Goal: Task Accomplishment & Management: Manage account settings

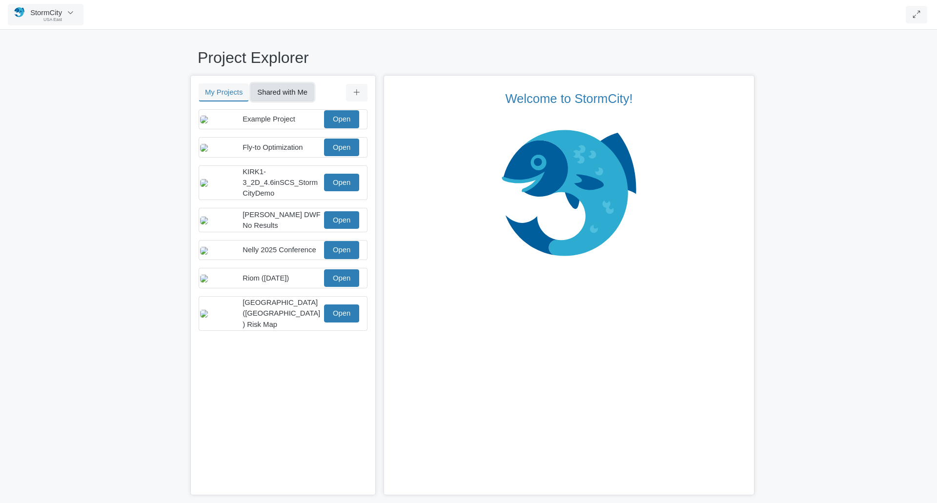
click at [292, 91] on button "Shared with Me" at bounding box center [282, 92] width 63 height 18
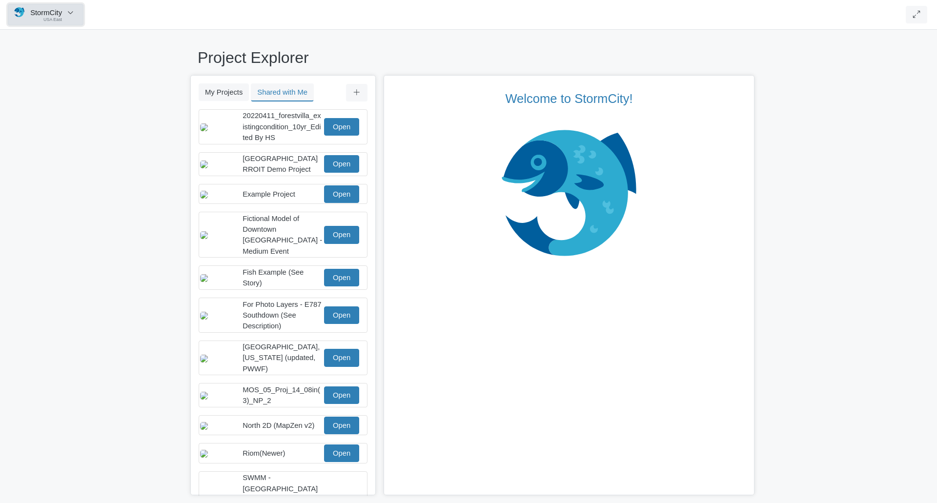
click at [70, 15] on icon "button" at bounding box center [70, 12] width 9 height 7
click at [118, 75] on div "Project Explorer My Projects Shared with Me Filter You don't currently have any…" at bounding box center [468, 264] width 937 height 478
click at [69, 12] on icon "button" at bounding box center [70, 12] width 9 height 7
click at [154, 90] on div "Project Explorer My Projects Shared with Me Filter You don't currently have any…" at bounding box center [468, 264] width 937 height 478
click at [70, 16] on icon "button" at bounding box center [70, 12] width 9 height 7
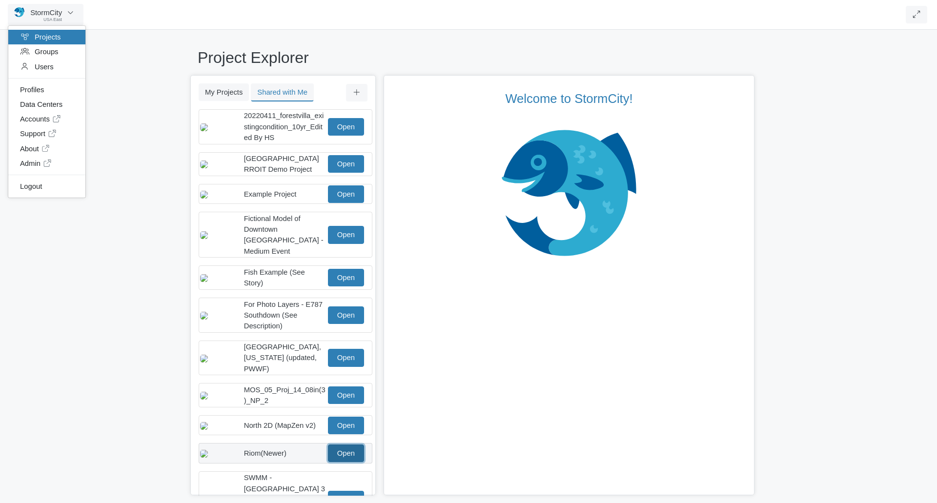
click at [340, 447] on link "Open" at bounding box center [346, 454] width 36 height 18
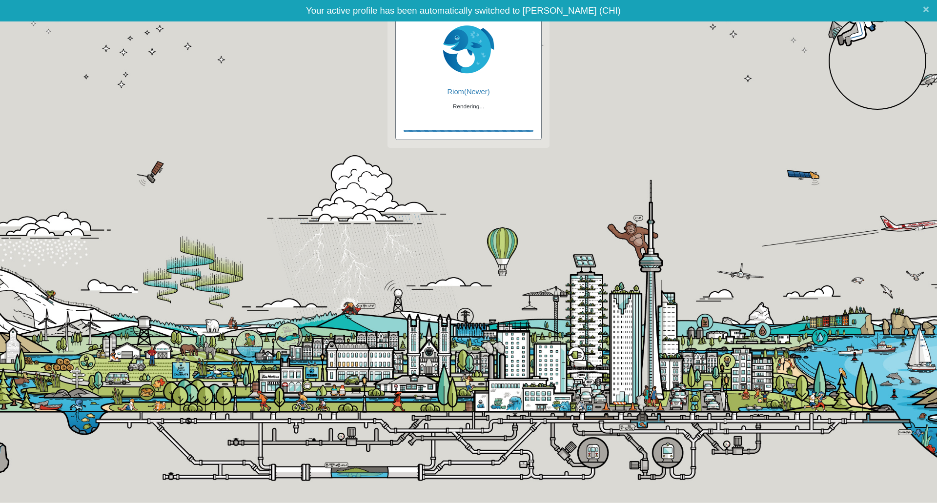
checkbox input "true"
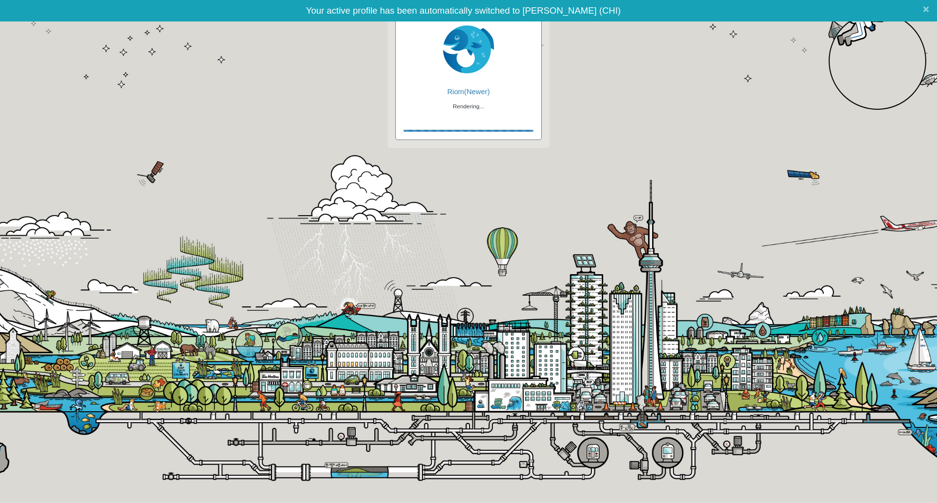
checkbox input "true"
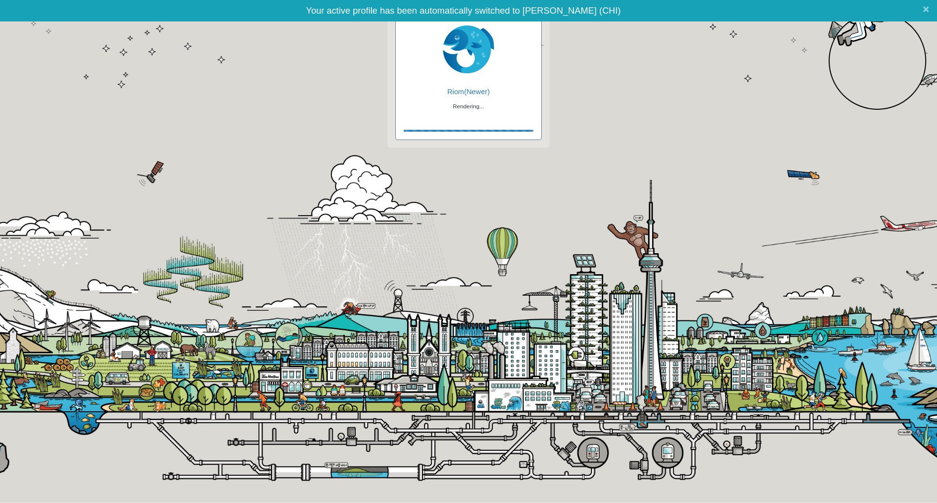
checkbox input "false"
checkbox input "true"
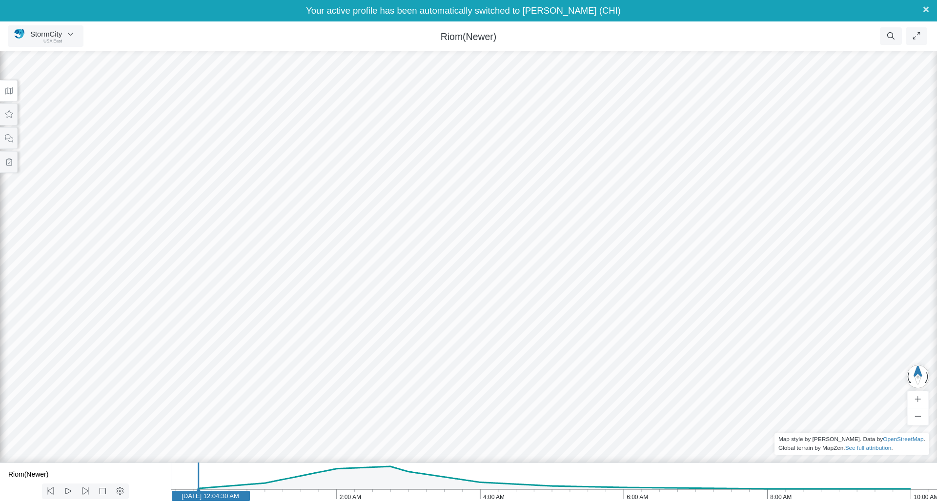
click at [923, 10] on span "×" at bounding box center [926, 9] width 6 height 12
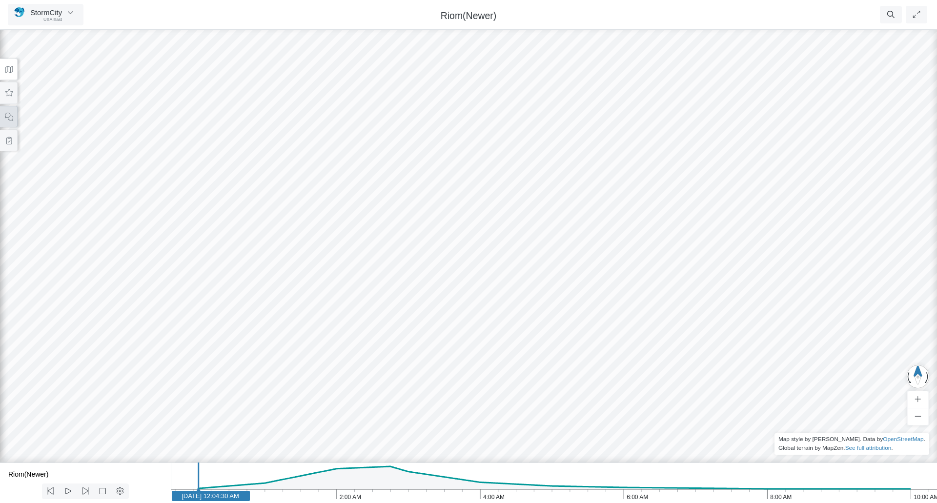
click at [11, 116] on icon at bounding box center [8, 116] width 9 height 7
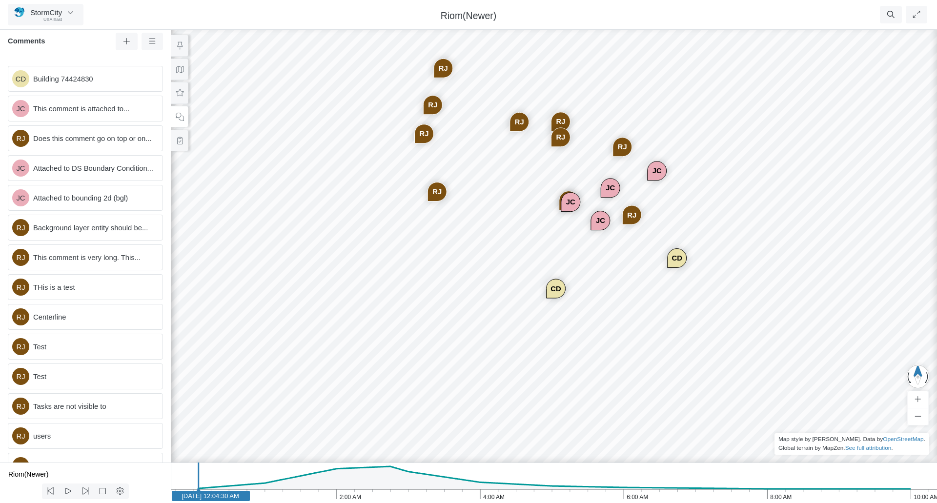
drag, startPoint x: 423, startPoint y: 260, endPoint x: 460, endPoint y: 236, distance: 44.1
click at [460, 236] on div "CD JC [GEOGRAPHIC_DATA] JC JC [GEOGRAPHIC_DATA] [GEOGRAPHIC_DATA] [GEOGRAPHIC_D…" at bounding box center [553, 264] width 937 height 478
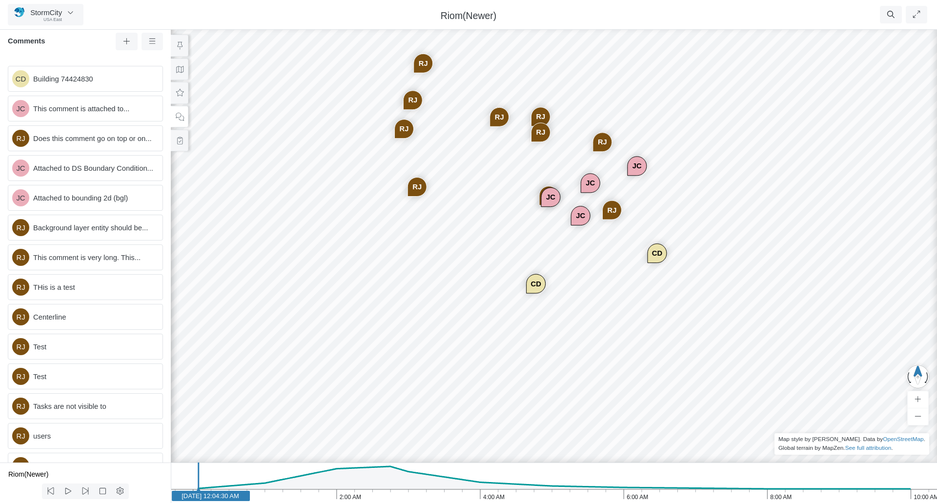
click at [500, 224] on div "CD JC [GEOGRAPHIC_DATA] JC JC [GEOGRAPHIC_DATA] [GEOGRAPHIC_DATA] [GEOGRAPHIC_D…" at bounding box center [553, 264] width 937 height 478
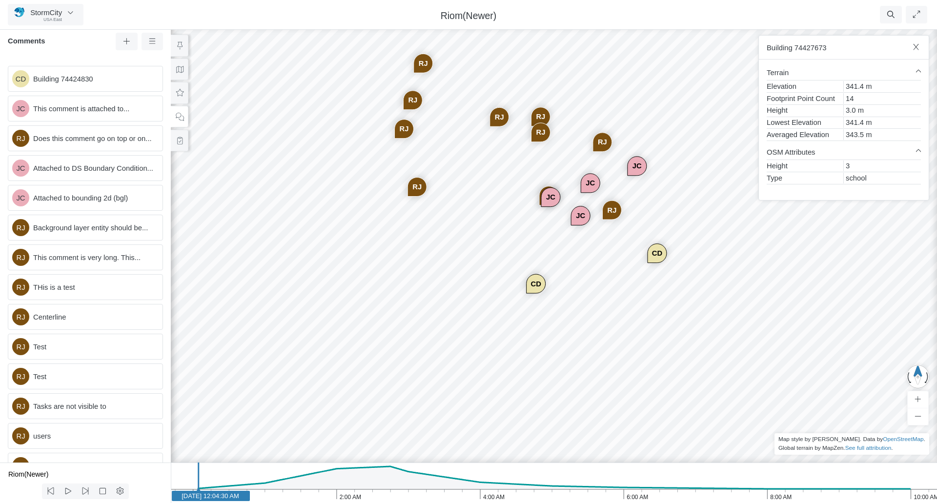
click at [599, 287] on div "CD JC [GEOGRAPHIC_DATA] JC JC [GEOGRAPHIC_DATA] [GEOGRAPHIC_DATA] [GEOGRAPHIC_D…" at bounding box center [553, 264] width 937 height 478
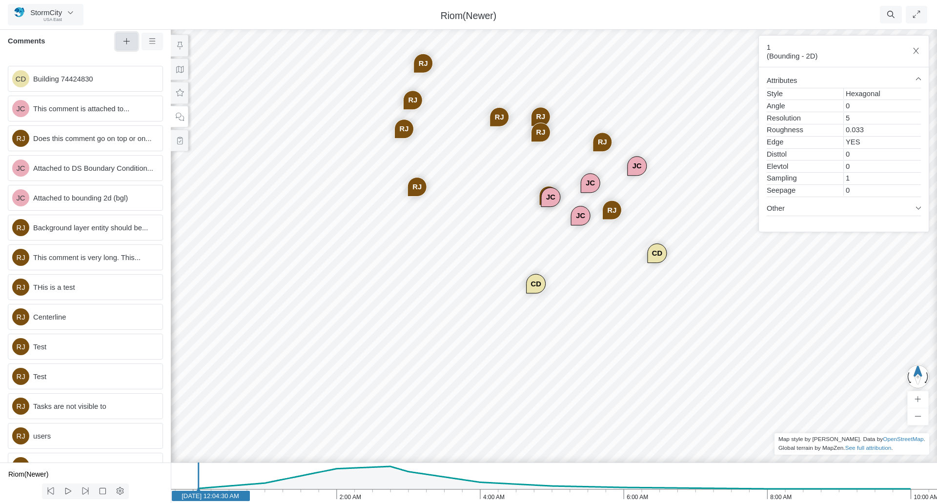
click at [124, 42] on icon at bounding box center [126, 41] width 6 height 6
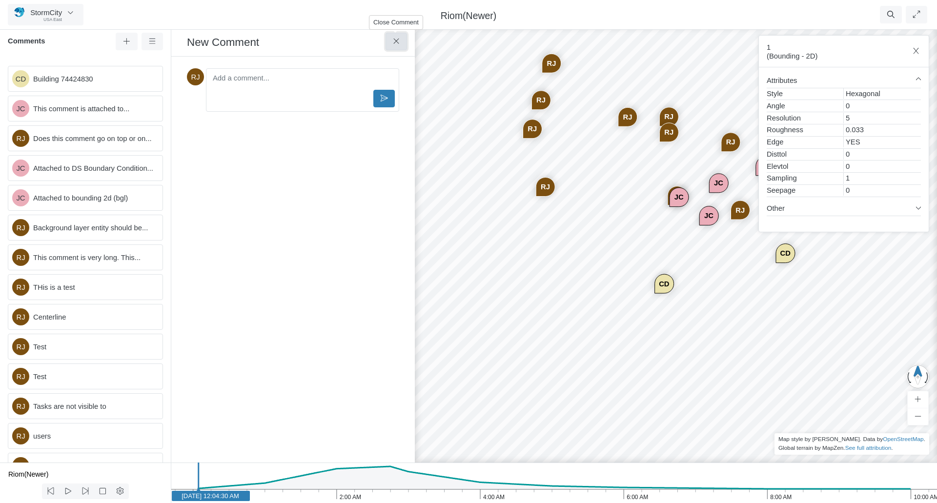
click at [403, 41] on button at bounding box center [397, 42] width 22 height 18
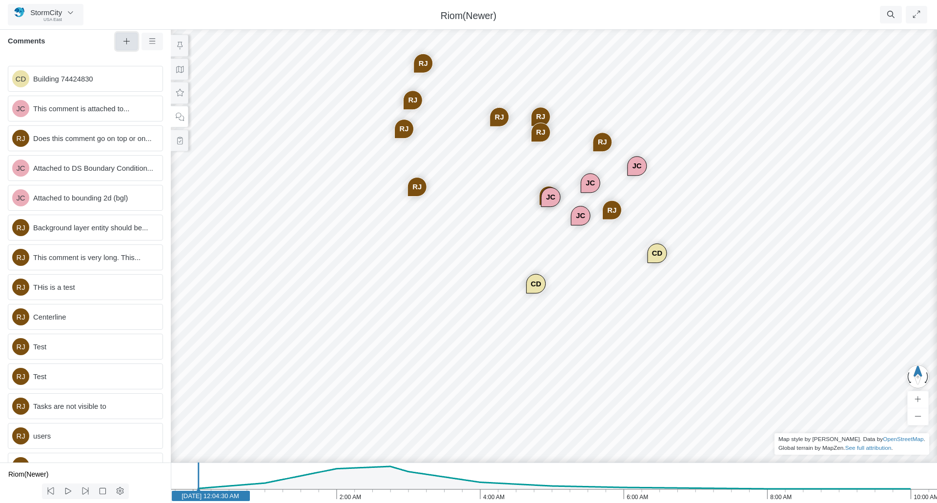
click at [125, 41] on icon at bounding box center [126, 41] width 9 height 7
click at [509, 229] on div "CD JC [GEOGRAPHIC_DATA] JC JC [GEOGRAPHIC_DATA] [GEOGRAPHIC_DATA] [GEOGRAPHIC_D…" at bounding box center [553, 264] width 937 height 478
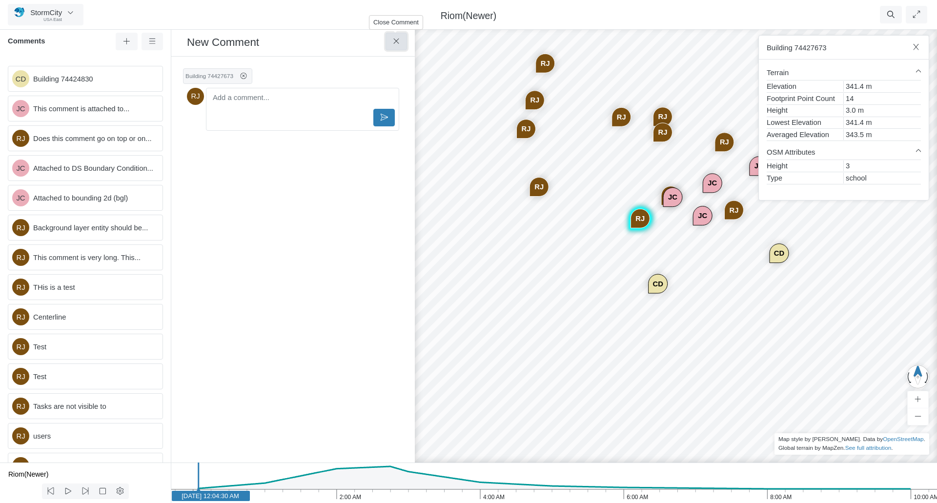
click at [403, 44] on button at bounding box center [397, 42] width 22 height 18
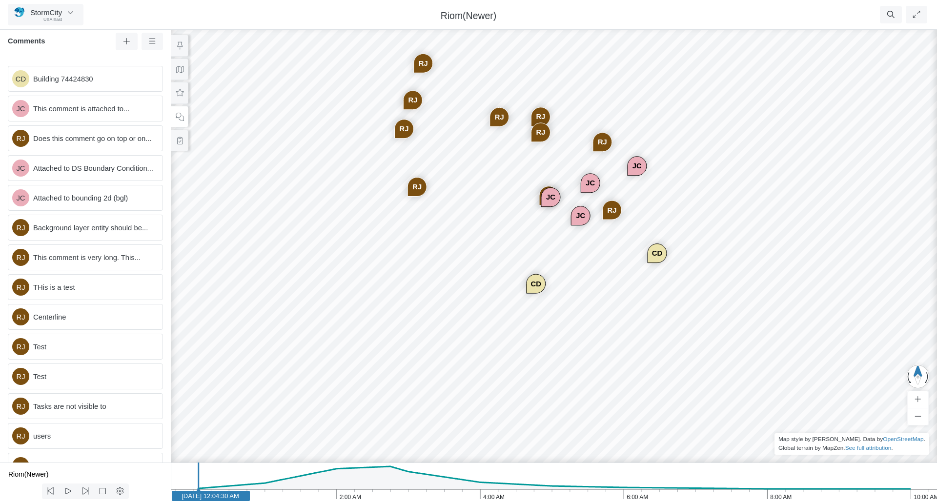
click at [490, 262] on div "CD JC [GEOGRAPHIC_DATA] JC JC [GEOGRAPHIC_DATA] [GEOGRAPHIC_DATA] [GEOGRAPHIC_D…" at bounding box center [553, 264] width 937 height 478
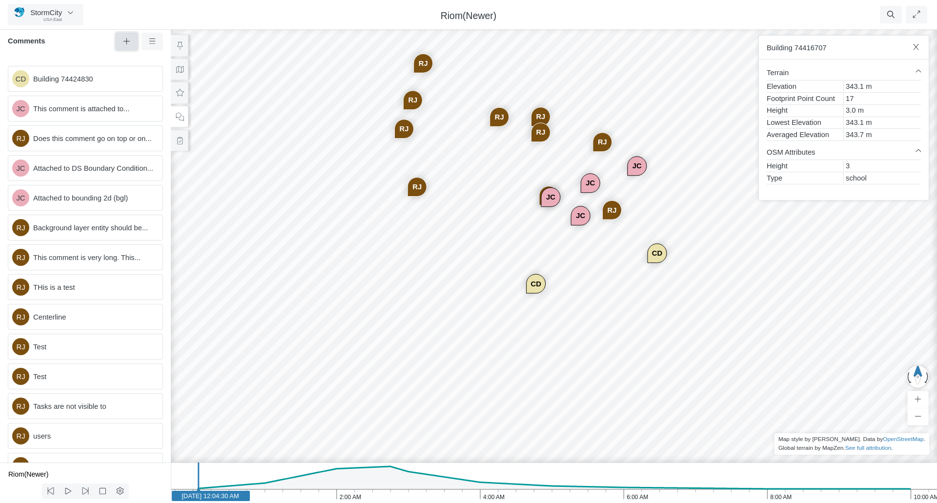
click at [129, 40] on icon at bounding box center [126, 41] width 9 height 7
click at [127, 41] on icon at bounding box center [126, 41] width 9 height 7
click at [641, 414] on div "CD JC [GEOGRAPHIC_DATA] JC JC [GEOGRAPHIC_DATA] [GEOGRAPHIC_DATA] [GEOGRAPHIC_D…" at bounding box center [553, 264] width 937 height 478
click at [124, 43] on icon at bounding box center [126, 41] width 9 height 7
click at [585, 308] on div "CD JC [GEOGRAPHIC_DATA] JC JC [GEOGRAPHIC_DATA] [GEOGRAPHIC_DATA] [GEOGRAPHIC_D…" at bounding box center [553, 264] width 937 height 478
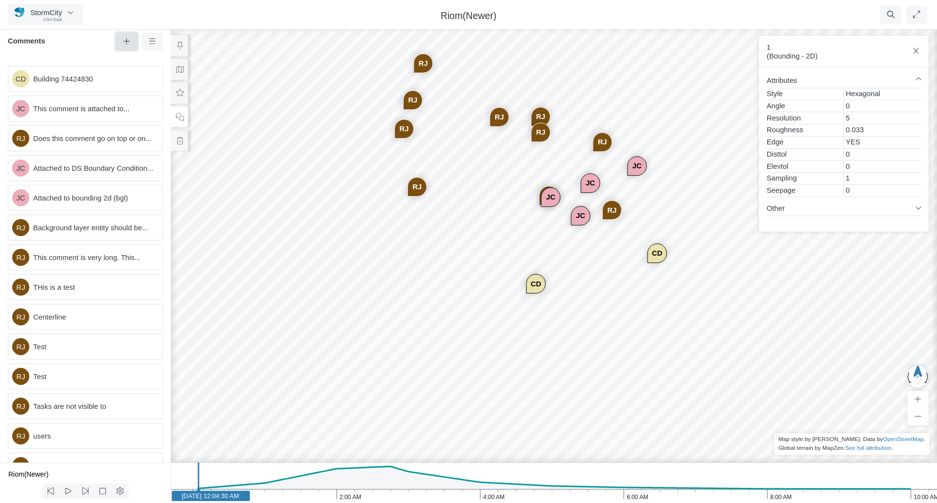
click at [133, 42] on button at bounding box center [127, 42] width 22 height 18
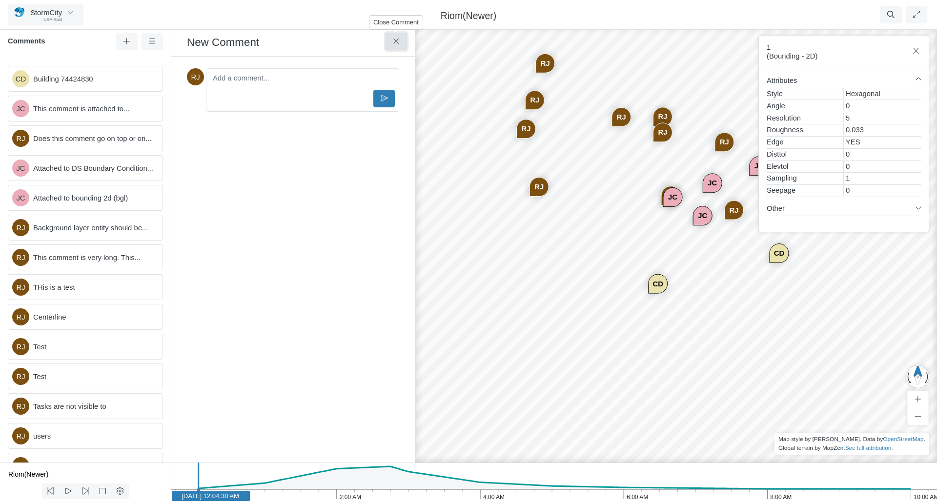
click at [394, 39] on icon at bounding box center [396, 41] width 9 height 7
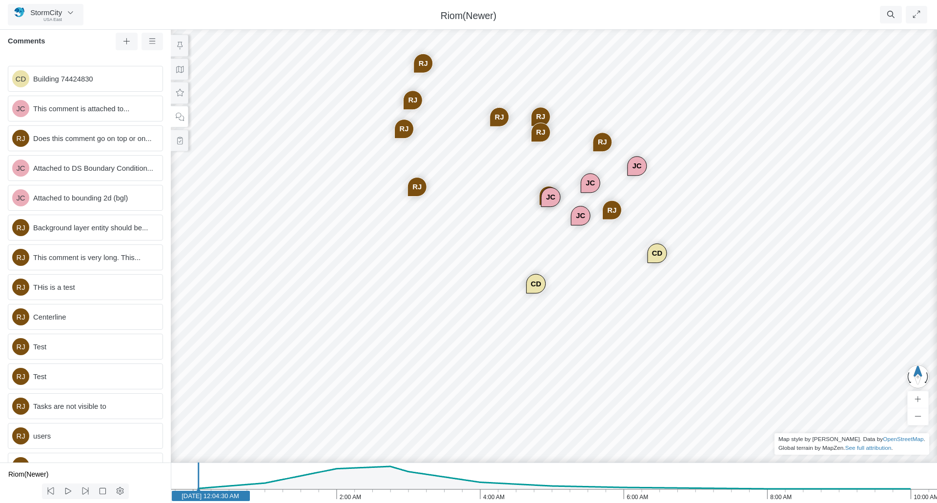
click at [485, 268] on div "CD JC [GEOGRAPHIC_DATA] JC JC [GEOGRAPHIC_DATA] [GEOGRAPHIC_DATA] [GEOGRAPHIC_D…" at bounding box center [553, 264] width 937 height 478
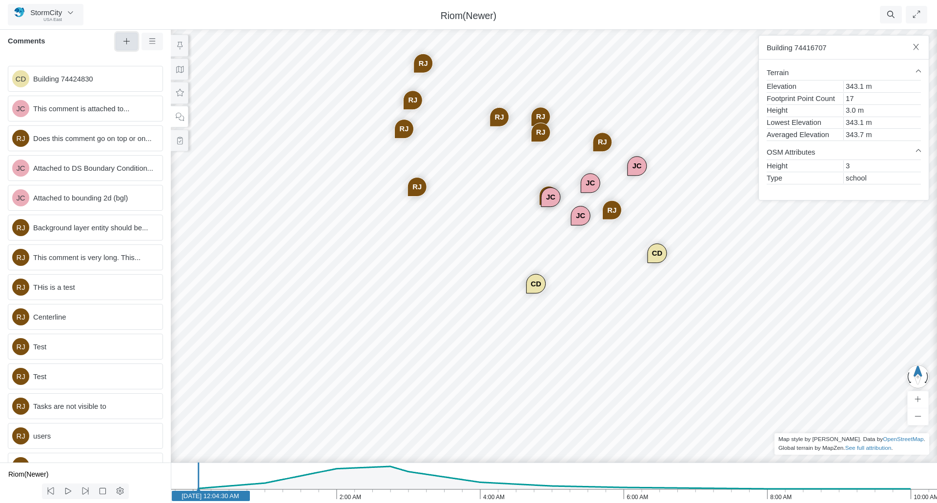
click at [127, 42] on icon at bounding box center [126, 41] width 6 height 6
click at [571, 315] on div "CD JC [GEOGRAPHIC_DATA] JC JC [GEOGRAPHIC_DATA] [GEOGRAPHIC_DATA] [GEOGRAPHIC_D…" at bounding box center [553, 264] width 937 height 478
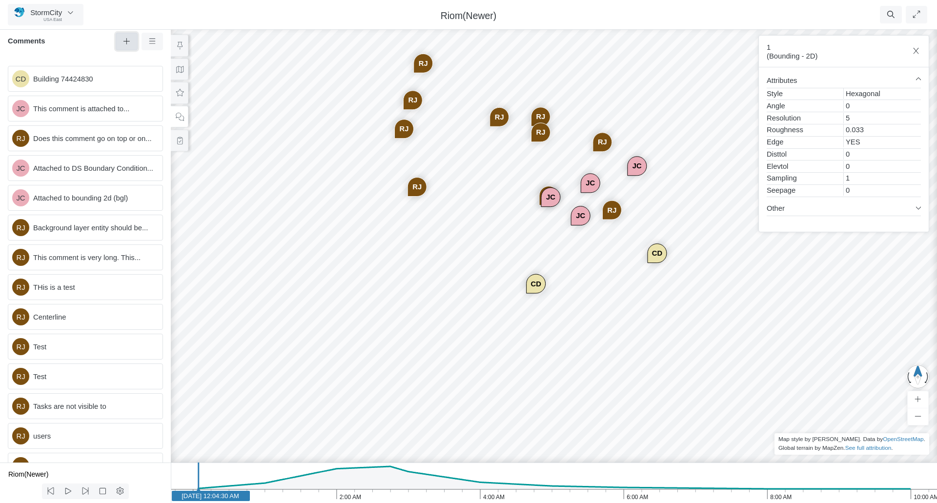
click at [124, 43] on icon at bounding box center [126, 41] width 9 height 7
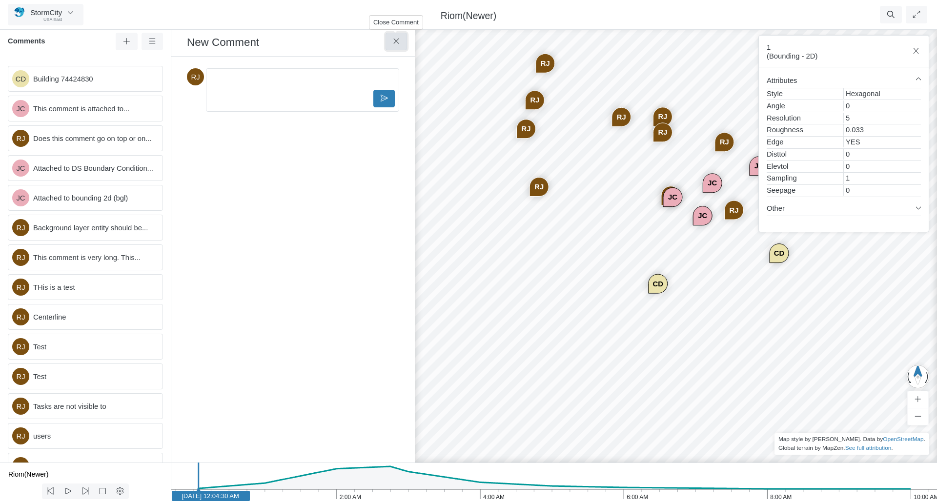
click at [395, 42] on icon at bounding box center [396, 41] width 9 height 7
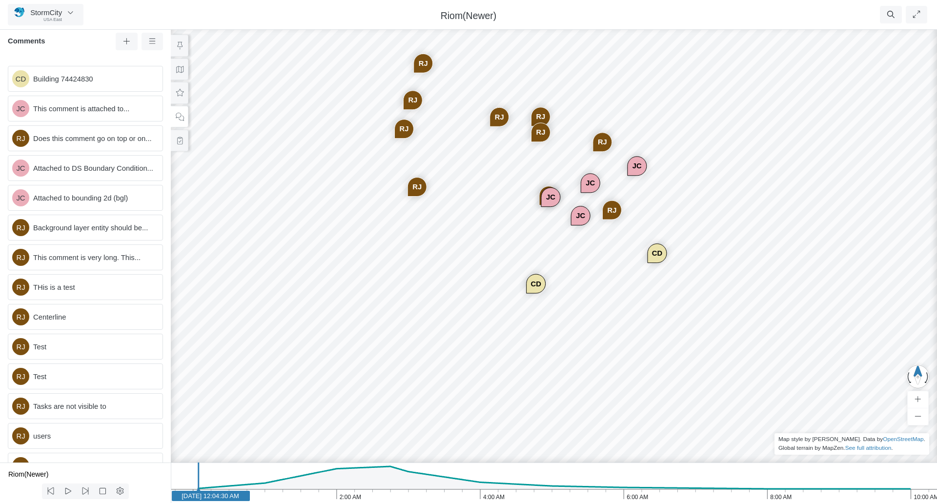
click at [559, 220] on div "CD JC [GEOGRAPHIC_DATA] JC JC [GEOGRAPHIC_DATA] [GEOGRAPHIC_DATA] [GEOGRAPHIC_D…" at bounding box center [553, 264] width 937 height 478
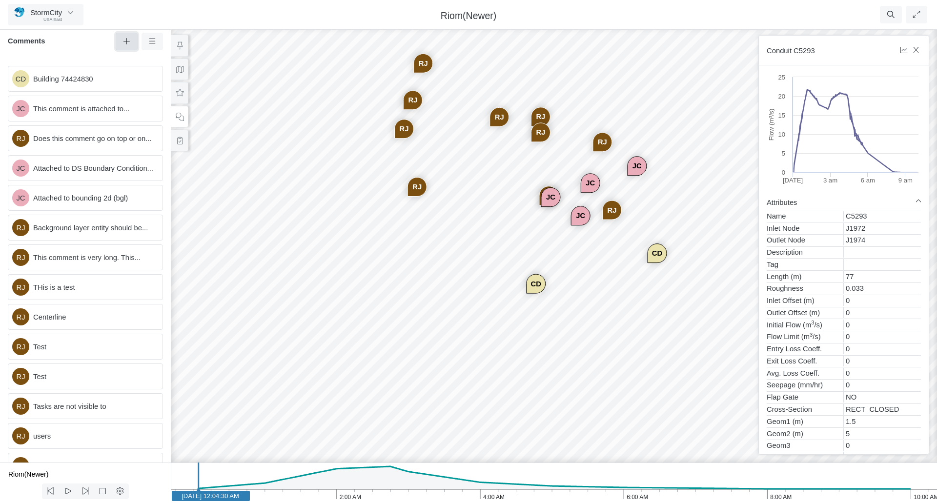
click at [123, 37] on button at bounding box center [127, 42] width 22 height 18
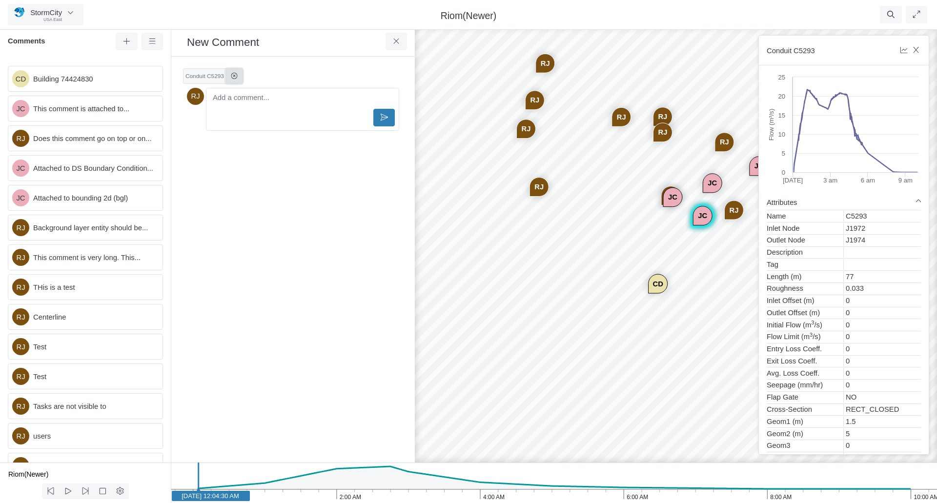
click at [231, 76] on icon at bounding box center [234, 76] width 8 height 6
click at [232, 85] on p "Editor editing area: main" at bounding box center [303, 80] width 176 height 11
click at [382, 114] on icon at bounding box center [384, 114] width 9 height 7
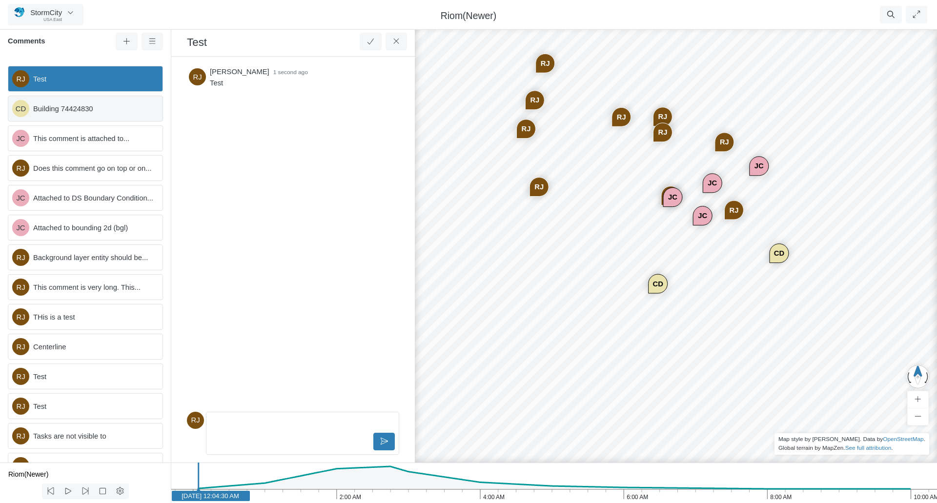
click at [94, 109] on span "Building 74424830" at bounding box center [94, 108] width 122 height 11
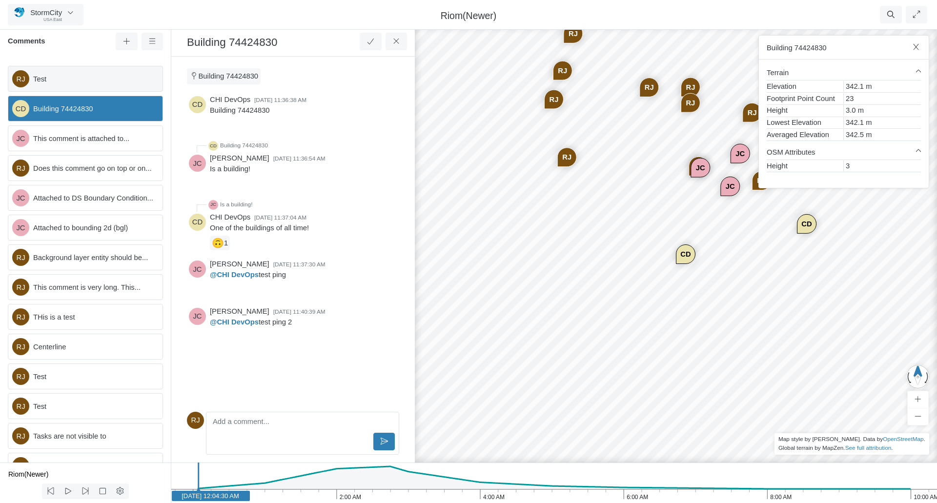
click at [91, 84] on span "Test" at bounding box center [94, 79] width 122 height 11
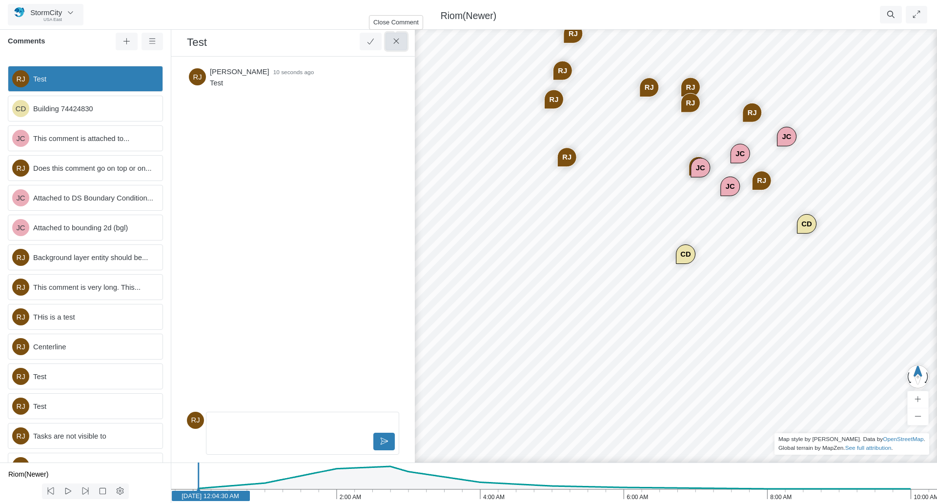
click at [397, 41] on icon at bounding box center [395, 41] width 5 height 5
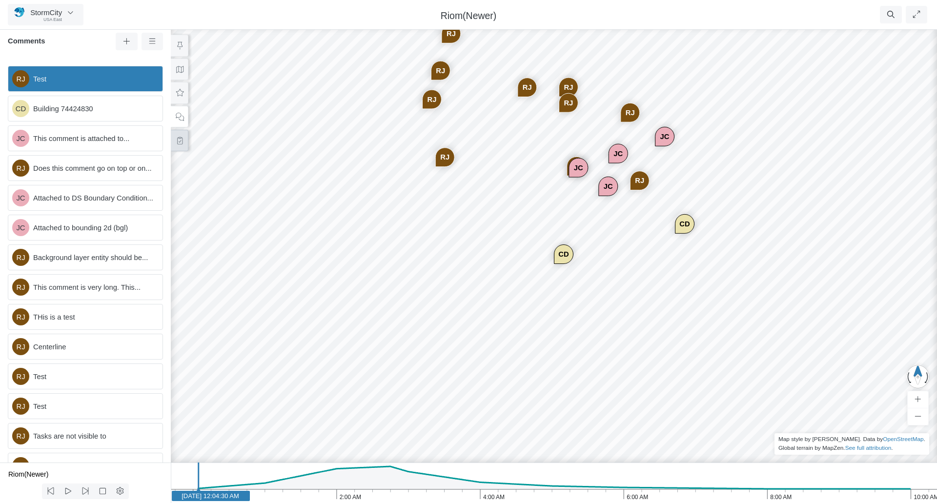
click at [185, 144] on button at bounding box center [180, 141] width 18 height 22
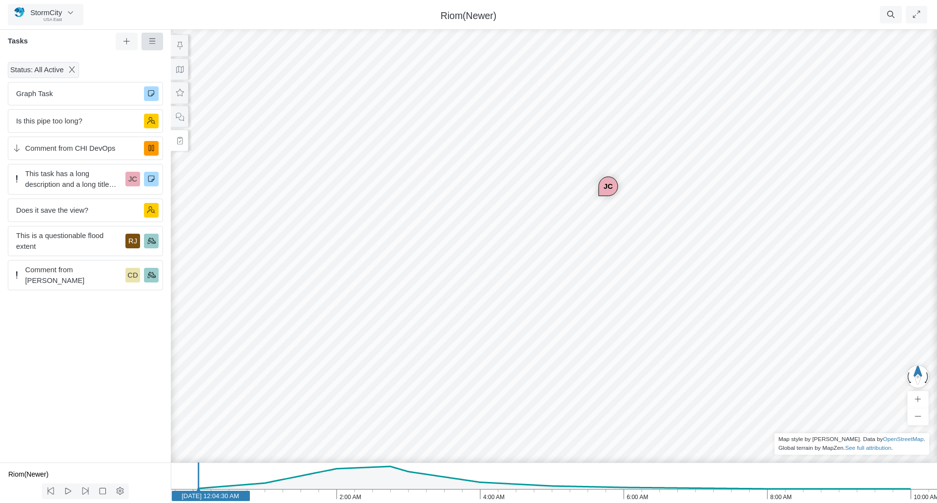
click at [150, 43] on icon at bounding box center [152, 41] width 9 height 7
click at [114, 64] on div "Status: All Active" at bounding box center [85, 70] width 155 height 16
click at [184, 116] on icon at bounding box center [179, 116] width 9 height 7
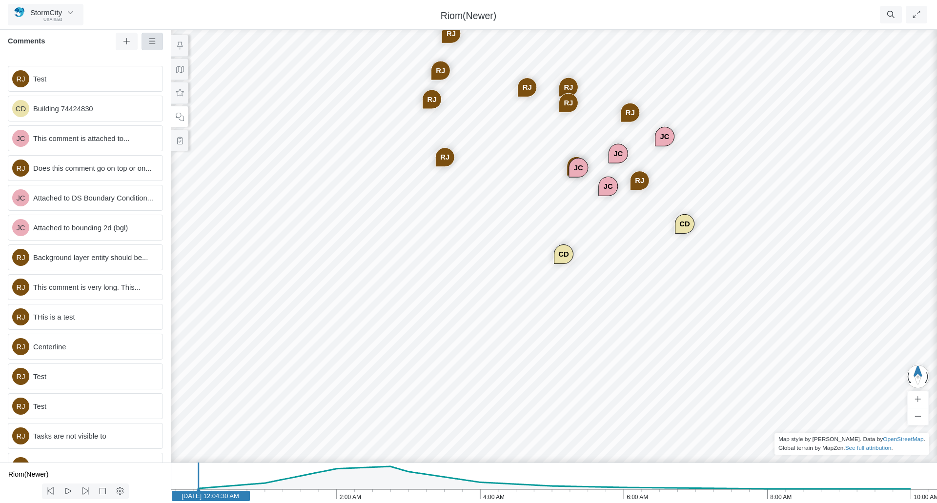
click at [154, 39] on icon at bounding box center [152, 41] width 9 height 7
click at [103, 59] on div "RJ Test CD Building 74424830 JC This comment is attached to... [GEOGRAPHIC_DATA…" at bounding box center [85, 260] width 171 height 405
click at [181, 148] on button at bounding box center [180, 141] width 18 height 22
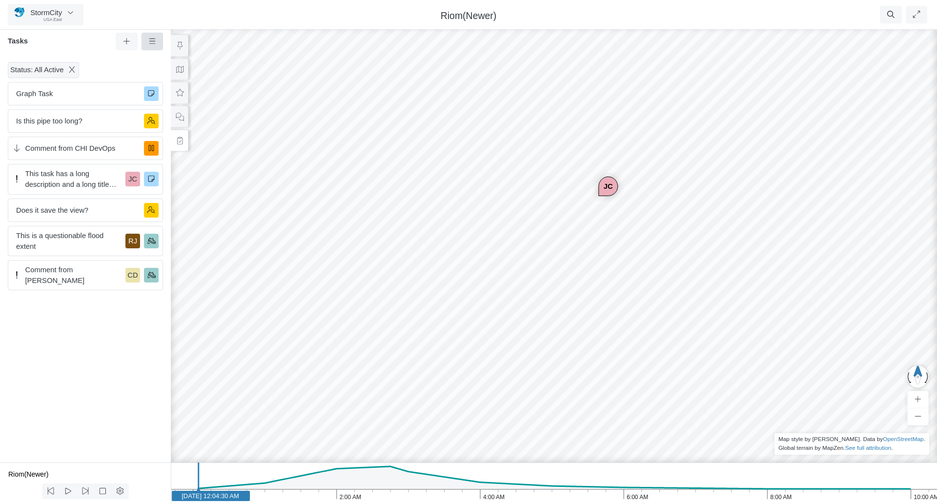
click at [154, 44] on icon at bounding box center [152, 41] width 9 height 7
click at [77, 98] on span "Graph Task" at bounding box center [76, 93] width 120 height 11
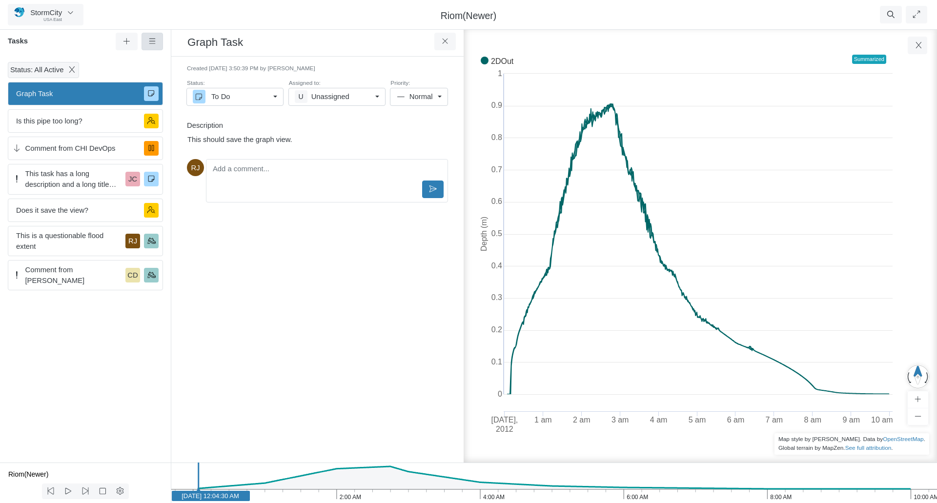
click at [153, 41] on icon at bounding box center [152, 41] width 9 height 7
click at [122, 40] on button at bounding box center [127, 42] width 22 height 18
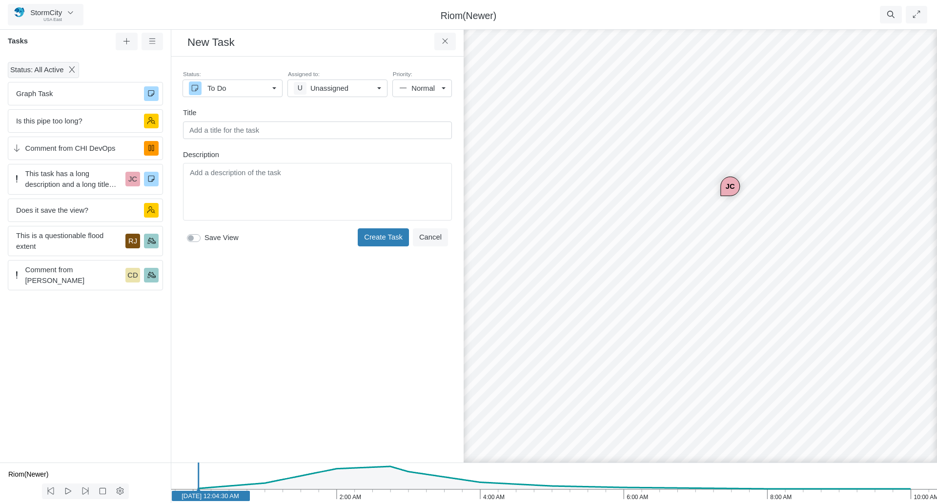
click at [374, 90] on link "U Unassigned" at bounding box center [337, 89] width 100 height 18
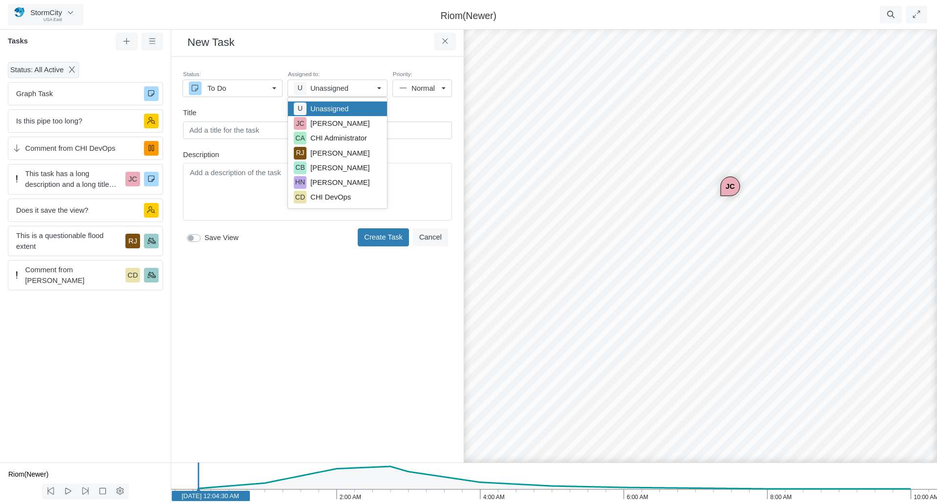
click at [351, 68] on div "Status: To Do To Do In Progress On Hold For Review Completed Deferred Canceled …" at bounding box center [317, 158] width 277 height 189
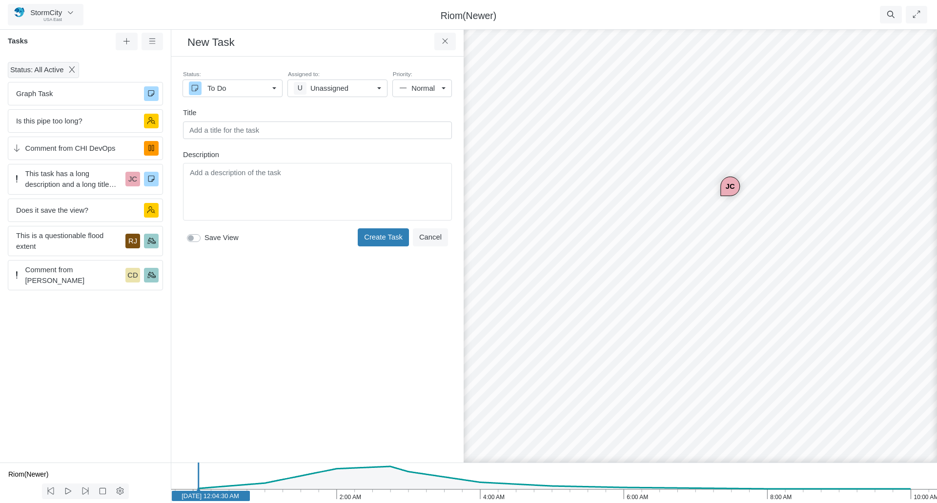
click at [353, 86] on div "U Unassigned" at bounding box center [334, 88] width 80 height 11
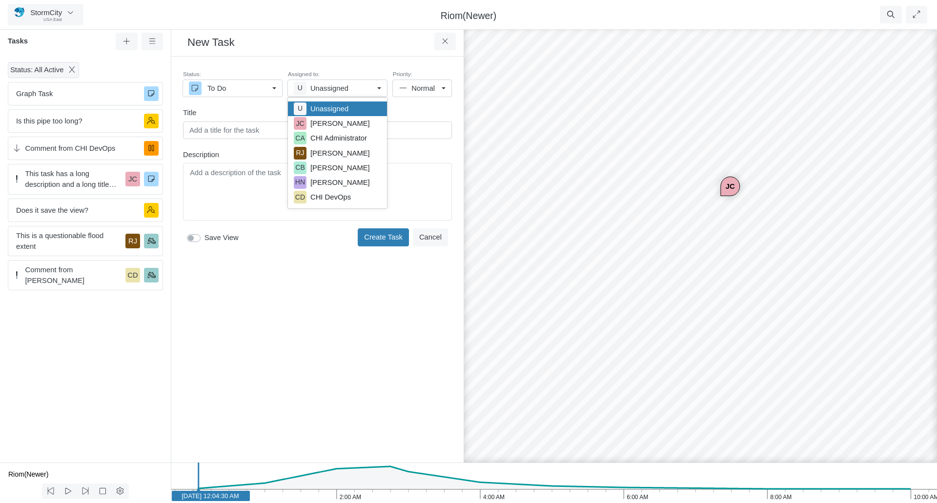
click at [354, 62] on div "× Sections Layer Details Refraction Name m" at bounding box center [317, 260] width 292 height 406
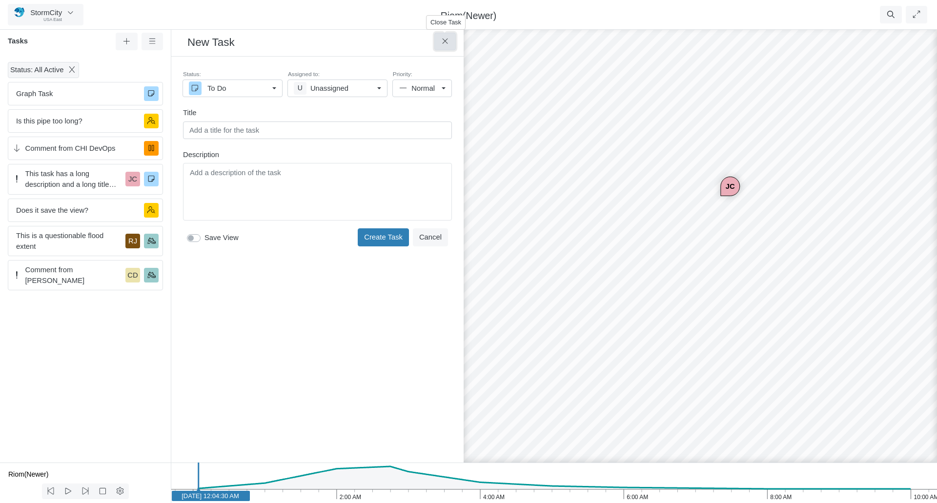
click at [442, 41] on icon at bounding box center [445, 41] width 9 height 7
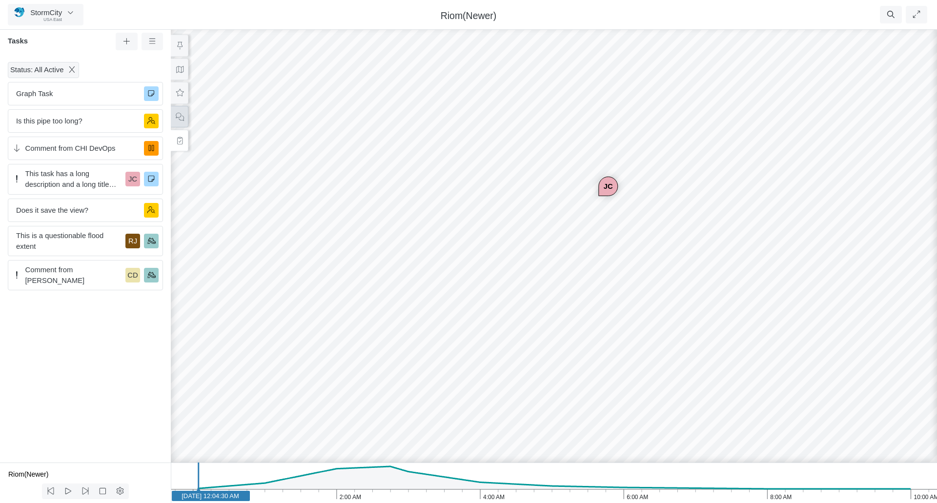
click at [179, 117] on icon at bounding box center [179, 116] width 9 height 7
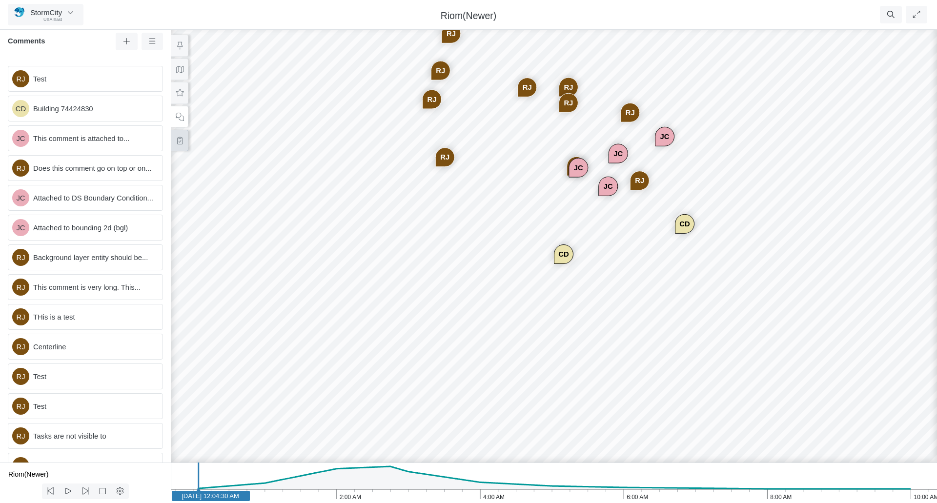
click at [178, 141] on icon at bounding box center [179, 140] width 9 height 7
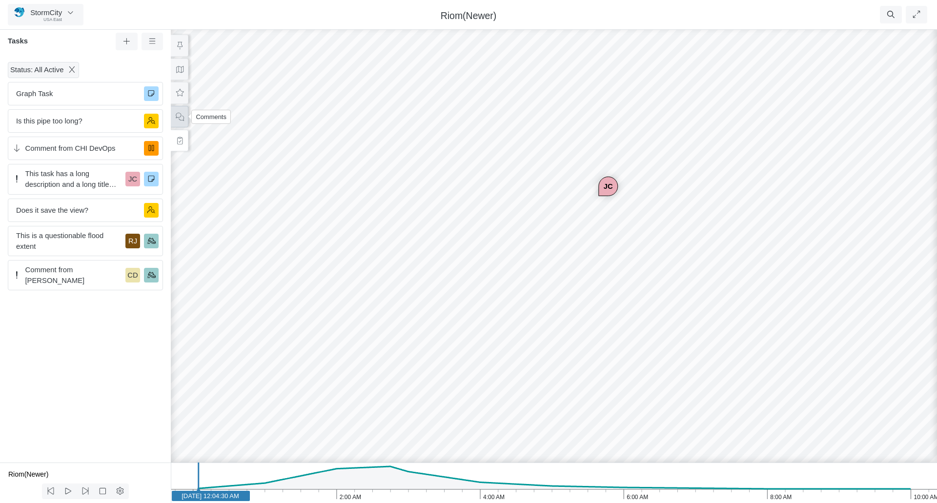
click at [187, 115] on button at bounding box center [180, 117] width 18 height 22
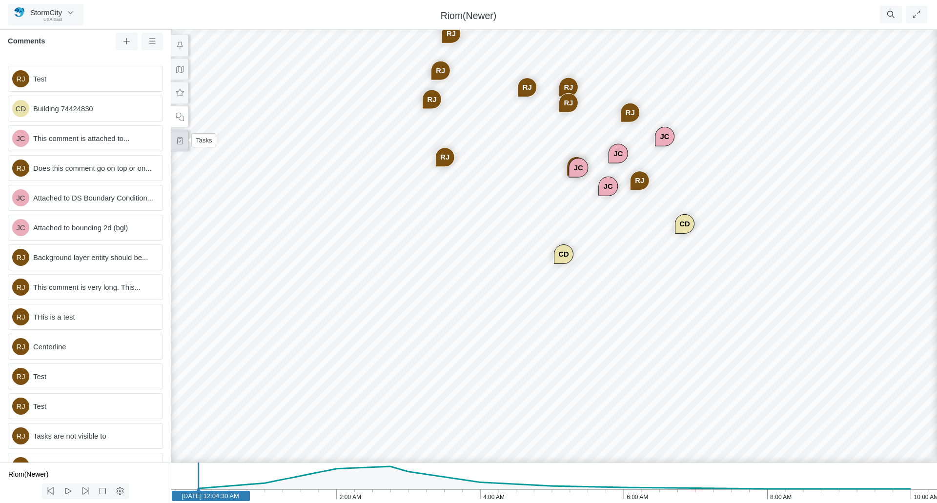
click at [179, 139] on icon at bounding box center [179, 140] width 9 height 7
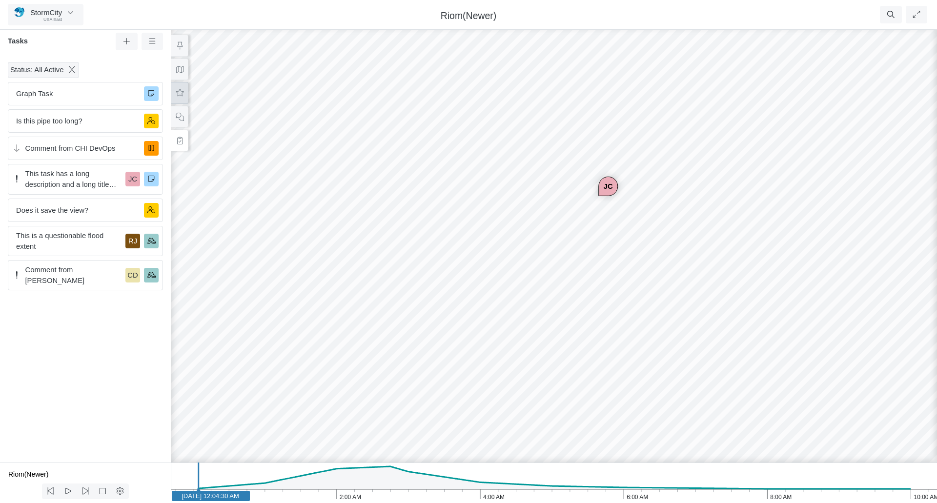
click at [173, 93] on button at bounding box center [180, 93] width 18 height 22
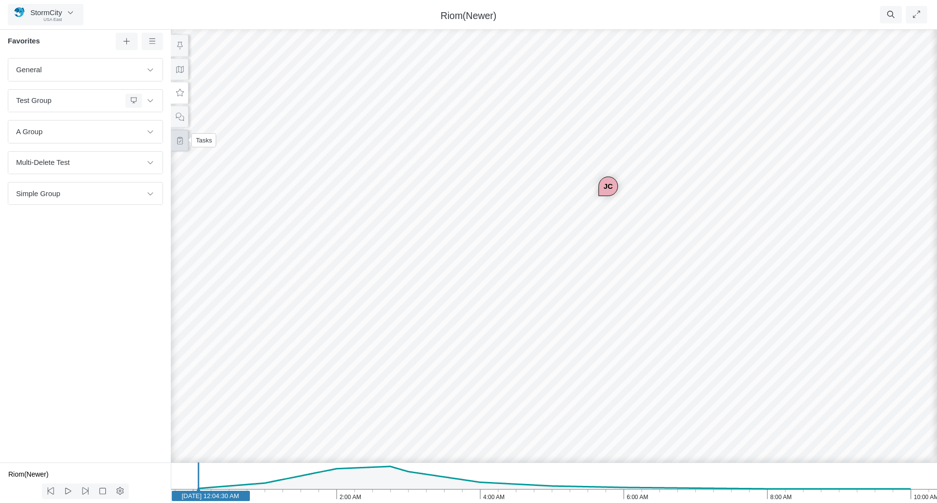
click at [182, 135] on button at bounding box center [180, 141] width 18 height 22
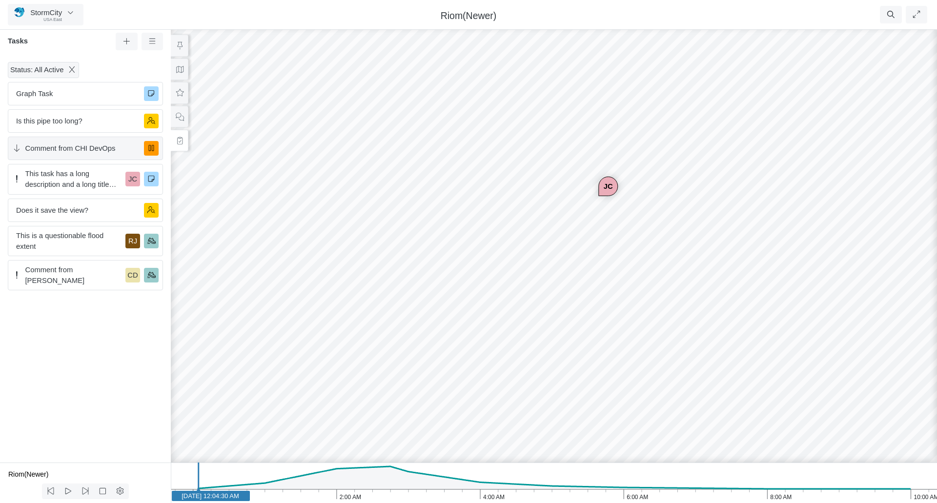
click at [82, 146] on span "Comment from CHI DevOps" at bounding box center [80, 148] width 111 height 11
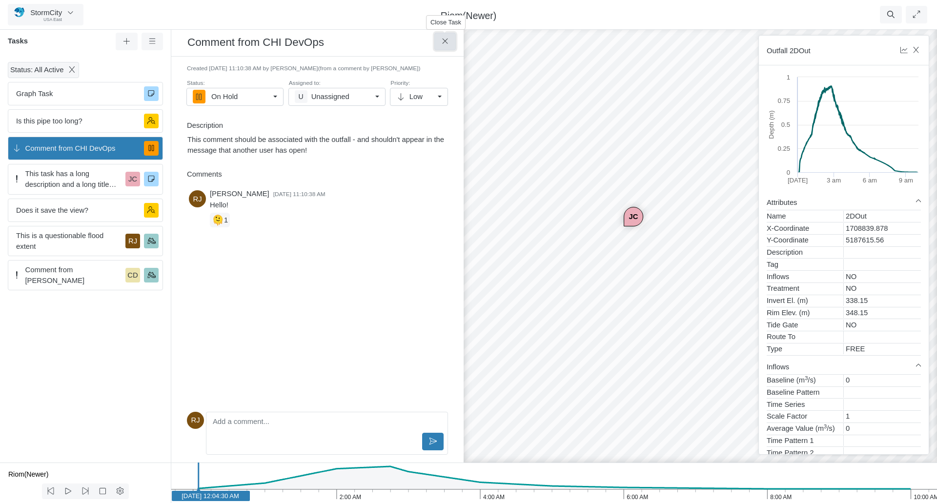
click at [452, 44] on button at bounding box center [445, 42] width 22 height 18
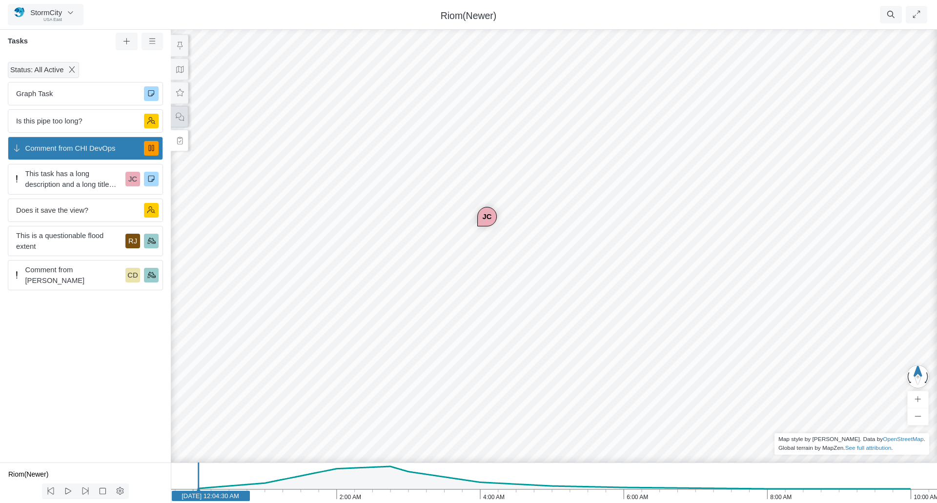
click at [183, 120] on icon at bounding box center [180, 117] width 8 height 8
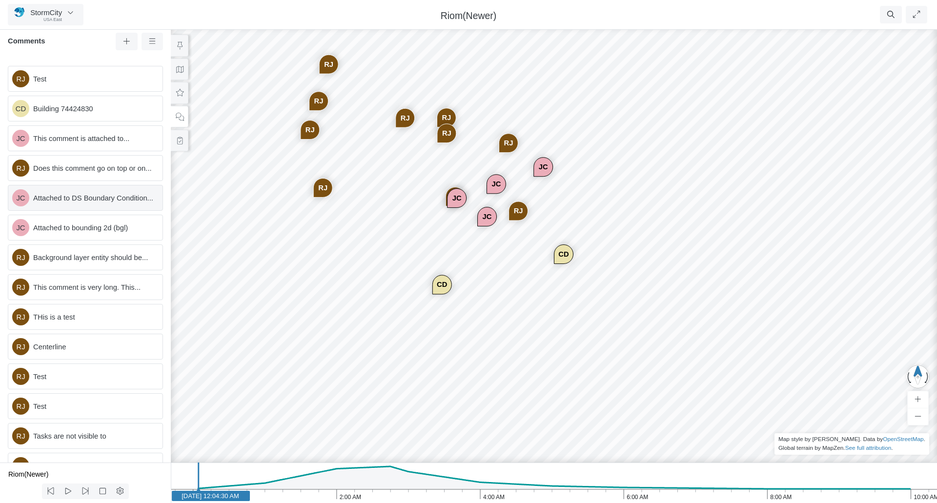
click at [93, 204] on span "Attached to DS Boundary Condition..." at bounding box center [94, 198] width 122 height 11
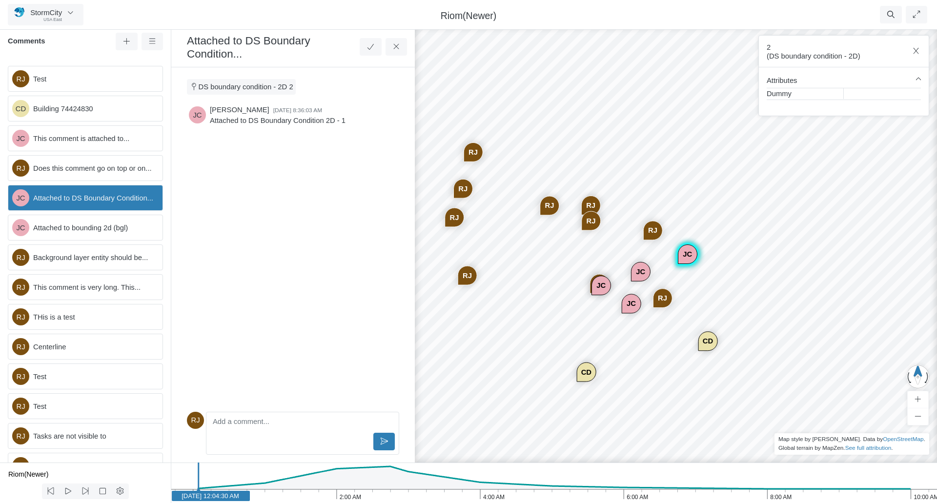
click at [551, 206] on div "RJ" at bounding box center [549, 206] width 19 height 19
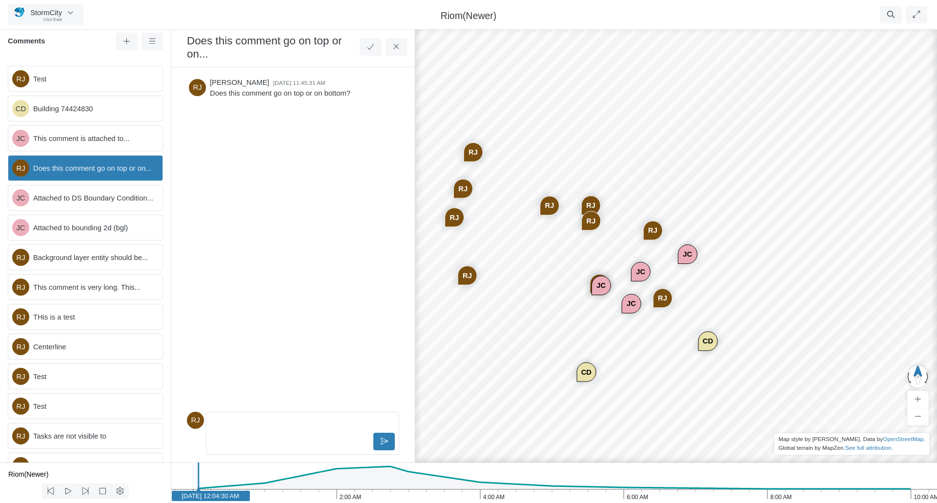
click at [470, 274] on div "RJ" at bounding box center [467, 276] width 19 height 19
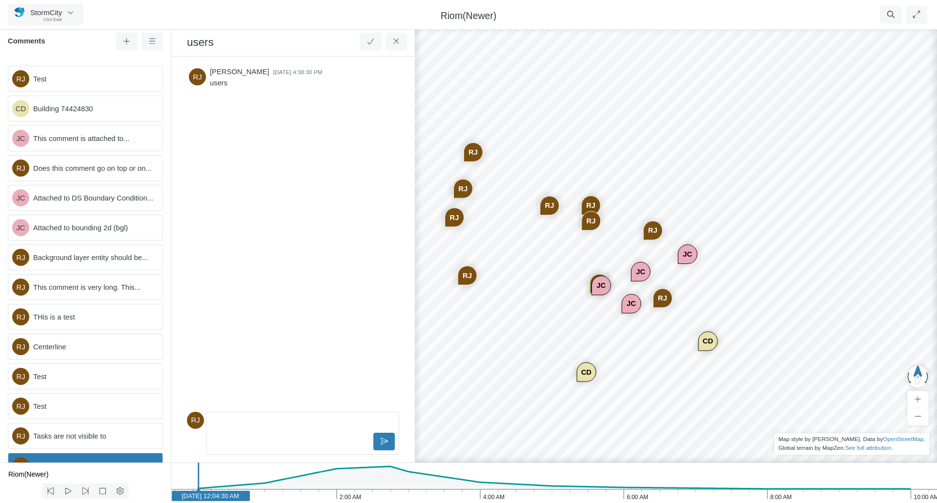
click at [452, 219] on div "RJ" at bounding box center [454, 217] width 19 height 19
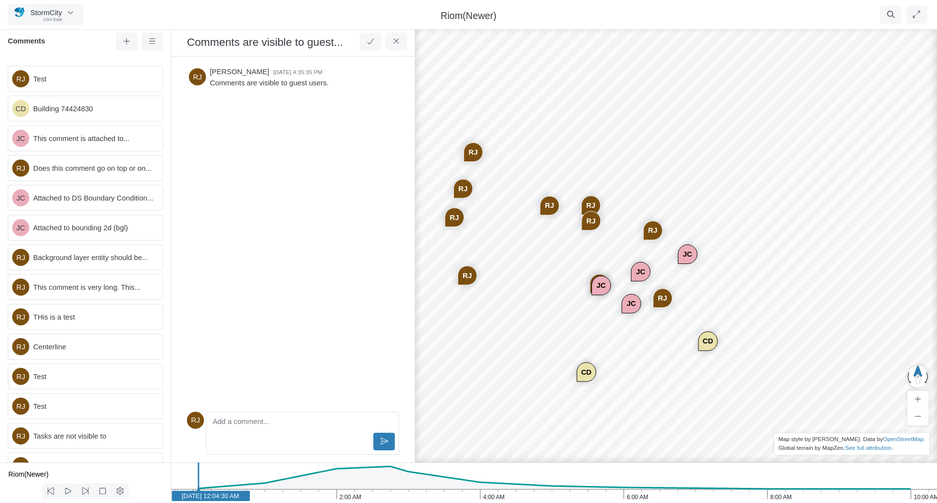
click at [463, 188] on div "RJ" at bounding box center [463, 189] width 19 height 19
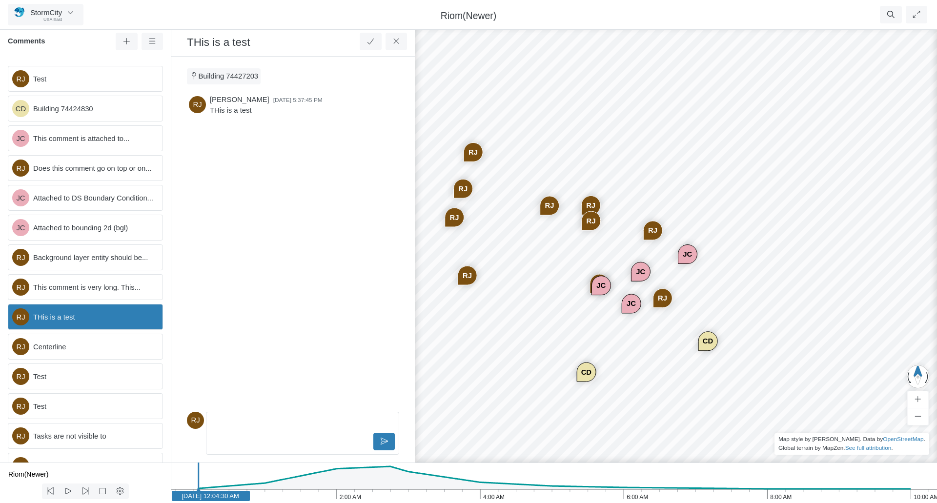
click at [477, 152] on div "RJ" at bounding box center [473, 152] width 19 height 19
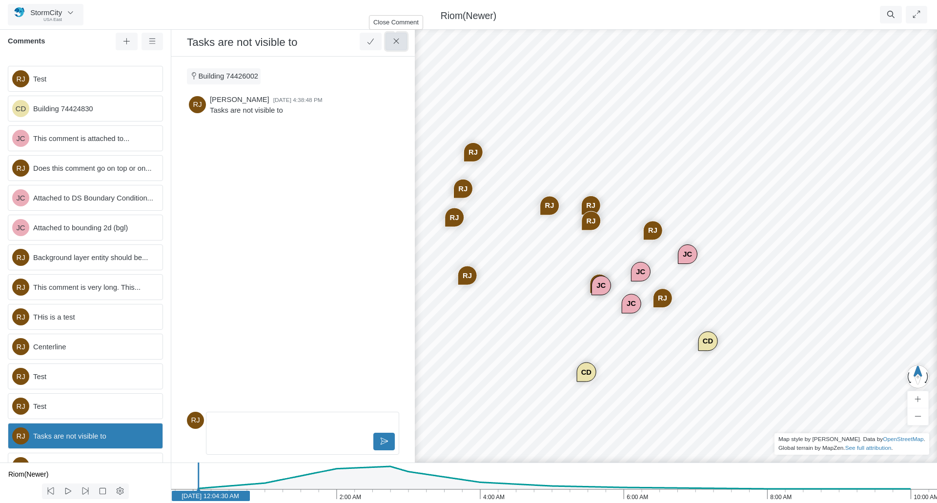
click at [400, 42] on icon at bounding box center [396, 41] width 9 height 7
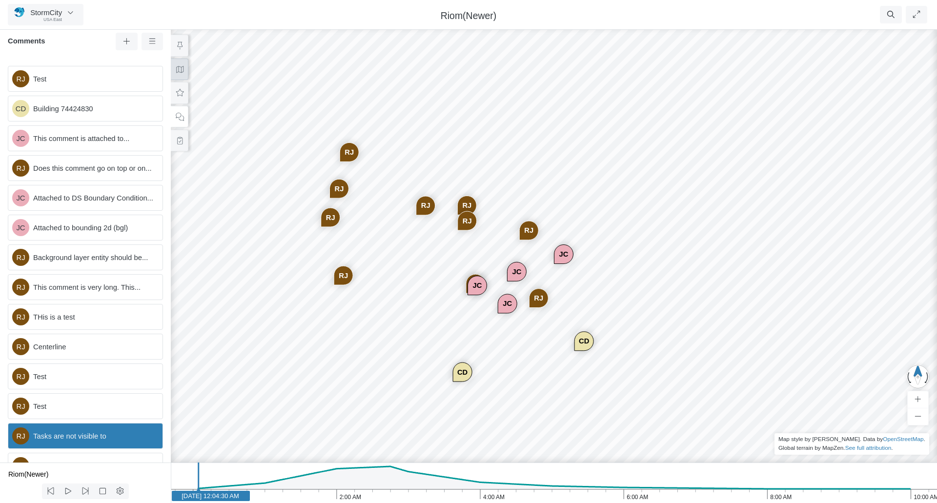
click at [176, 68] on icon at bounding box center [179, 69] width 9 height 7
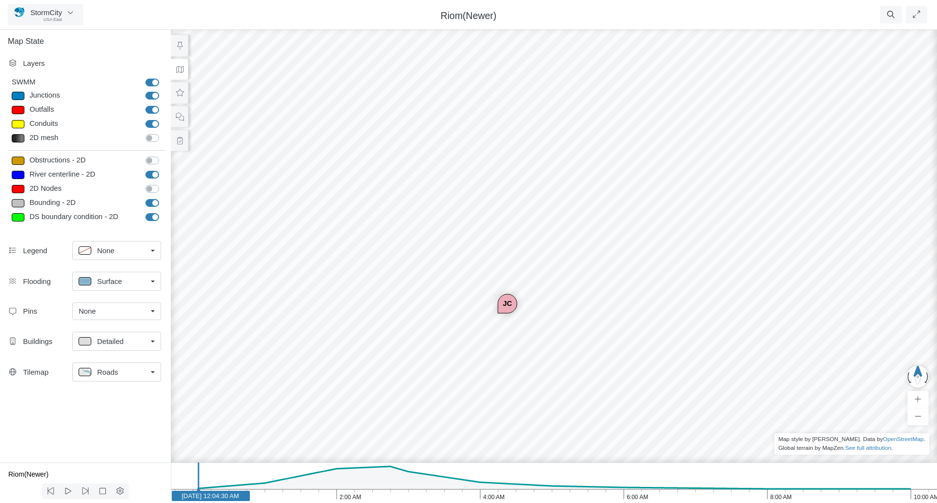
click at [117, 309] on div "None" at bounding box center [113, 311] width 68 height 11
click at [98, 346] on div "All" at bounding box center [117, 346] width 76 height 11
checkbox input "false"
click at [139, 310] on div "All" at bounding box center [113, 311] width 68 height 11
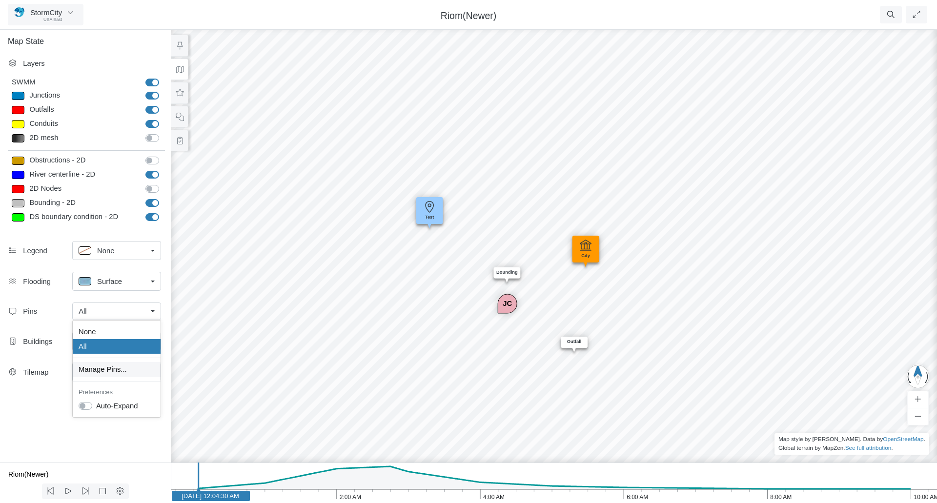
click at [107, 371] on span "Manage Pins..." at bounding box center [103, 369] width 48 height 11
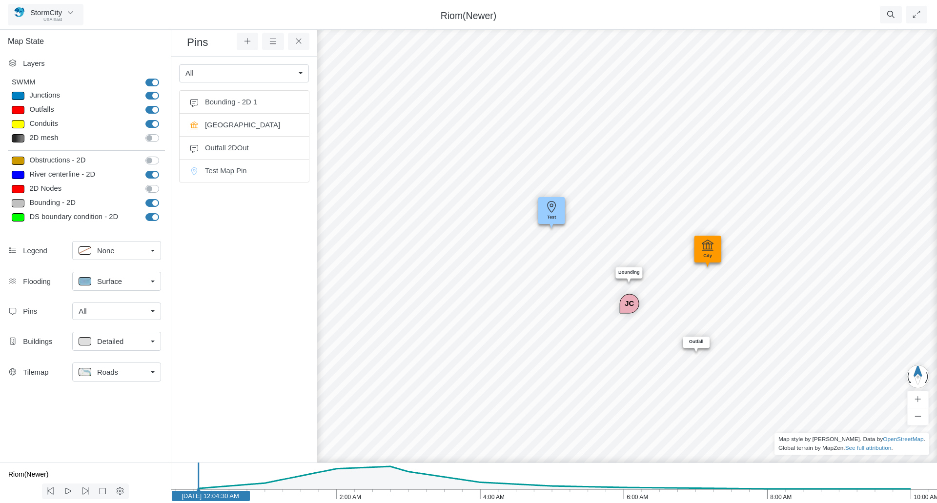
click at [105, 255] on span "None" at bounding box center [105, 251] width 17 height 11
click at [83, 290] on p at bounding box center [85, 289] width 13 height 8
click at [90, 245] on button at bounding box center [84, 250] width 22 height 18
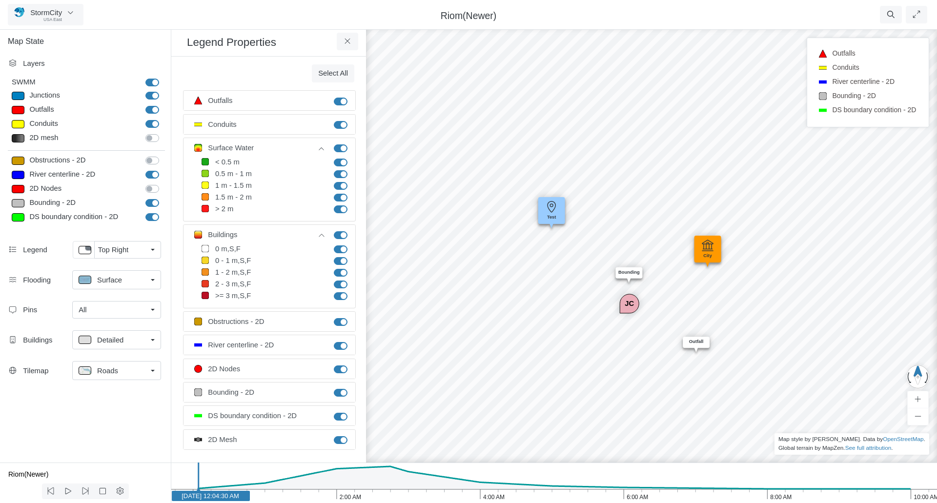
click at [130, 309] on div "All" at bounding box center [113, 310] width 68 height 11
click at [101, 369] on span "Manage Pins..." at bounding box center [103, 368] width 48 height 11
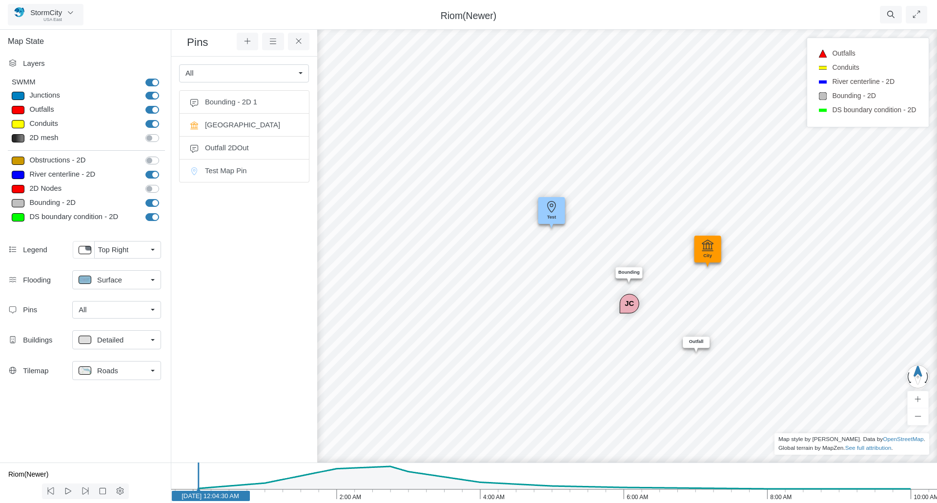
click at [263, 77] on div "All" at bounding box center [239, 73] width 109 height 11
click at [259, 245] on ul "Bounding - 2D 1 [GEOGRAPHIC_DATA] Outfall 2DOut Test Map Pin" at bounding box center [244, 264] width 130 height 349
click at [259, 73] on div "All" at bounding box center [239, 73] width 109 height 11
click at [142, 310] on div "All" at bounding box center [113, 310] width 68 height 11
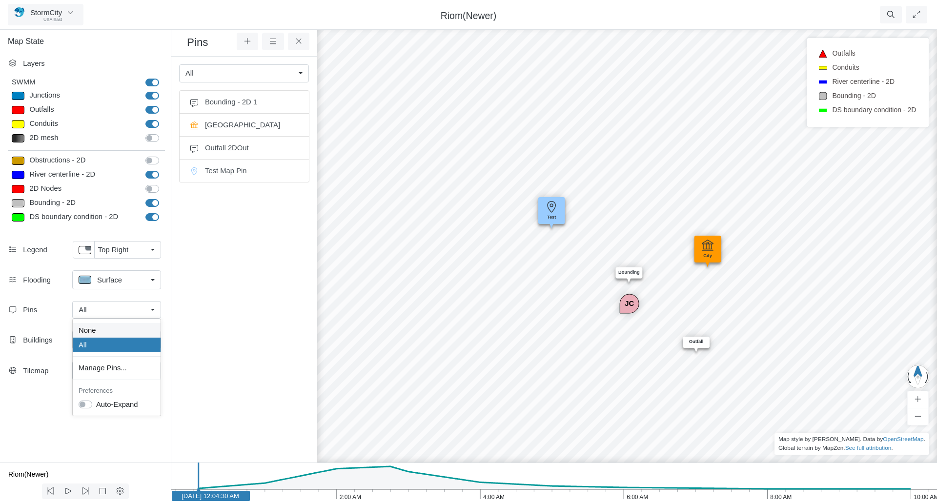
click at [123, 330] on div "None" at bounding box center [117, 330] width 76 height 11
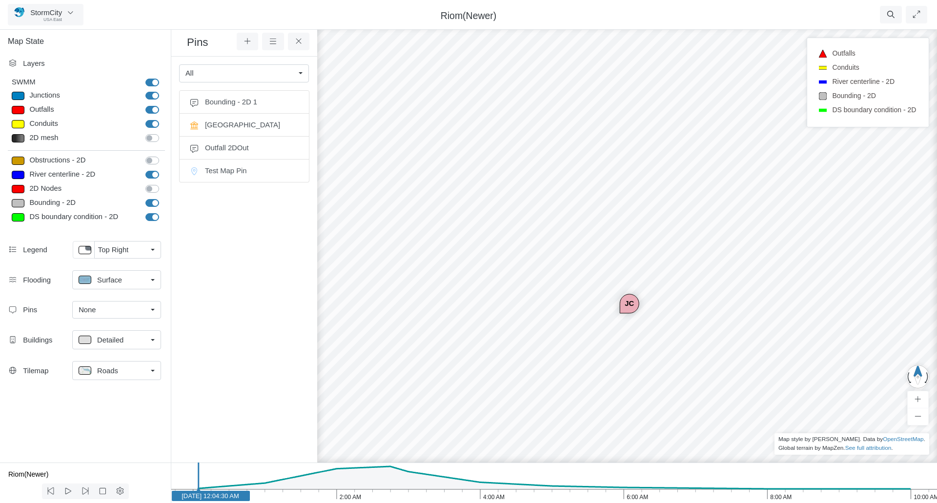
click at [127, 311] on div "None" at bounding box center [113, 310] width 68 height 11
click at [114, 343] on div "All" at bounding box center [117, 345] width 76 height 11
click at [245, 41] on icon at bounding box center [247, 41] width 9 height 7
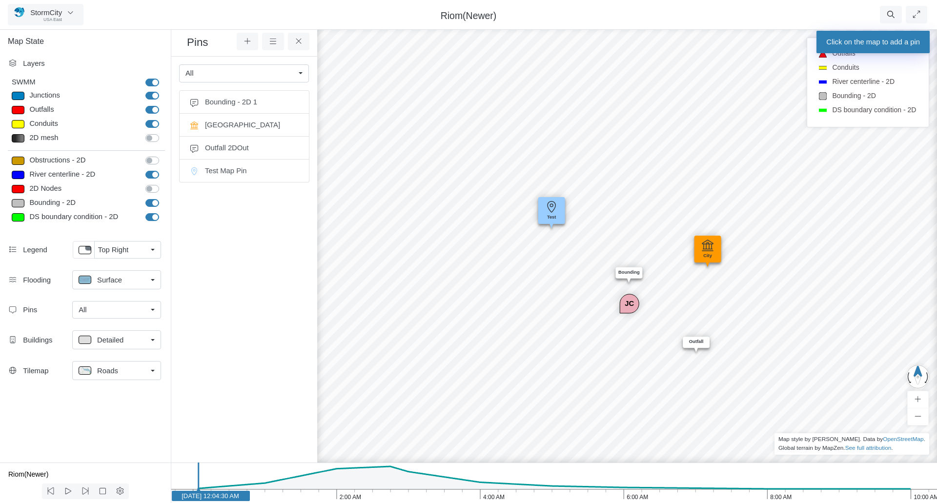
click at [514, 267] on div "CD JC [GEOGRAPHIC_DATA] JC JC [GEOGRAPHIC_DATA] [GEOGRAPHIC_DATA] [GEOGRAPHIC_D…" at bounding box center [675, 264] width 937 height 478
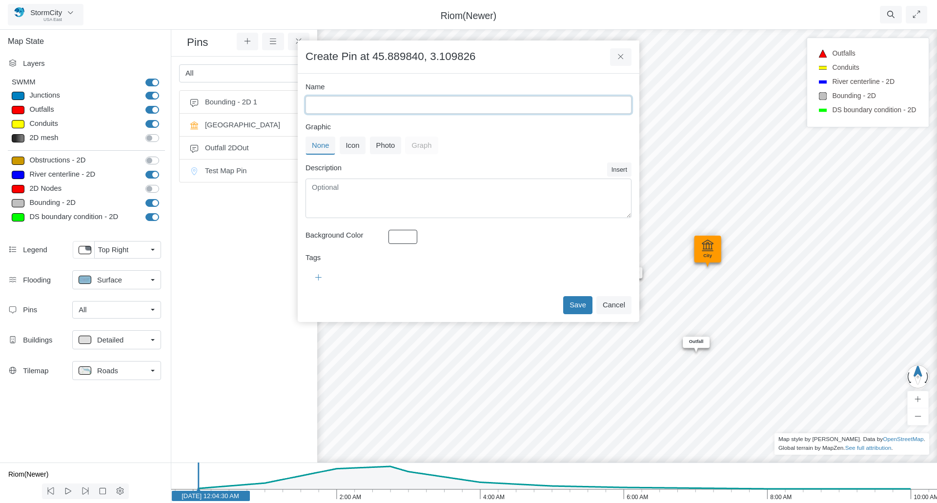
click at [384, 106] on input "Name" at bounding box center [469, 105] width 326 height 18
type input "Test"
click at [587, 305] on button "Save" at bounding box center [577, 305] width 29 height 18
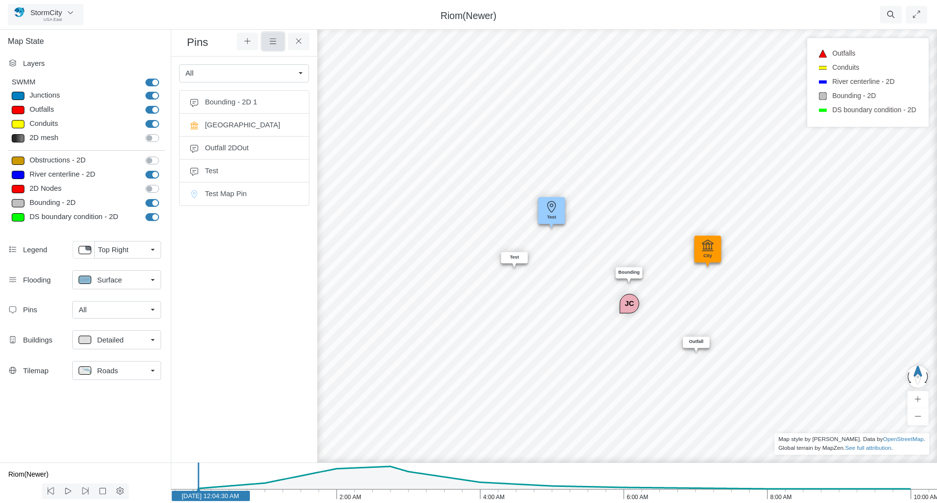
click at [271, 43] on icon at bounding box center [272, 41] width 9 height 7
click at [151, 312] on link "All" at bounding box center [116, 310] width 89 height 18
click at [274, 39] on icon at bounding box center [272, 41] width 9 height 7
click at [233, 269] on ul "Bounding - 2D 1 [GEOGRAPHIC_DATA] Outfall 2DOut Test Test Map Pin" at bounding box center [244, 264] width 130 height 349
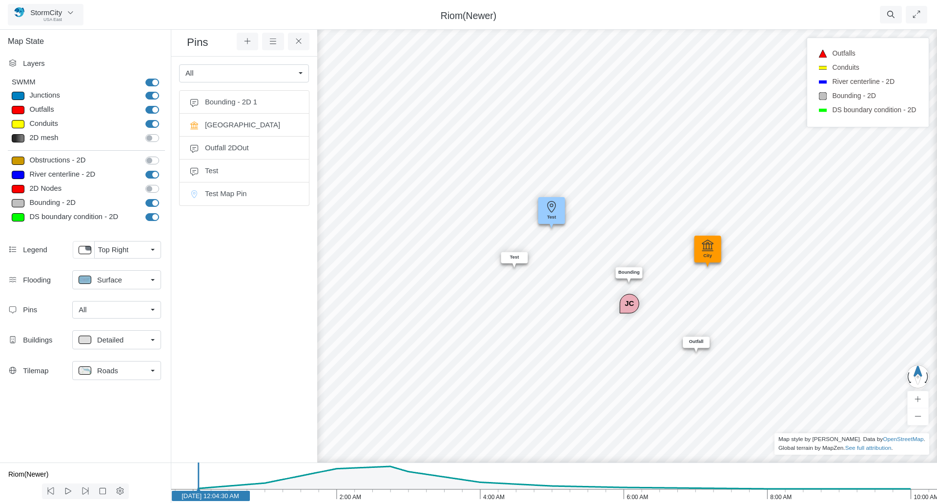
click at [595, 299] on div "CD JC [GEOGRAPHIC_DATA] JC JC [GEOGRAPHIC_DATA] [GEOGRAPHIC_DATA] [GEOGRAPHIC_D…" at bounding box center [675, 264] width 937 height 478
click at [248, 39] on icon at bounding box center [247, 41] width 9 height 7
click at [245, 41] on icon at bounding box center [247, 41] width 9 height 7
click at [563, 301] on div "CD JC [GEOGRAPHIC_DATA] JC JC [GEOGRAPHIC_DATA] [GEOGRAPHIC_DATA] [GEOGRAPHIC_D…" at bounding box center [675, 264] width 937 height 478
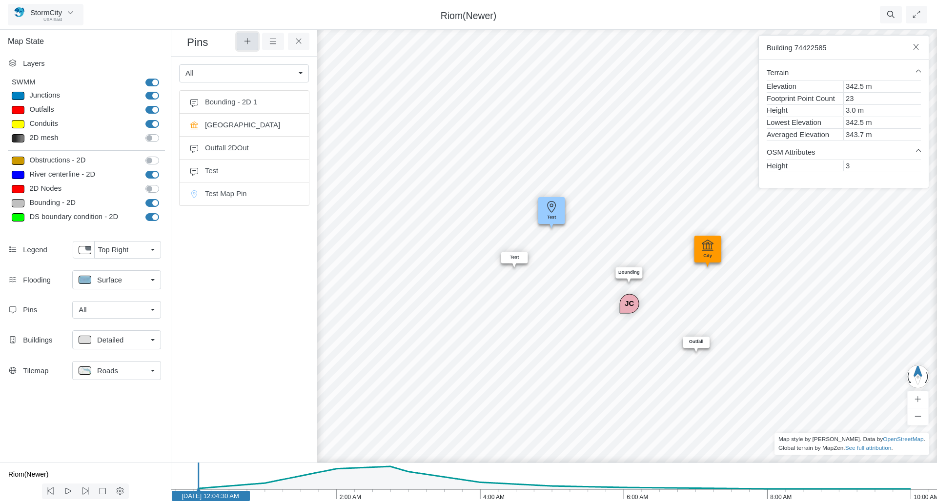
click at [248, 40] on icon at bounding box center [247, 41] width 9 height 7
click at [617, 392] on div "CD JC [GEOGRAPHIC_DATA] JC JC [GEOGRAPHIC_DATA] [GEOGRAPHIC_DATA] [GEOGRAPHIC_D…" at bounding box center [675, 264] width 937 height 478
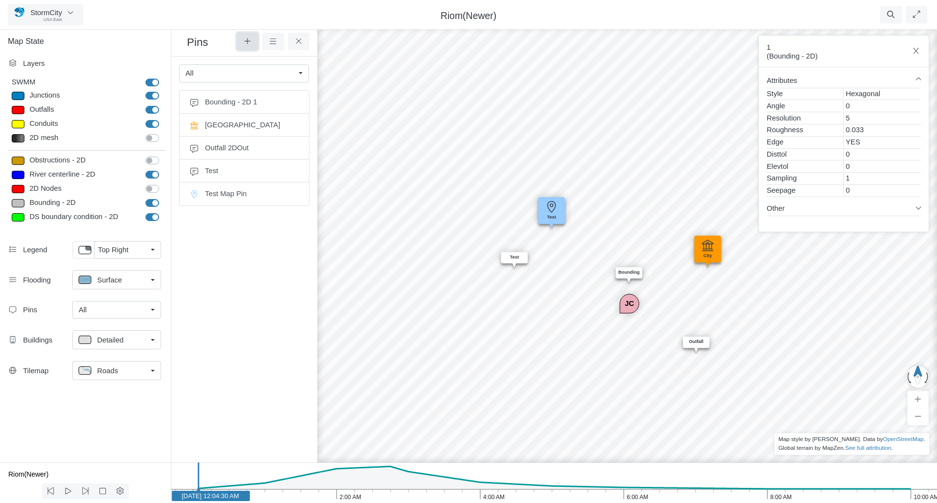
click at [250, 42] on icon at bounding box center [247, 41] width 6 height 6
click at [611, 309] on div "JC" at bounding box center [620, 314] width 20 height 20
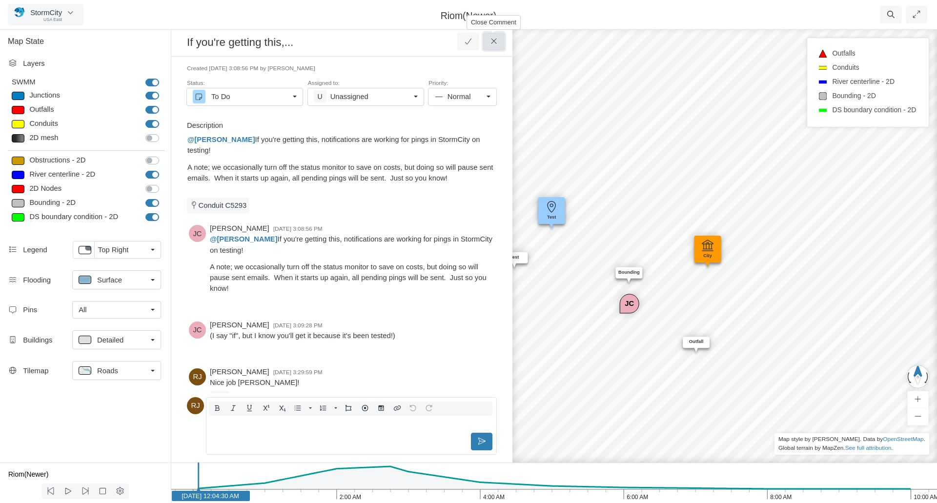
click at [495, 43] on icon at bounding box center [493, 41] width 5 height 5
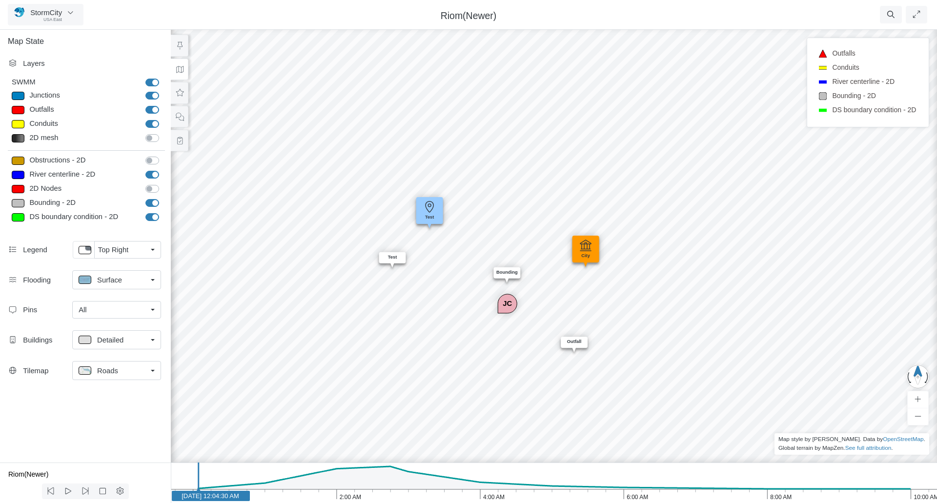
click at [481, 305] on div "CD JC [GEOGRAPHIC_DATA] JC JC [GEOGRAPHIC_DATA] [GEOGRAPHIC_DATA] [GEOGRAPHIC_D…" at bounding box center [553, 264] width 937 height 478
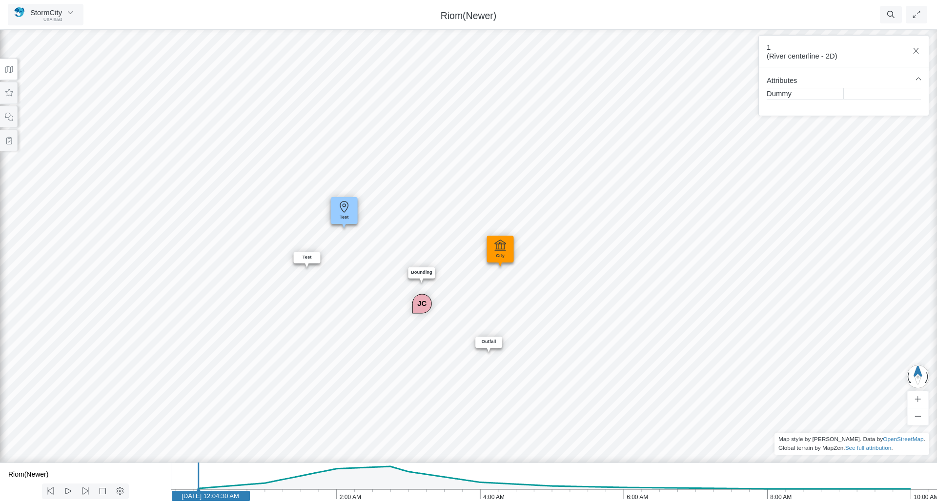
click at [403, 309] on div "JC" at bounding box center [413, 314] width 20 height 20
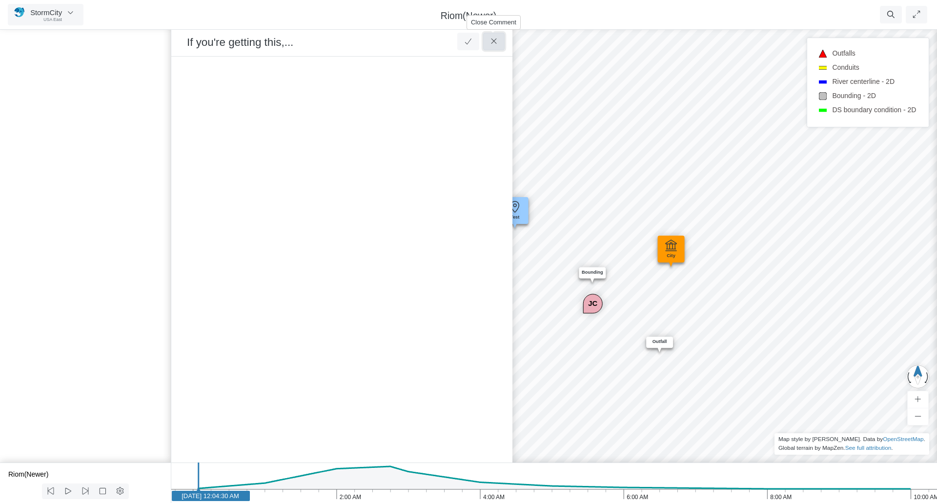
click at [493, 38] on icon at bounding box center [494, 41] width 9 height 7
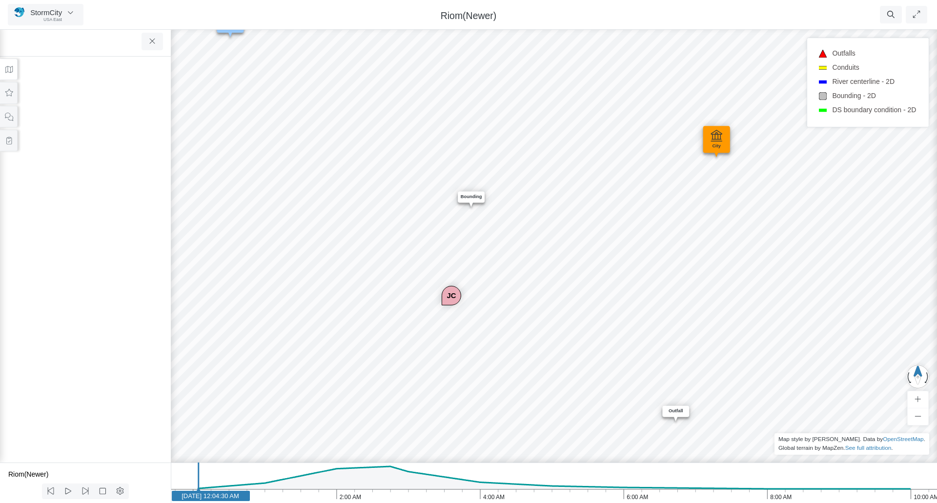
click at [413, 289] on div "CD JC [GEOGRAPHIC_DATA] JC JC [GEOGRAPHIC_DATA] [GEOGRAPHIC_DATA] [GEOGRAPHIC_D…" at bounding box center [468, 264] width 937 height 478
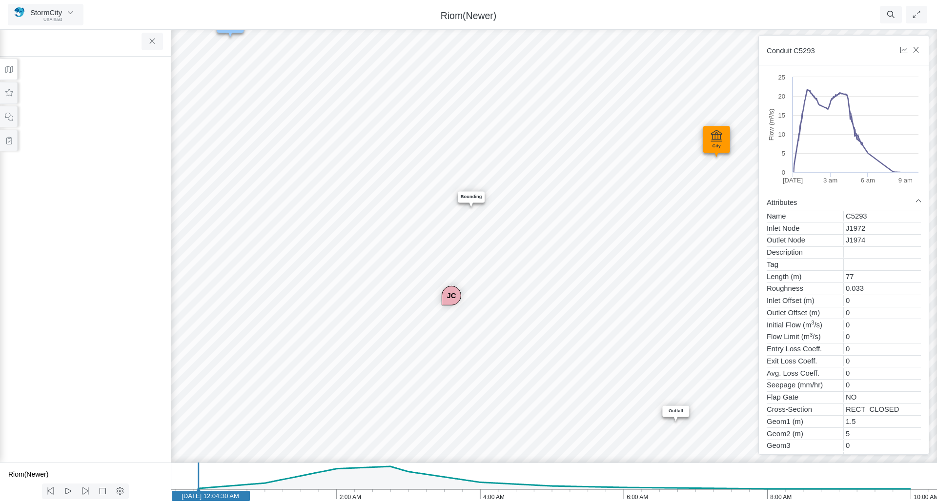
click at [7, 66] on icon at bounding box center [8, 69] width 7 height 7
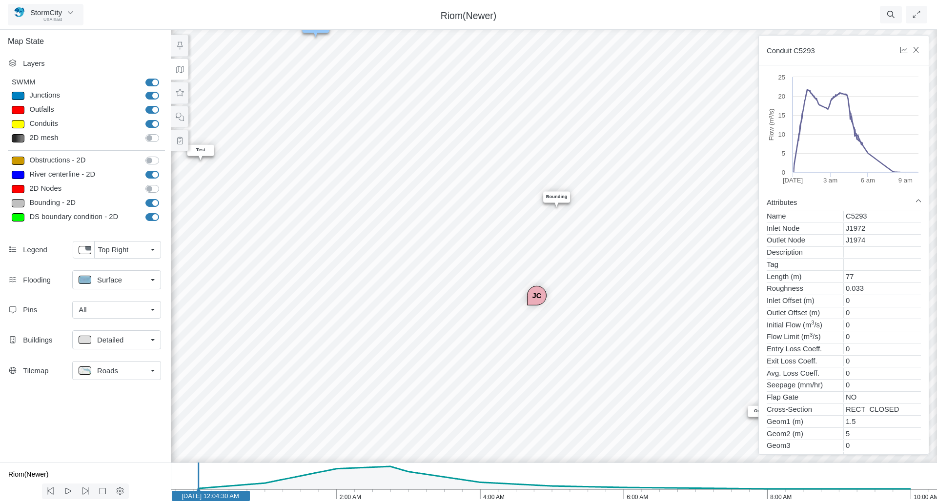
click at [128, 314] on div "All" at bounding box center [113, 310] width 68 height 11
click at [111, 367] on span "Manage Pins..." at bounding box center [103, 368] width 48 height 11
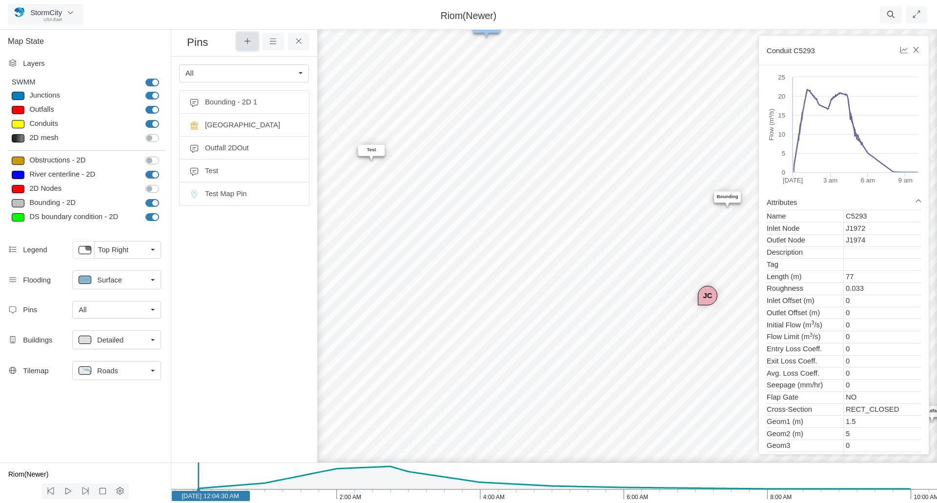
click at [243, 42] on icon at bounding box center [247, 41] width 9 height 7
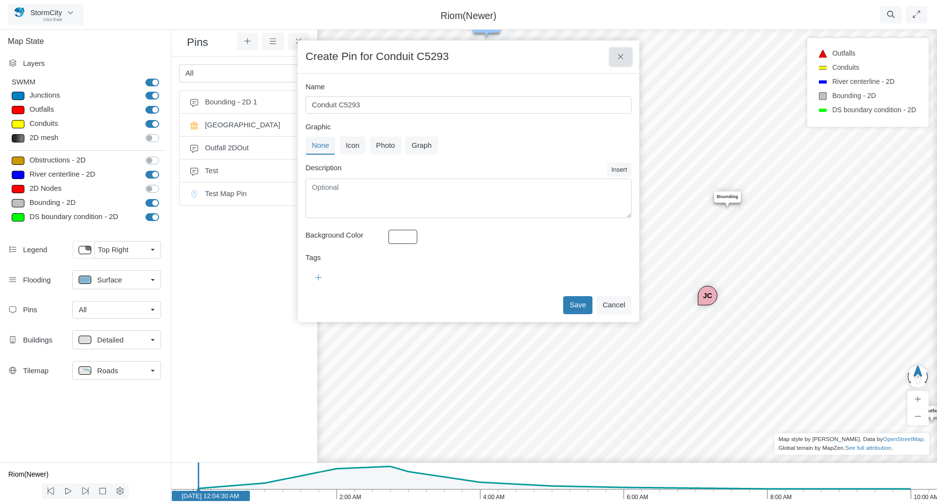
click at [616, 55] on icon at bounding box center [620, 56] width 9 height 7
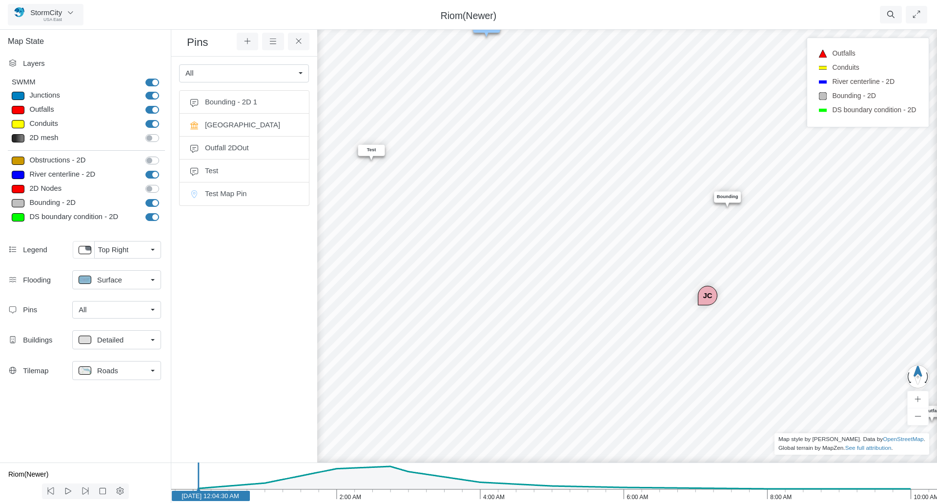
click at [517, 255] on div "CD JC [GEOGRAPHIC_DATA] JC JC [GEOGRAPHIC_DATA] [GEOGRAPHIC_DATA] [GEOGRAPHIC_D…" at bounding box center [724, 264] width 937 height 478
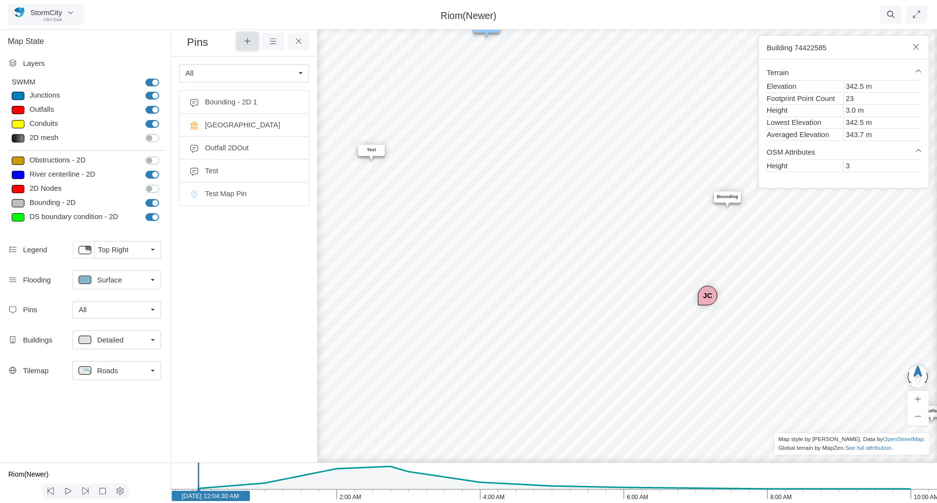
click at [246, 40] on icon at bounding box center [247, 41] width 9 height 7
click at [658, 284] on div "CD JC [GEOGRAPHIC_DATA] JC JC [GEOGRAPHIC_DATA] [GEOGRAPHIC_DATA] [GEOGRAPHIC_D…" at bounding box center [724, 264] width 937 height 478
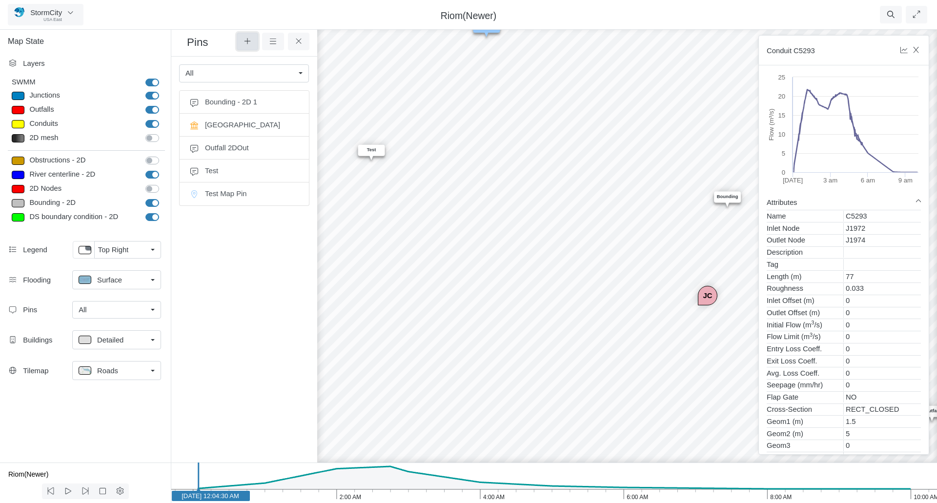
click at [241, 41] on button at bounding box center [248, 42] width 22 height 18
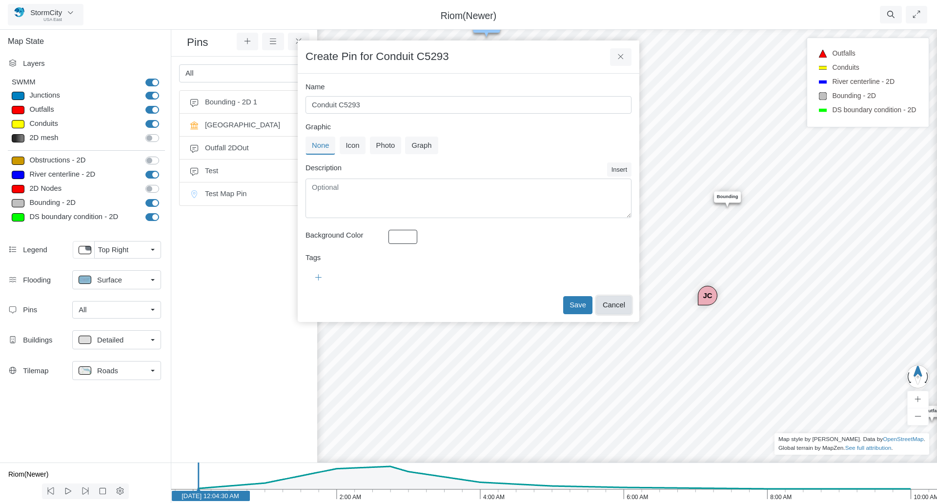
click at [616, 305] on button "Cancel" at bounding box center [613, 305] width 35 height 18
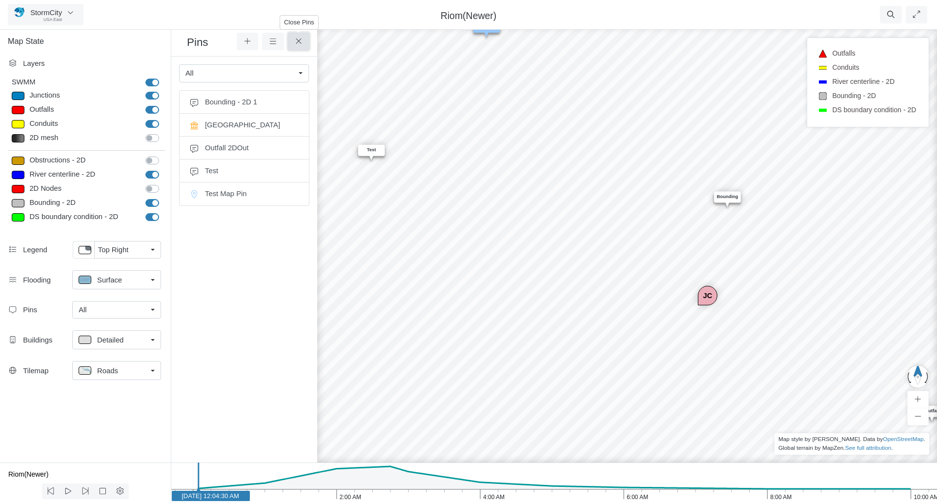
click at [300, 38] on button at bounding box center [299, 42] width 22 height 18
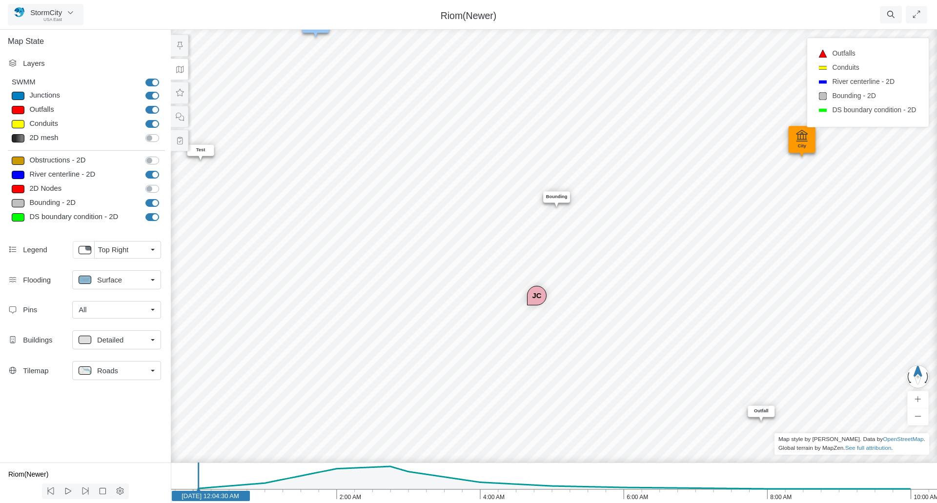
click at [138, 308] on div "All" at bounding box center [113, 310] width 68 height 11
click at [107, 373] on span "Manage Pins..." at bounding box center [103, 368] width 48 height 11
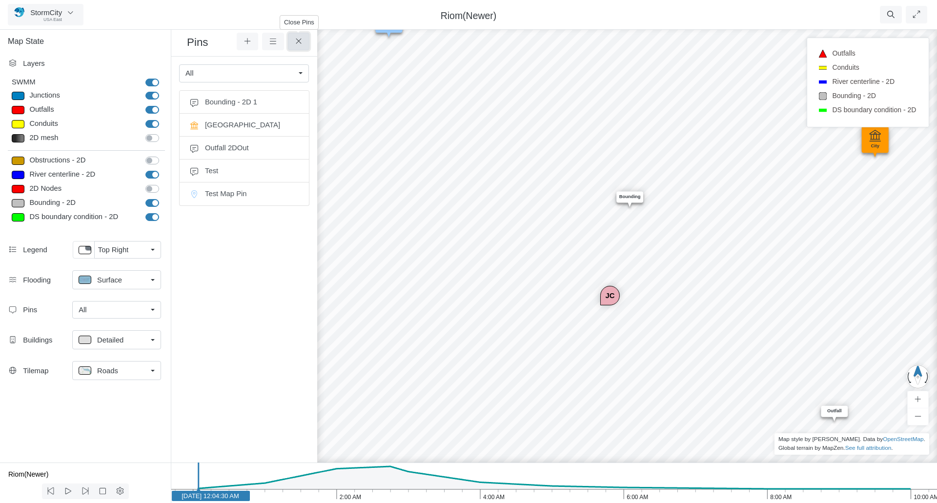
click at [305, 40] on button at bounding box center [299, 42] width 22 height 18
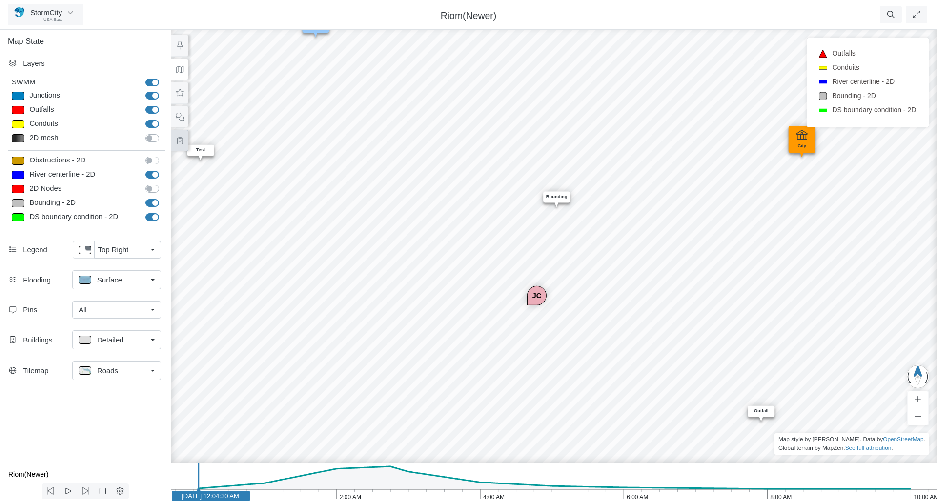
click at [185, 138] on button at bounding box center [180, 141] width 18 height 22
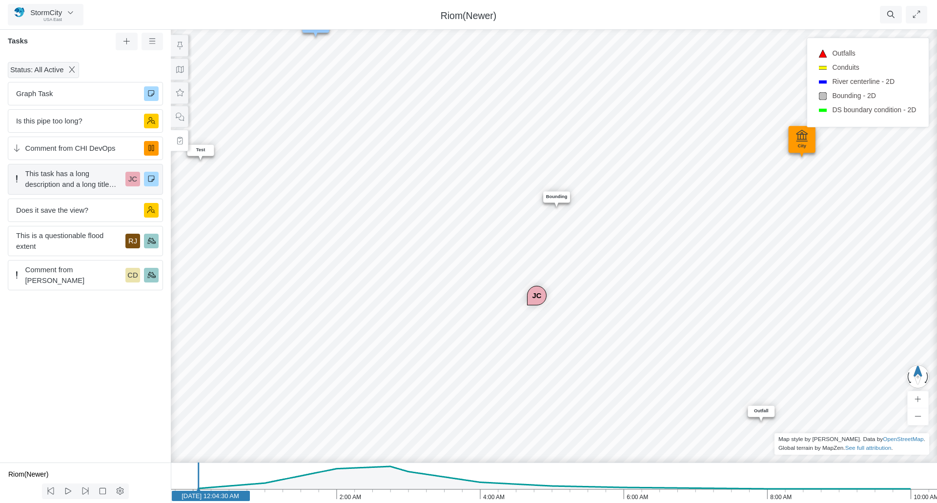
click at [82, 177] on span "This task has a long description and a long title with a lot of unnecessarily l…" at bounding box center [73, 178] width 97 height 21
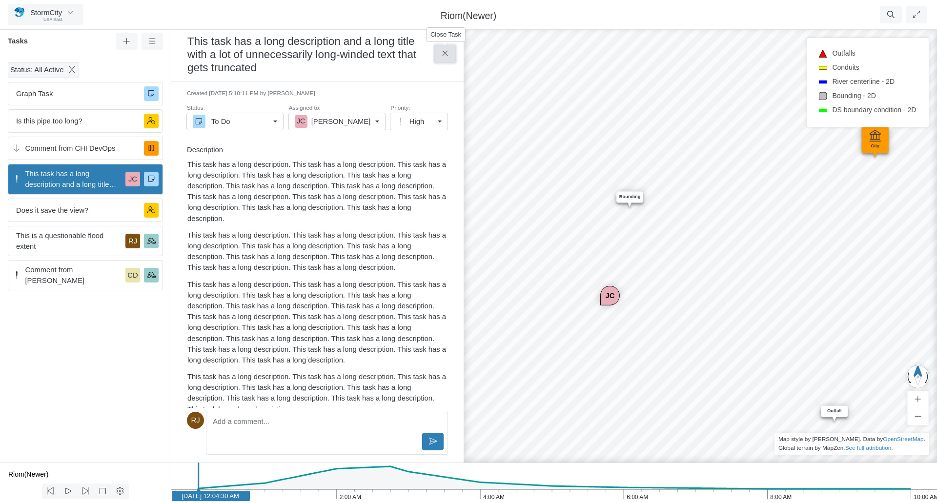
click at [446, 54] on icon at bounding box center [445, 53] width 9 height 7
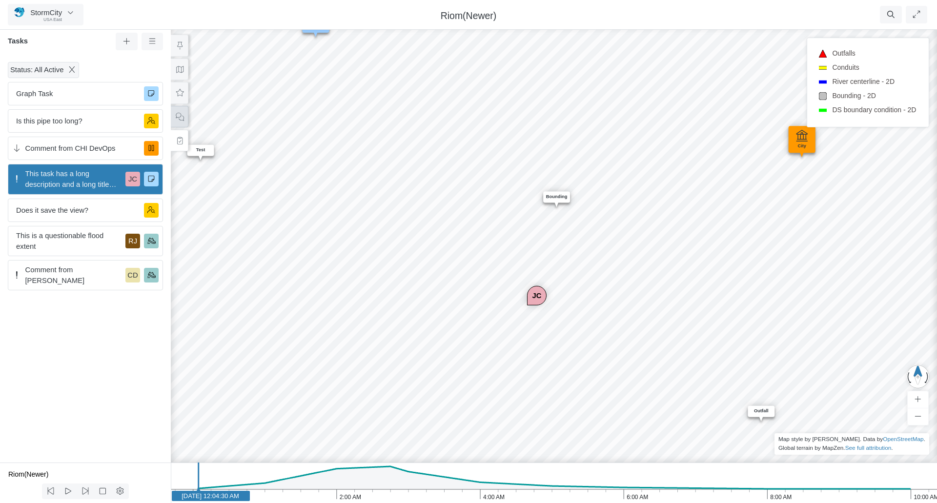
click at [181, 118] on icon at bounding box center [179, 116] width 9 height 7
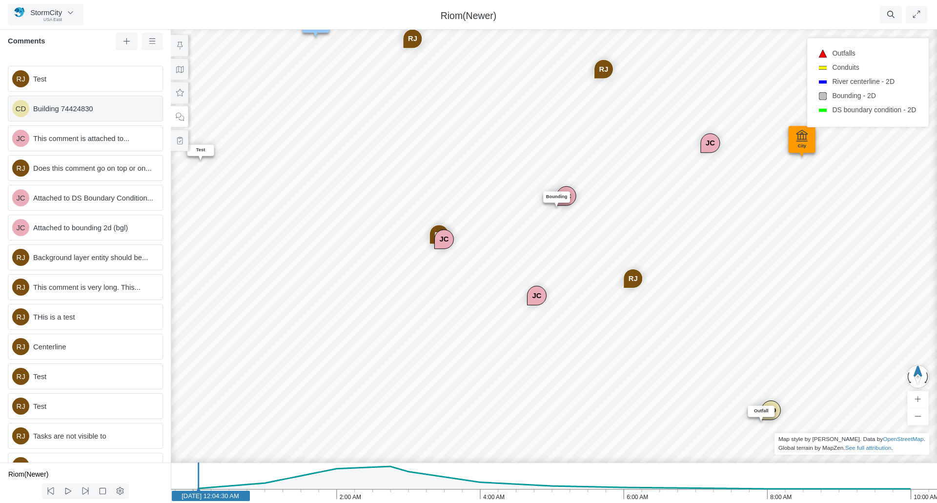
click at [105, 109] on span "Building 74424830" at bounding box center [94, 108] width 122 height 11
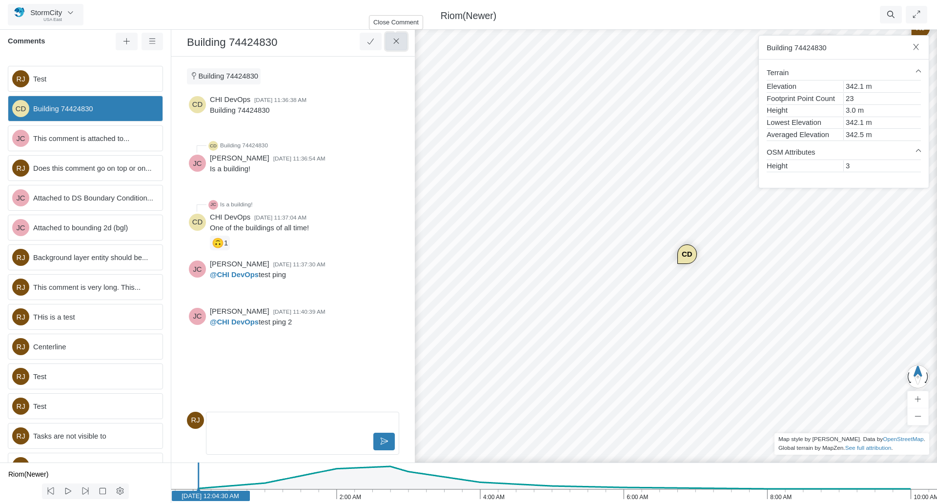
click at [398, 42] on icon at bounding box center [396, 41] width 9 height 7
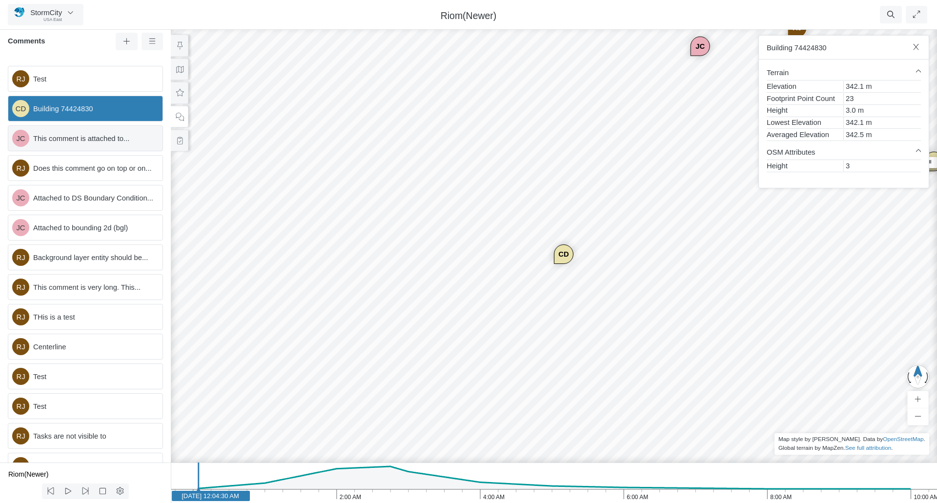
click at [83, 136] on span "This comment is attached to..." at bounding box center [94, 138] width 122 height 11
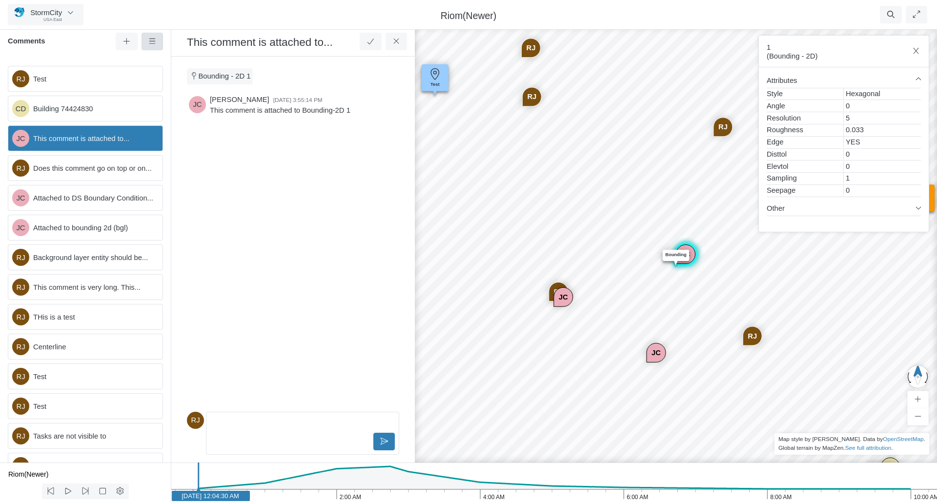
click at [151, 44] on icon at bounding box center [152, 41] width 6 height 5
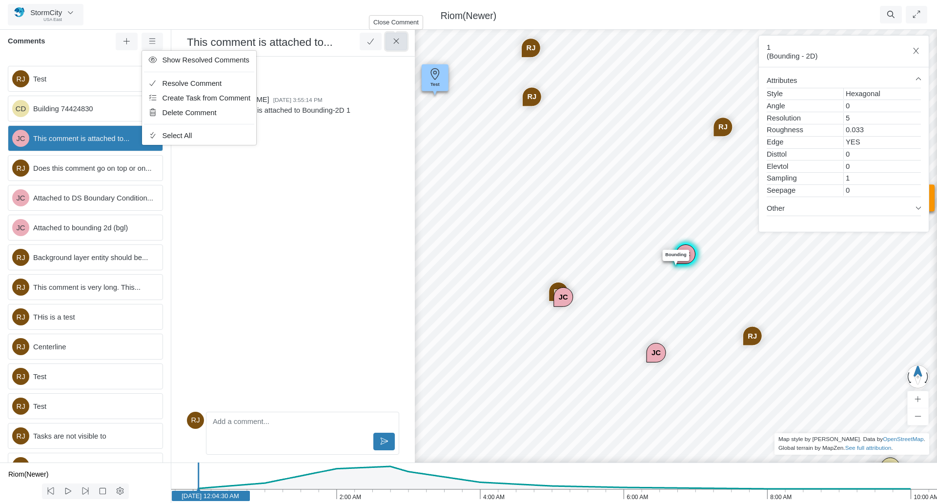
click at [400, 41] on icon at bounding box center [396, 41] width 9 height 7
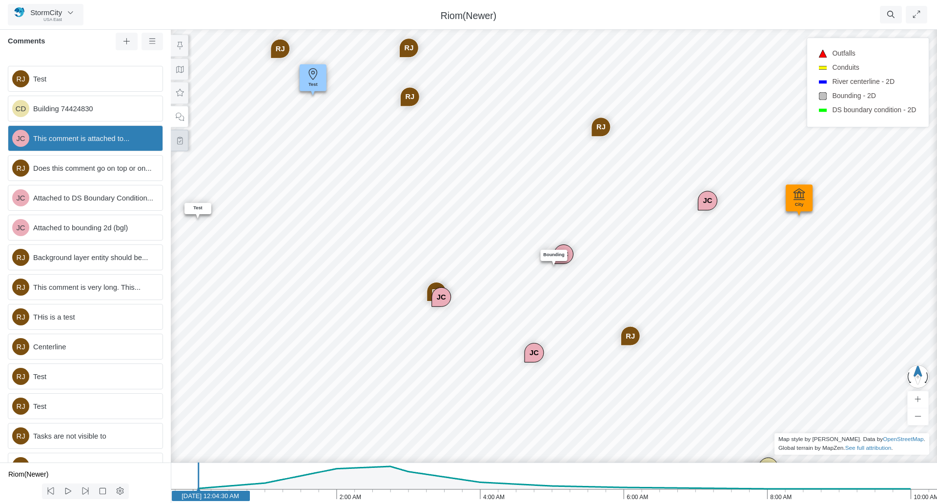
click at [181, 140] on icon at bounding box center [179, 140] width 5 height 7
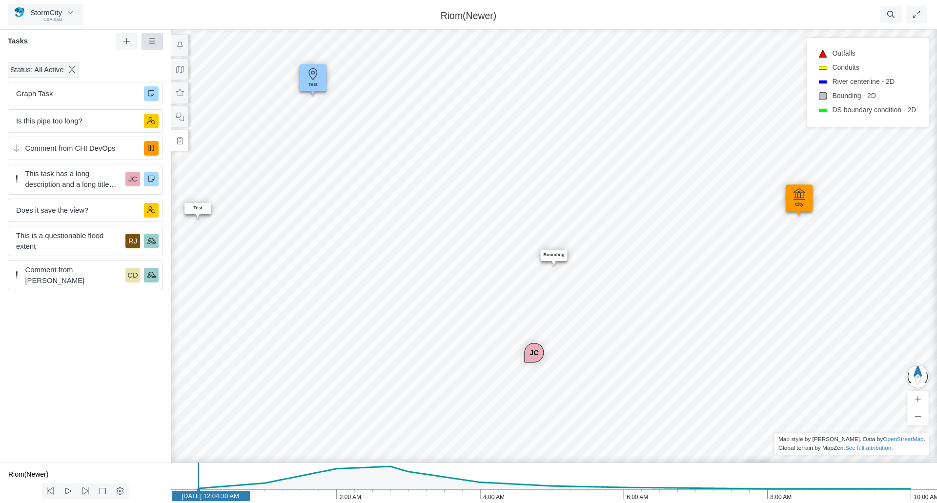
click at [158, 41] on link at bounding box center [153, 42] width 22 height 18
click at [171, 82] on span "Filters" at bounding box center [173, 83] width 20 height 11
click at [156, 39] on icon at bounding box center [152, 41] width 9 height 7
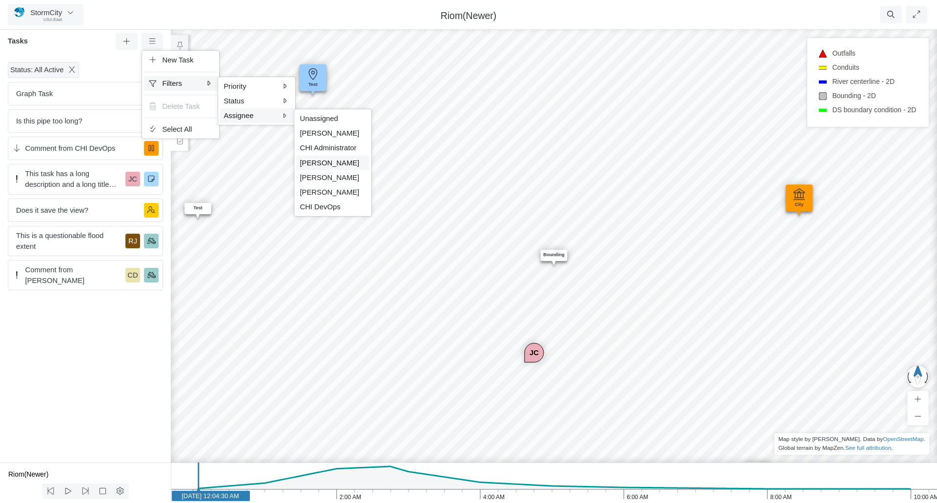
click at [322, 162] on span "[PERSON_NAME]" at bounding box center [330, 163] width 60 height 8
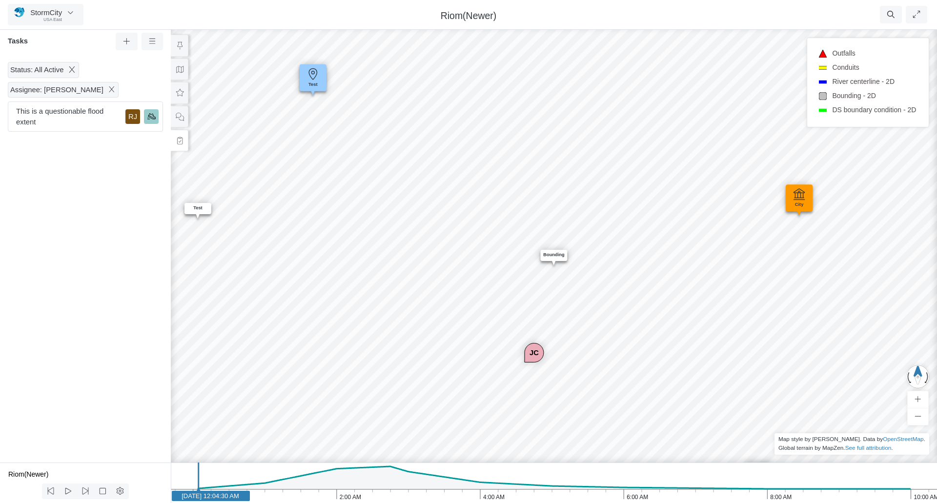
click at [107, 89] on icon at bounding box center [111, 89] width 9 height 7
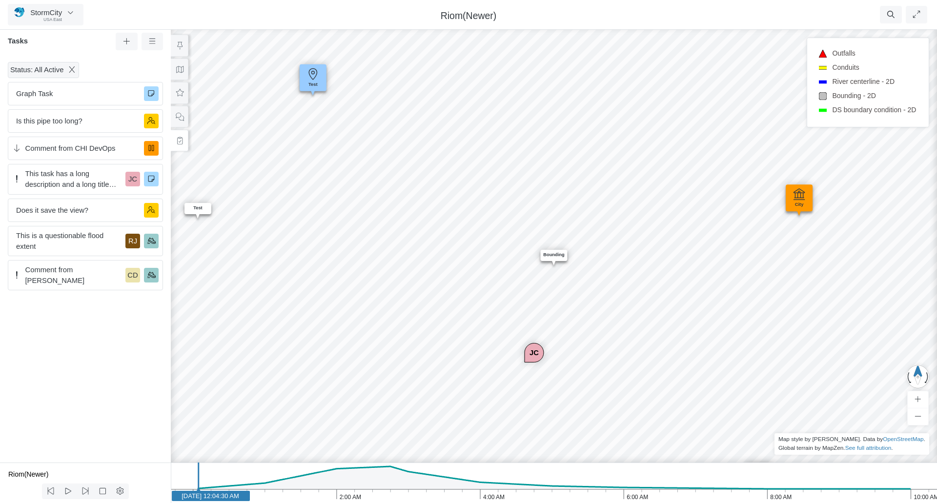
click at [72, 69] on icon at bounding box center [71, 69] width 5 height 6
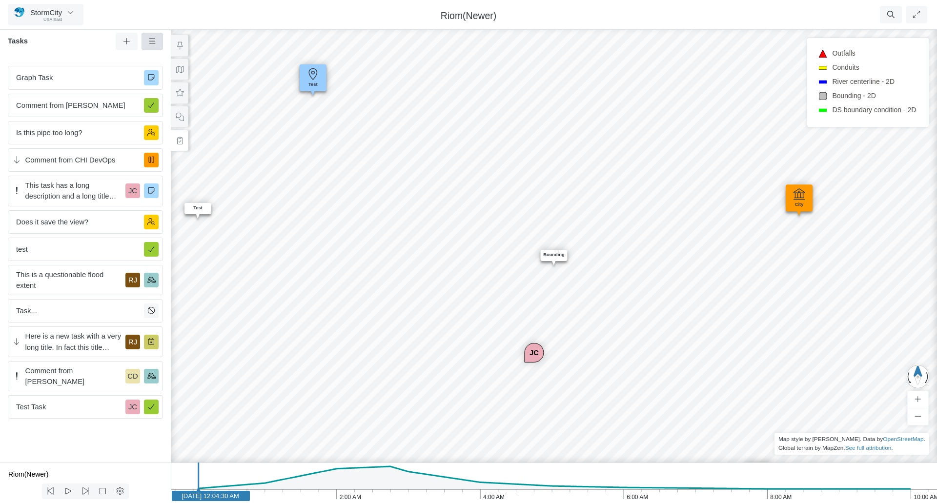
click at [148, 41] on icon at bounding box center [152, 41] width 9 height 7
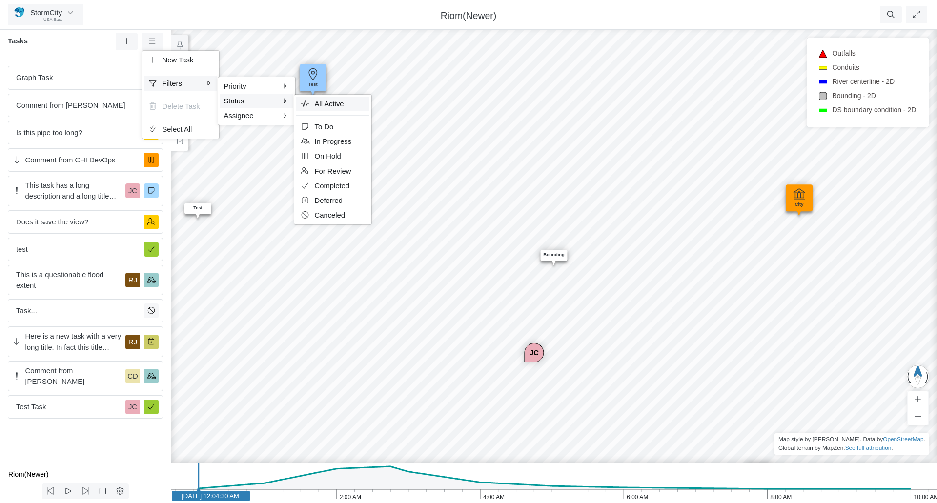
click at [343, 103] on span "All Active" at bounding box center [329, 104] width 29 height 8
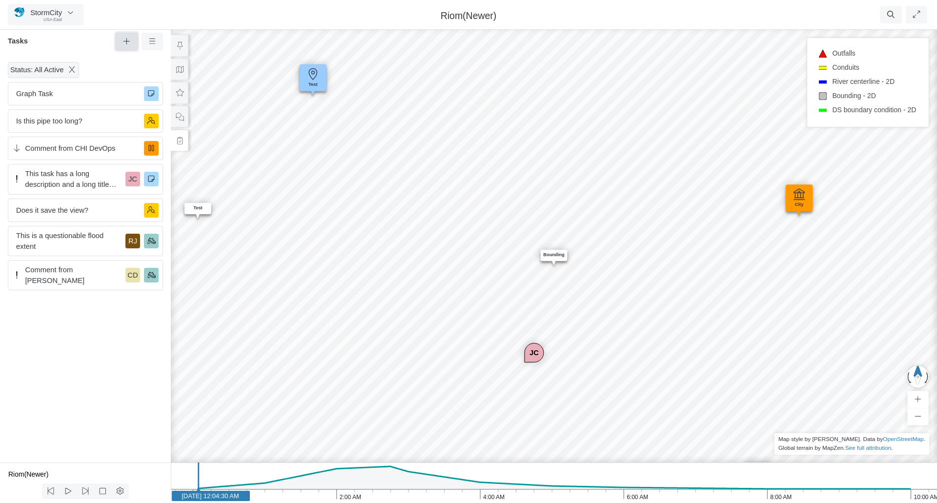
click at [126, 43] on icon at bounding box center [126, 41] width 9 height 7
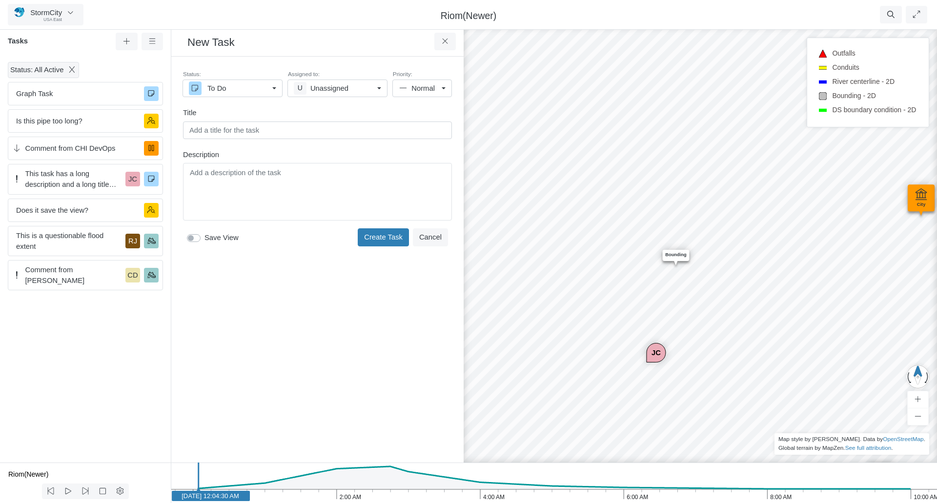
click at [250, 188] on div "Editor editing area: main" at bounding box center [317, 191] width 260 height 49
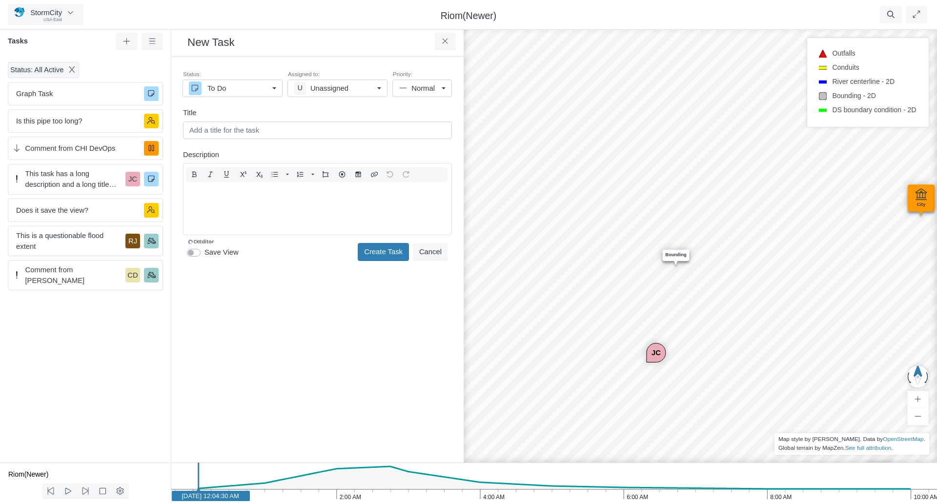
click at [193, 254] on div "Status: To Do To Do In Progress On Hold For Review Completed Deferred Canceled …" at bounding box center [317, 166] width 277 height 204
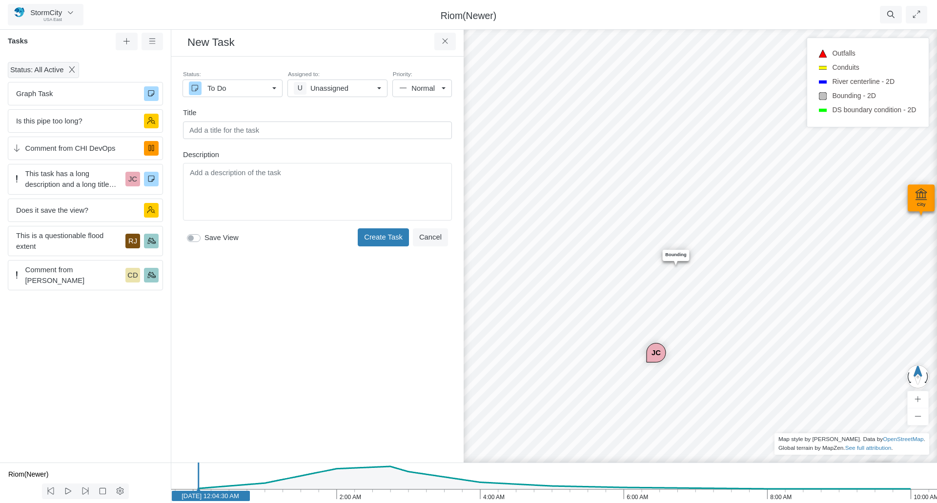
click at [205, 238] on label "Save View" at bounding box center [222, 237] width 34 height 11
click at [193, 238] on input "Save View" at bounding box center [191, 236] width 8 height 9
checkbox input "true"
click at [237, 188] on div "Editor editing area: main" at bounding box center [317, 191] width 260 height 49
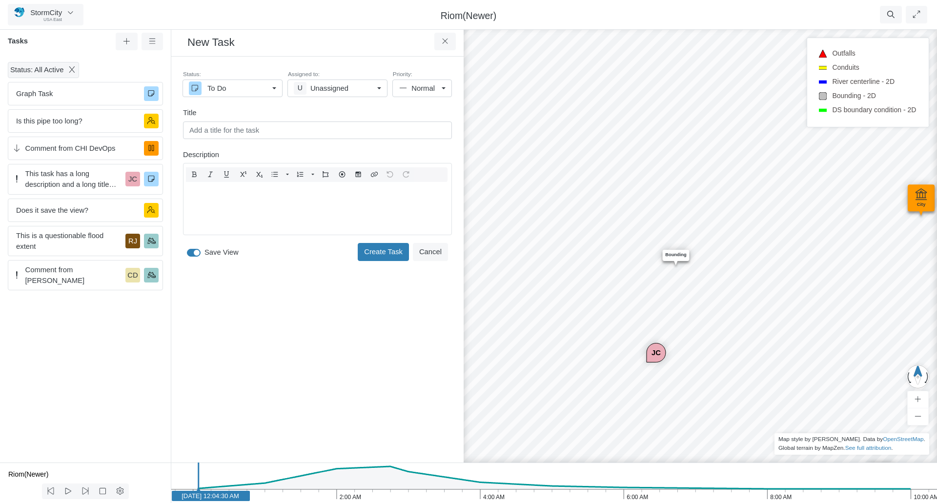
click at [195, 254] on div "Created [DATE] 5:10:11 PM by [PERSON_NAME] Status: To Do To Do In Progress On H…" at bounding box center [317, 259] width 277 height 390
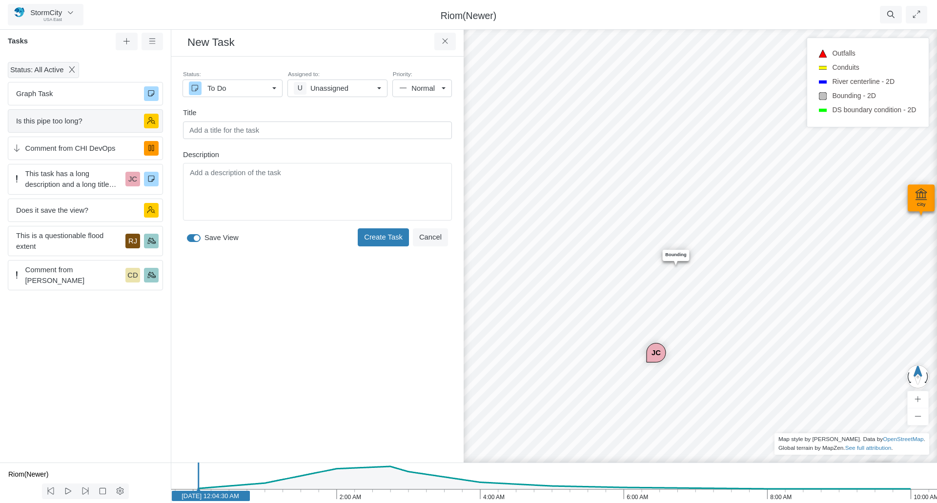
click at [59, 120] on span "Is this pipe too long?" at bounding box center [76, 121] width 120 height 11
click at [434, 236] on button "Cancel" at bounding box center [430, 237] width 35 height 18
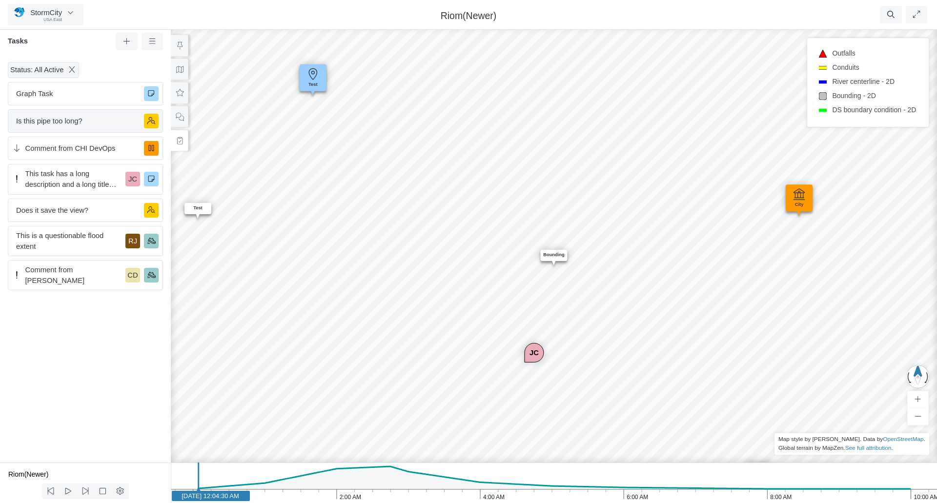
click at [64, 122] on span "Is this pipe too long?" at bounding box center [76, 121] width 120 height 11
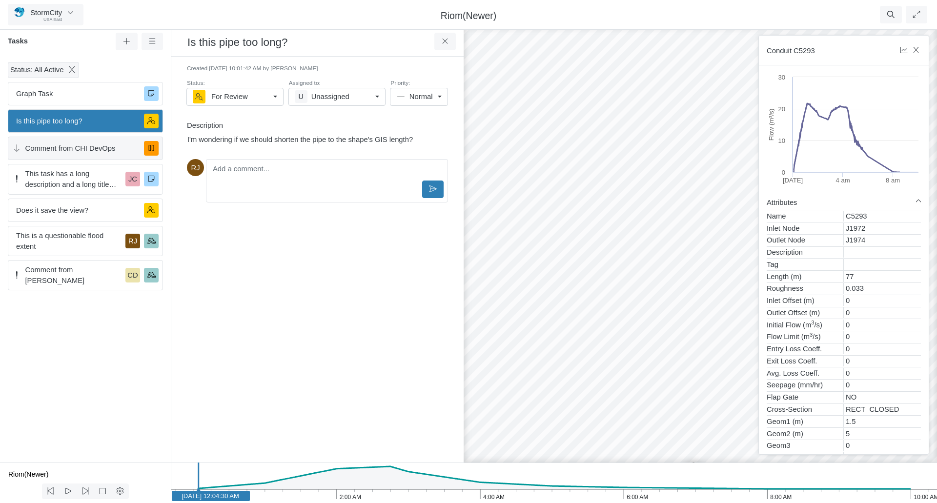
click at [65, 148] on span "Comment from CHI DevOps" at bounding box center [80, 148] width 111 height 11
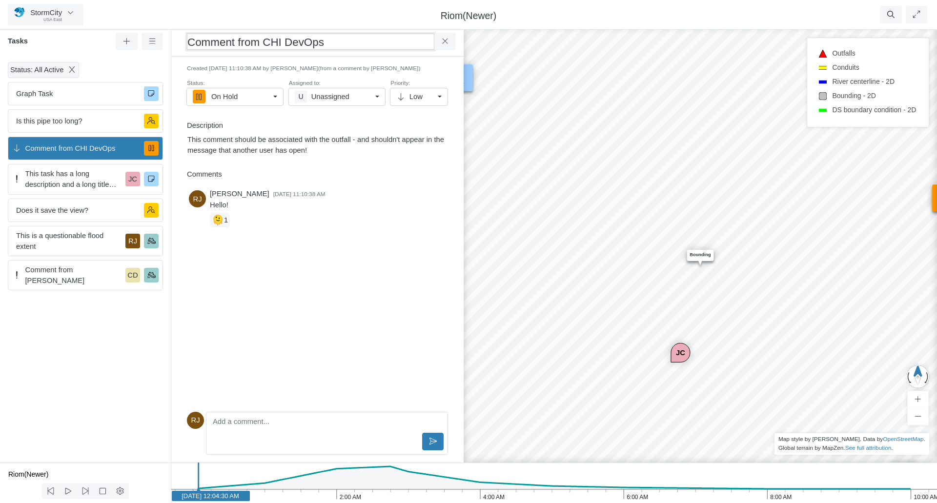
click at [278, 41] on h3 "Comment from CHI DevOps" at bounding box center [310, 42] width 247 height 16
click at [274, 142] on p "This comment should be associated with the outfall - and shouldn't appear in th…" at bounding box center [317, 144] width 260 height 21
click at [445, 42] on icon at bounding box center [444, 41] width 5 height 5
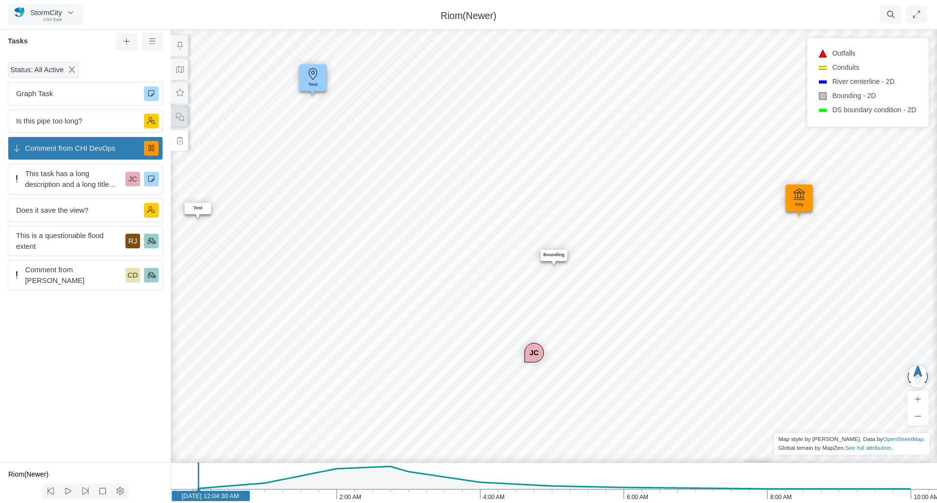
click at [174, 113] on button at bounding box center [180, 117] width 18 height 22
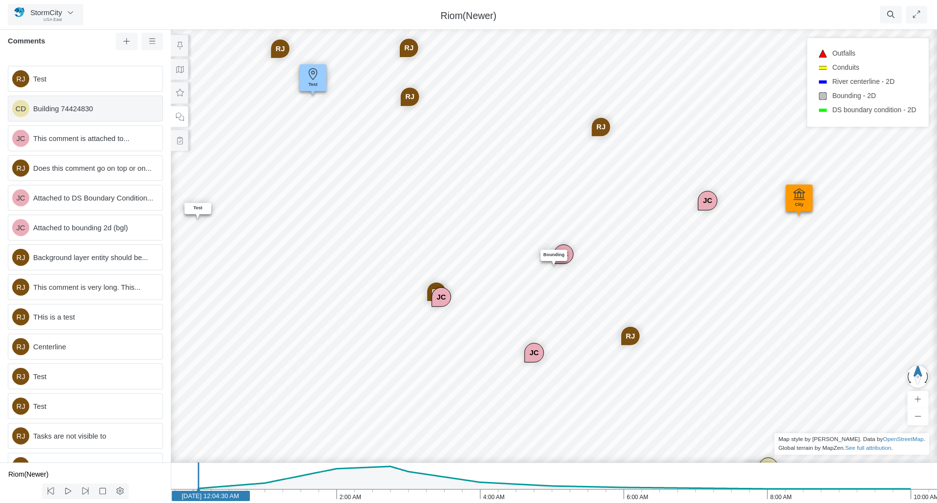
click at [72, 103] on span "Building 74424830" at bounding box center [94, 108] width 122 height 11
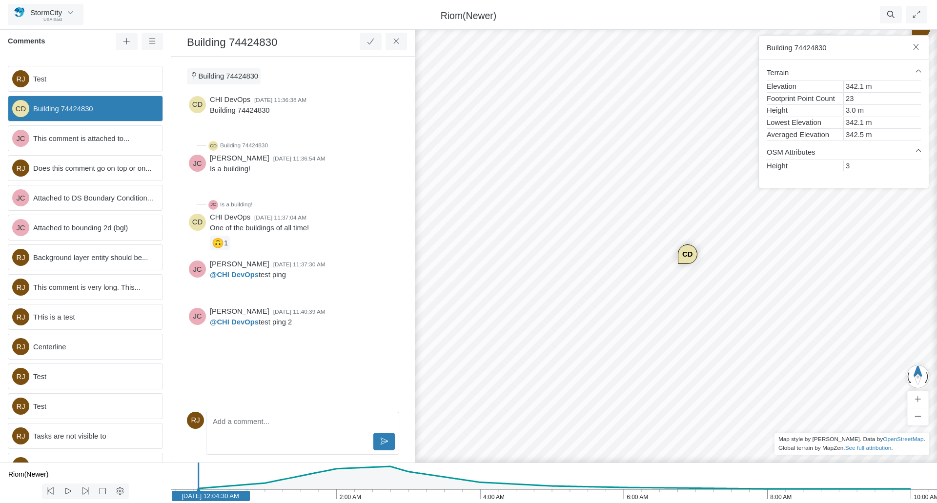
click at [558, 115] on div "CD JC [GEOGRAPHIC_DATA] JC JC [GEOGRAPHIC_DATA] [GEOGRAPHIC_DATA] [GEOGRAPHIC_D…" at bounding box center [677, 264] width 937 height 478
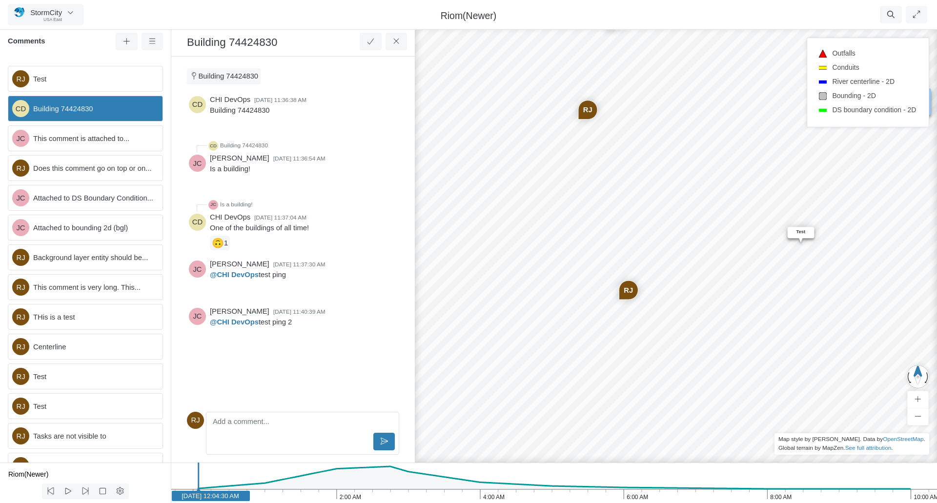
drag, startPoint x: 505, startPoint y: 73, endPoint x: 815, endPoint y: 410, distance: 457.4
click at [815, 410] on div "CD JC [GEOGRAPHIC_DATA] JC JC [GEOGRAPHIC_DATA] [GEOGRAPHIC_DATA] [GEOGRAPHIC_D…" at bounding box center [677, 264] width 937 height 478
drag, startPoint x: 545, startPoint y: 179, endPoint x: 657, endPoint y: 325, distance: 184.1
click at [657, 325] on div "CD JC [GEOGRAPHIC_DATA] JC JC [GEOGRAPHIC_DATA] [GEOGRAPHIC_DATA] [GEOGRAPHIC_D…" at bounding box center [677, 264] width 937 height 478
click at [75, 110] on span "Building 74424830" at bounding box center [94, 108] width 122 height 11
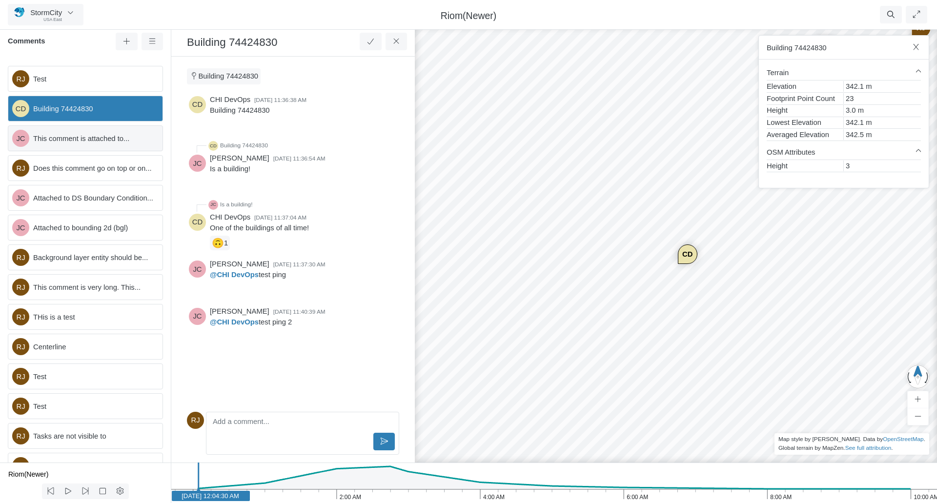
click at [76, 140] on span "This comment is attached to..." at bounding box center [94, 138] width 122 height 11
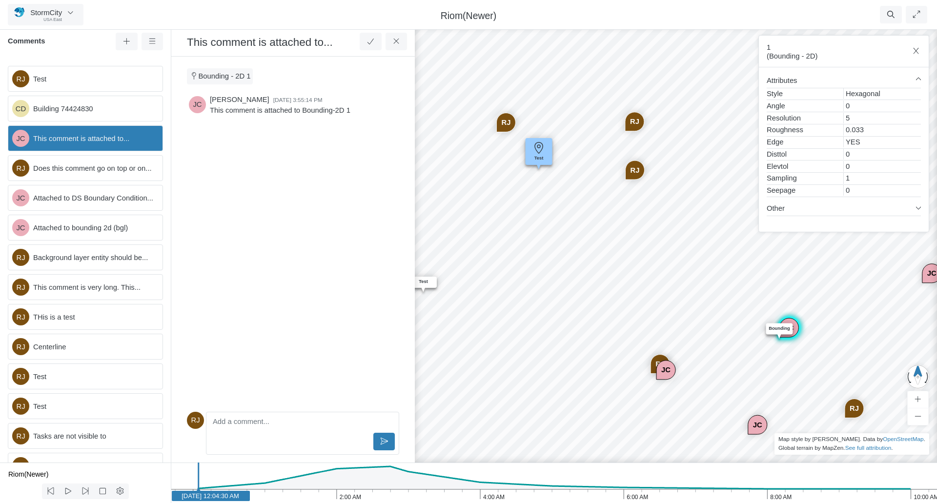
drag, startPoint x: 483, startPoint y: 149, endPoint x: 594, endPoint y: 230, distance: 137.3
click at [594, 230] on div "CD JC [GEOGRAPHIC_DATA] JC JC [GEOGRAPHIC_DATA] [GEOGRAPHIC_DATA] [GEOGRAPHIC_D…" at bounding box center [675, 264] width 937 height 478
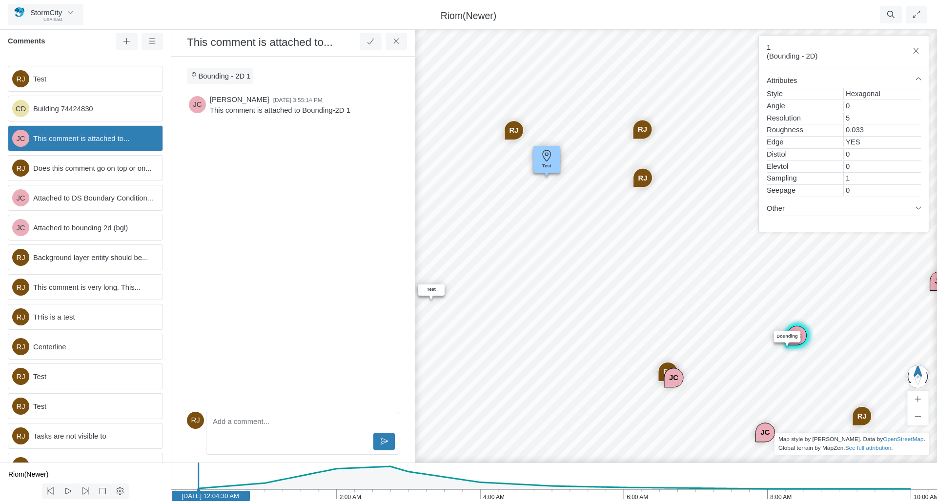
click at [535, 216] on div "CD JC [GEOGRAPHIC_DATA] JC JC [GEOGRAPHIC_DATA] [GEOGRAPHIC_DATA] [GEOGRAPHIC_D…" at bounding box center [675, 264] width 937 height 478
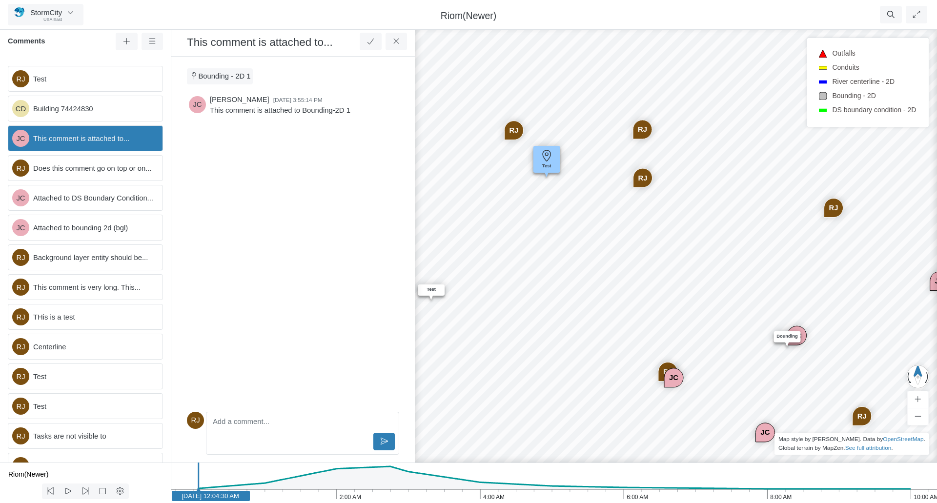
click at [93, 135] on span "This comment is attached to..." at bounding box center [94, 138] width 122 height 11
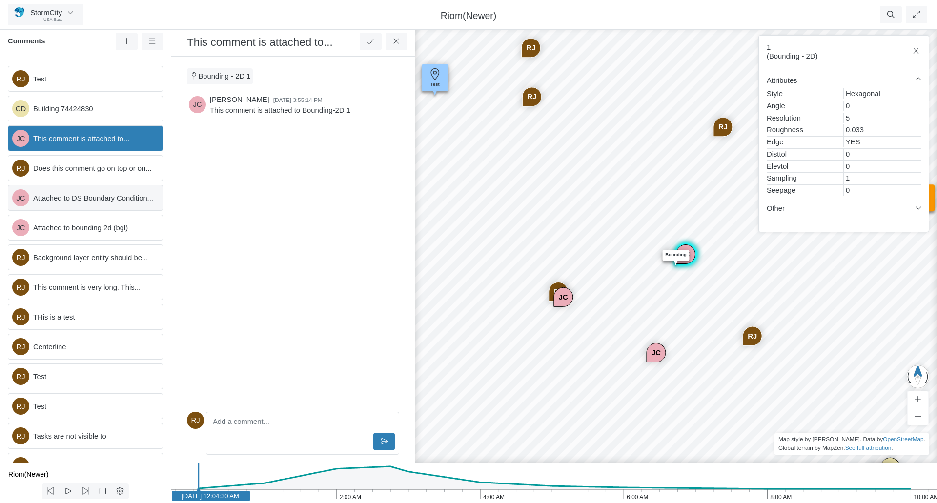
click at [93, 197] on span "Attached to DS Boundary Condition..." at bounding box center [94, 198] width 122 height 11
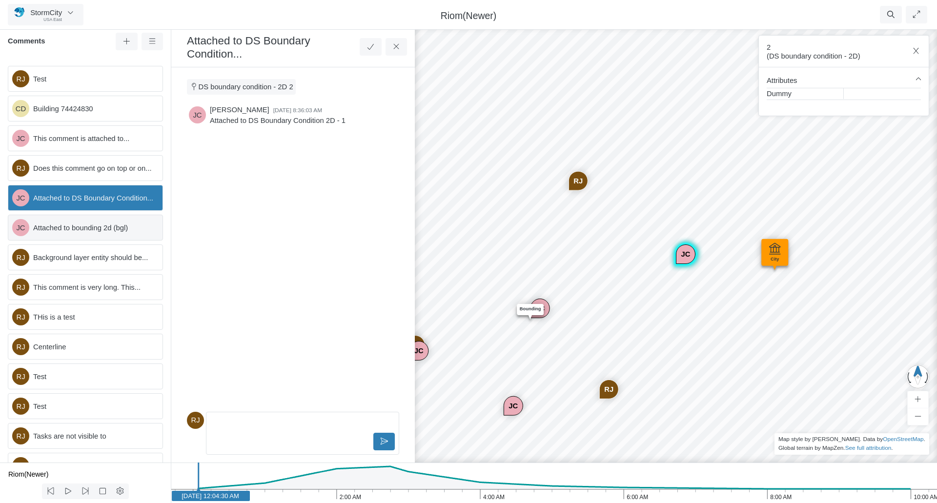
click at [83, 233] on span "Attached to bounding 2d (bgl)" at bounding box center [94, 228] width 122 height 11
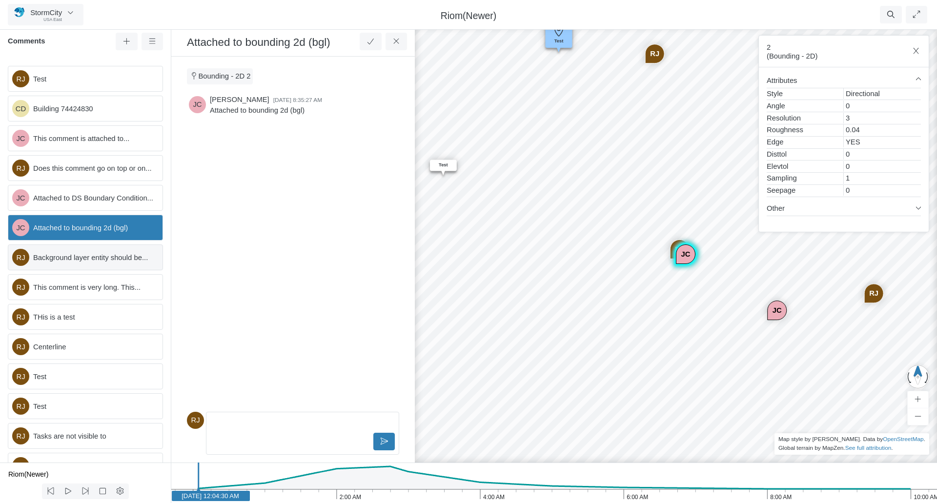
click at [80, 263] on span "Background layer entity should be..." at bounding box center [94, 257] width 122 height 11
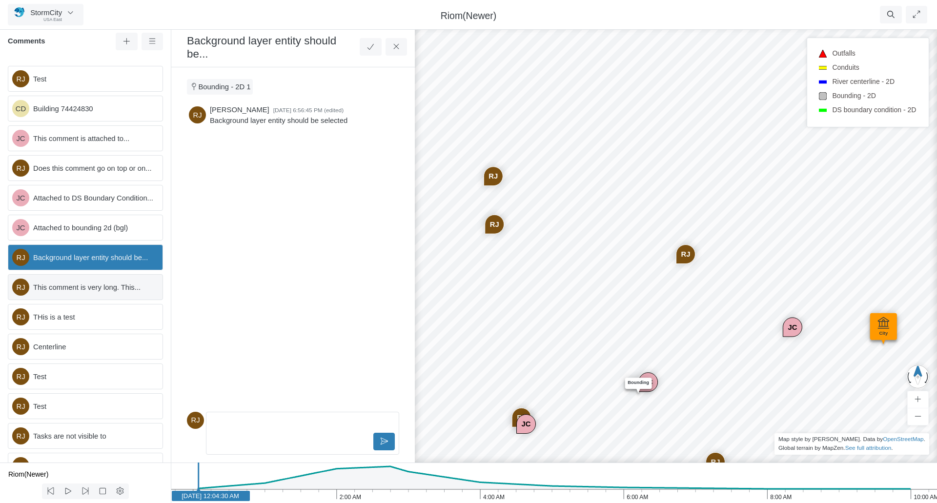
click at [81, 293] on span "This comment is very long. This..." at bounding box center [94, 287] width 122 height 11
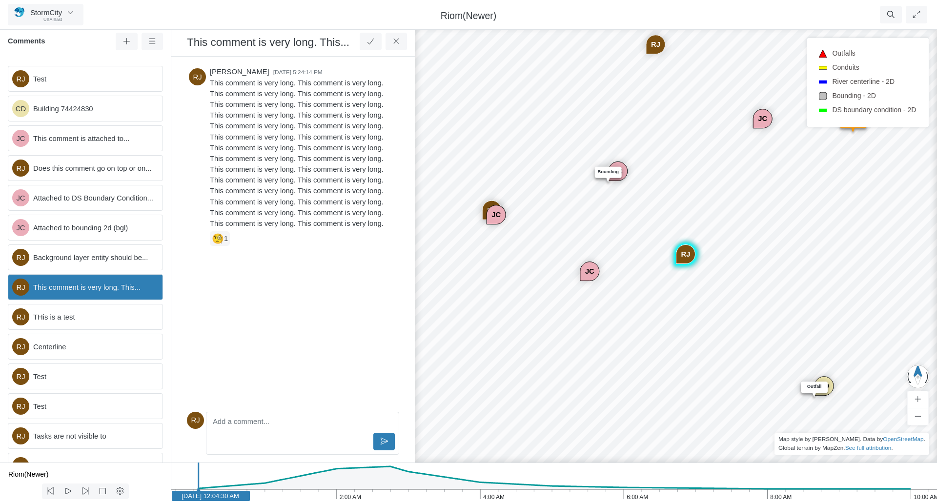
click at [891, 273] on div "CD JC [GEOGRAPHIC_DATA] JC JC [GEOGRAPHIC_DATA] [GEOGRAPHIC_DATA] [GEOGRAPHIC_D…" at bounding box center [675, 264] width 937 height 478
click at [103, 293] on span "This comment is very long. This..." at bounding box center [94, 287] width 122 height 11
click at [800, 267] on div "CD JC [GEOGRAPHIC_DATA] JC JC [GEOGRAPHIC_DATA] [GEOGRAPHIC_DATA] [GEOGRAPHIC_D…" at bounding box center [675, 264] width 937 height 478
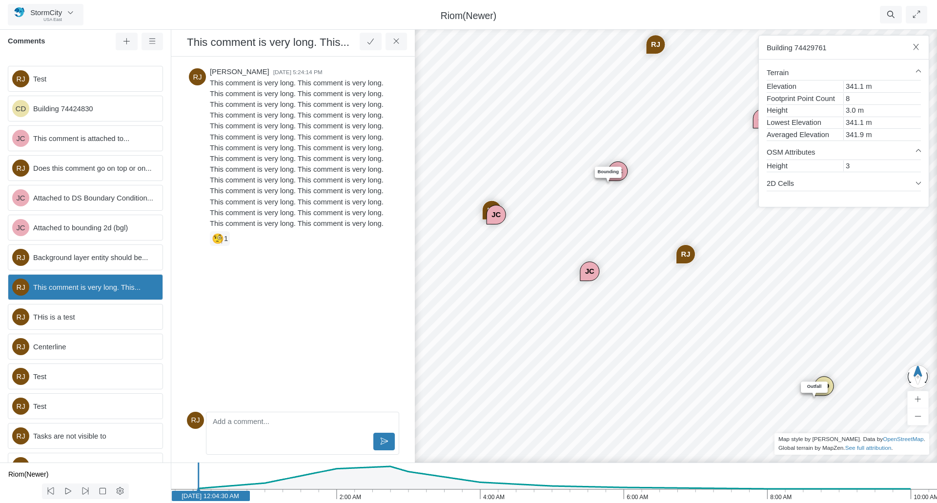
click at [118, 293] on span "This comment is very long. This..." at bounding box center [94, 287] width 122 height 11
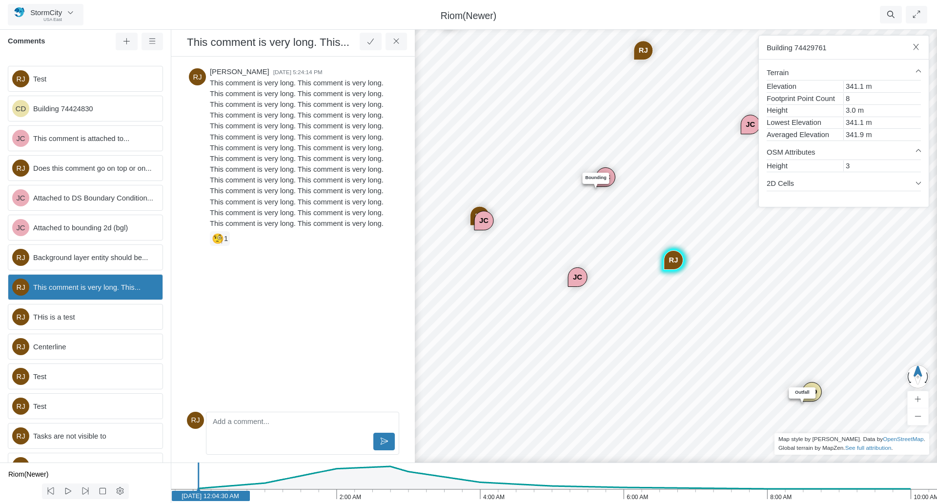
drag, startPoint x: 883, startPoint y: 277, endPoint x: 870, endPoint y: 283, distance: 13.5
click at [870, 283] on div "CD JC [GEOGRAPHIC_DATA] JC JC [GEOGRAPHIC_DATA] [GEOGRAPHIC_DATA] [GEOGRAPHIC_D…" at bounding box center [675, 264] width 937 height 478
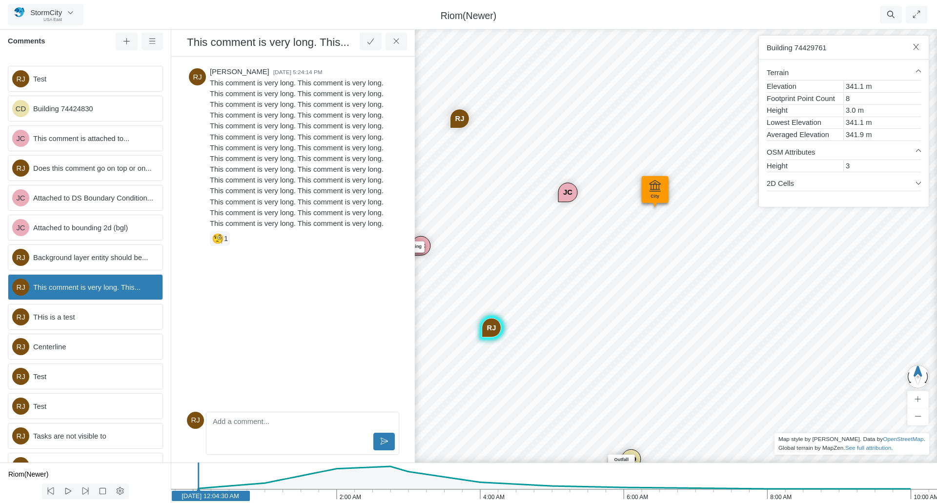
drag, startPoint x: 890, startPoint y: 265, endPoint x: 675, endPoint y: 342, distance: 228.5
click at [675, 342] on div "CD JC [GEOGRAPHIC_DATA] JC JC [GEOGRAPHIC_DATA] [GEOGRAPHIC_DATA] [GEOGRAPHIC_D…" at bounding box center [675, 264] width 937 height 478
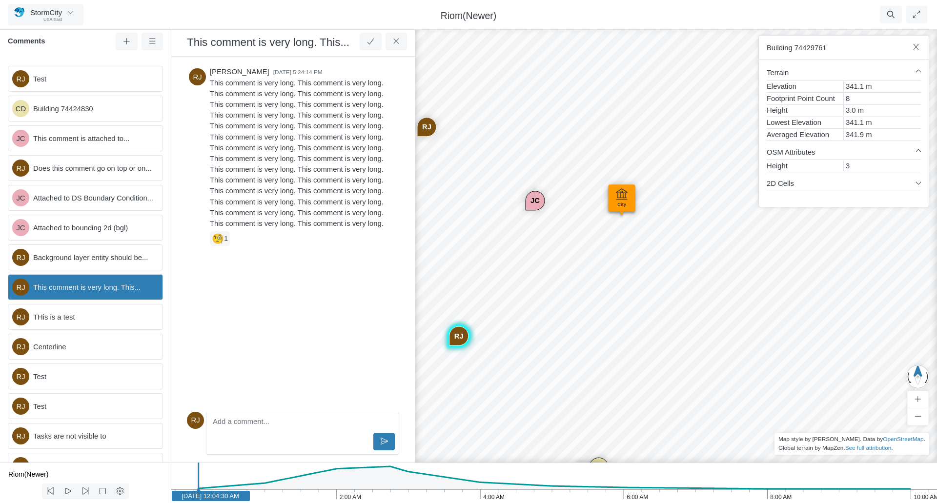
click at [69, 293] on span "This comment is very long. This..." at bounding box center [94, 287] width 122 height 11
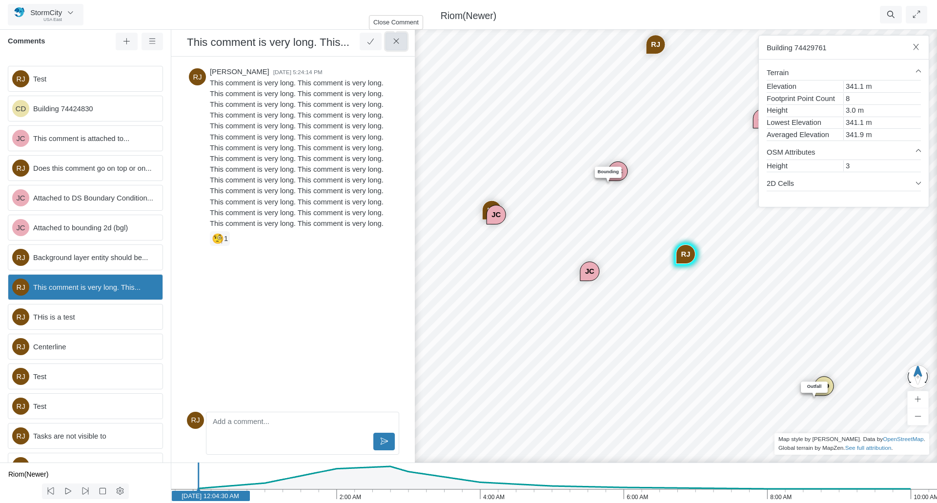
click at [398, 41] on icon at bounding box center [396, 41] width 9 height 7
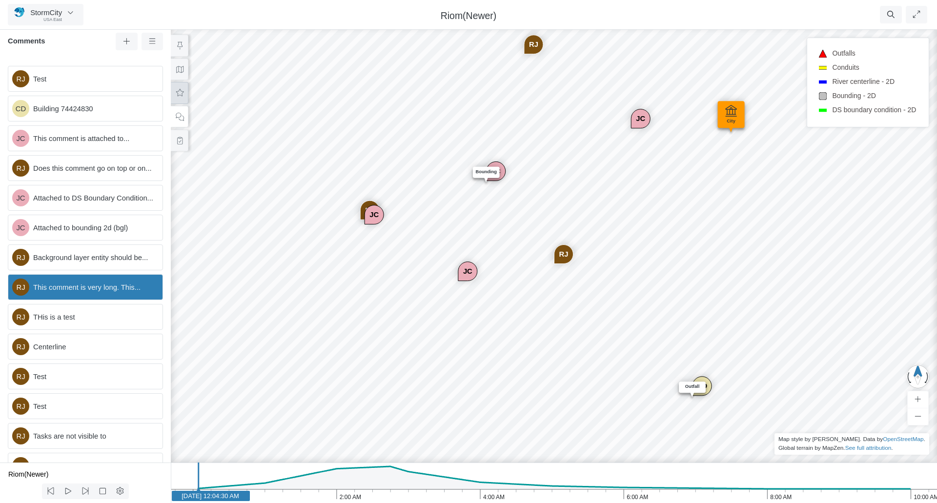
click at [180, 89] on icon at bounding box center [180, 92] width 8 height 7
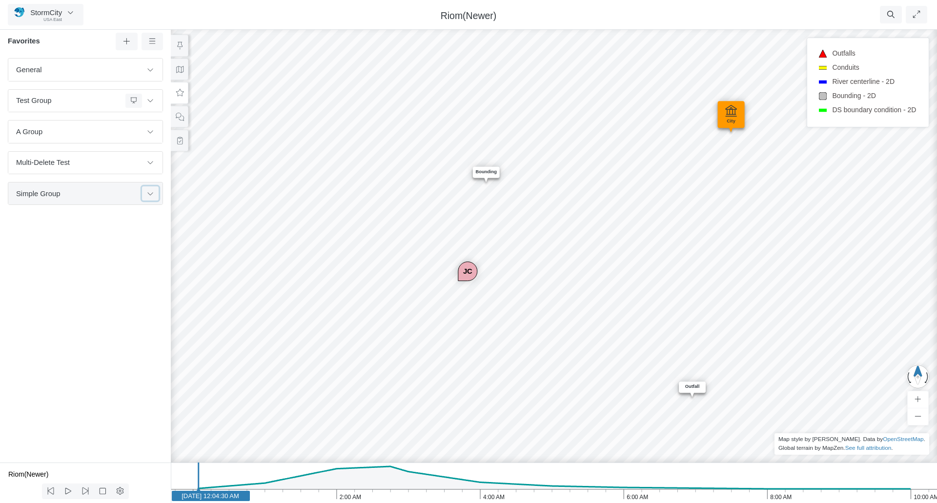
click at [151, 196] on icon at bounding box center [150, 193] width 8 height 6
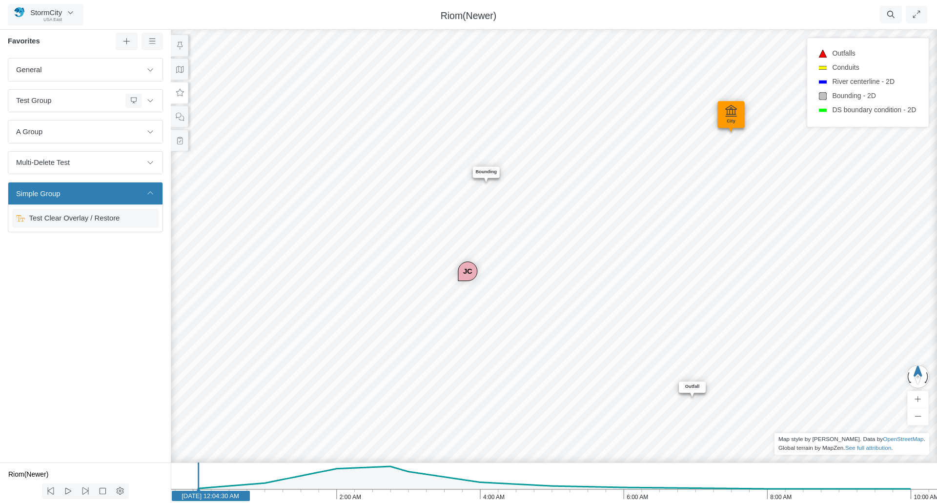
click at [84, 222] on span "Test Clear Overlay / Restore" at bounding box center [86, 218] width 122 height 11
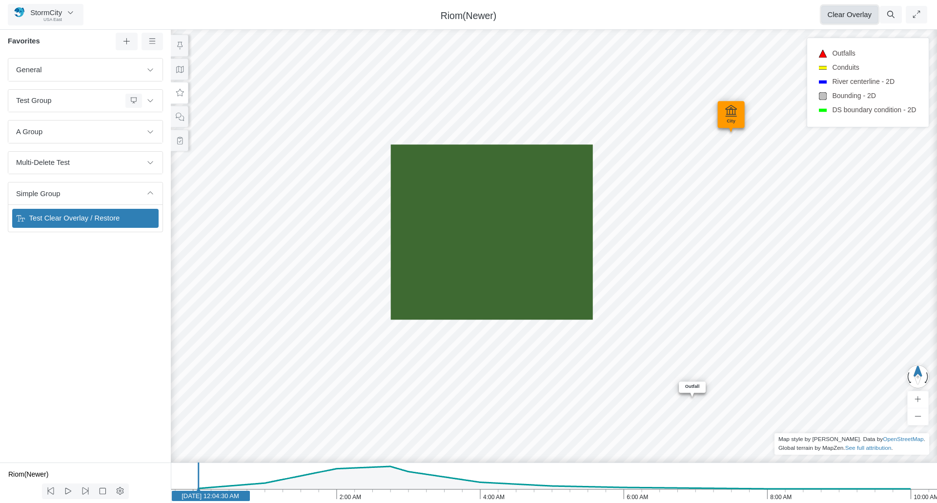
click at [865, 14] on button "Clear Overlay" at bounding box center [849, 15] width 57 height 18
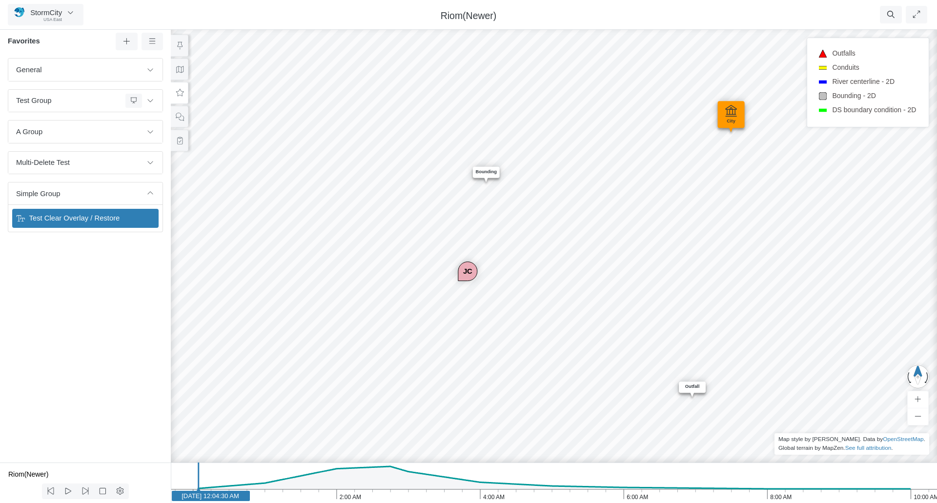
click at [82, 216] on span "Test Clear Overlay / Restore" at bounding box center [86, 218] width 122 height 11
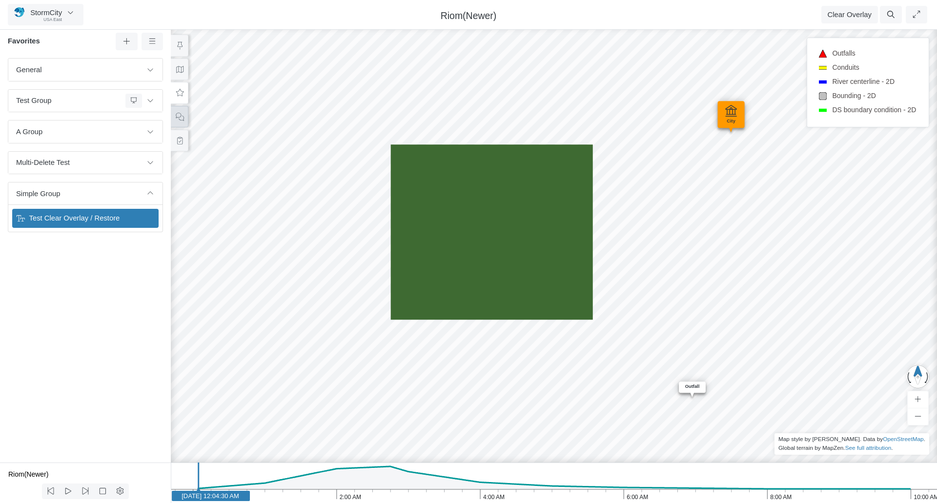
click at [179, 115] on icon at bounding box center [179, 116] width 9 height 7
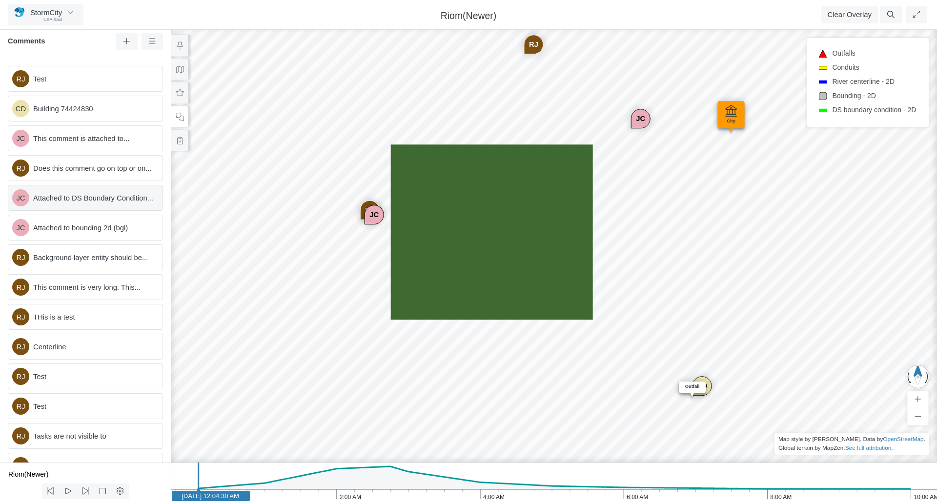
click at [44, 204] on span "Attached to DS Boundary Condition..." at bounding box center [94, 198] width 122 height 11
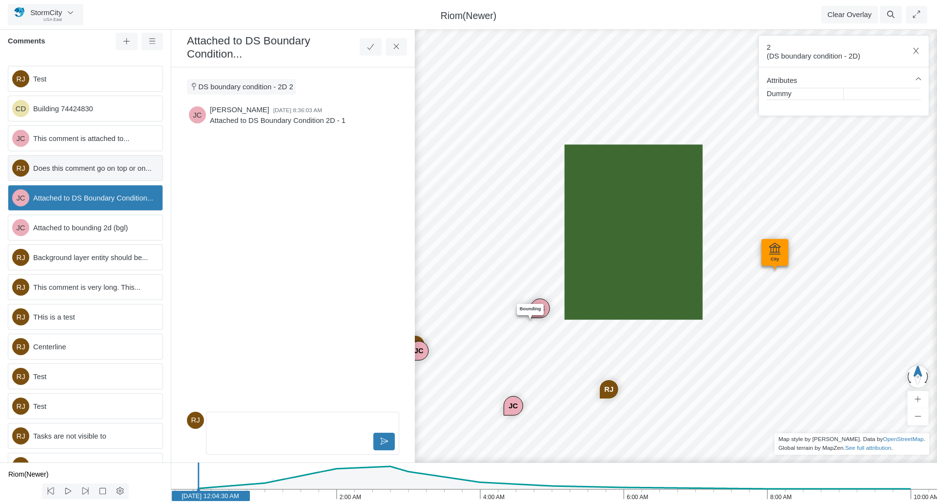
click at [60, 167] on span "Does this comment go on top or on..." at bounding box center [94, 168] width 122 height 11
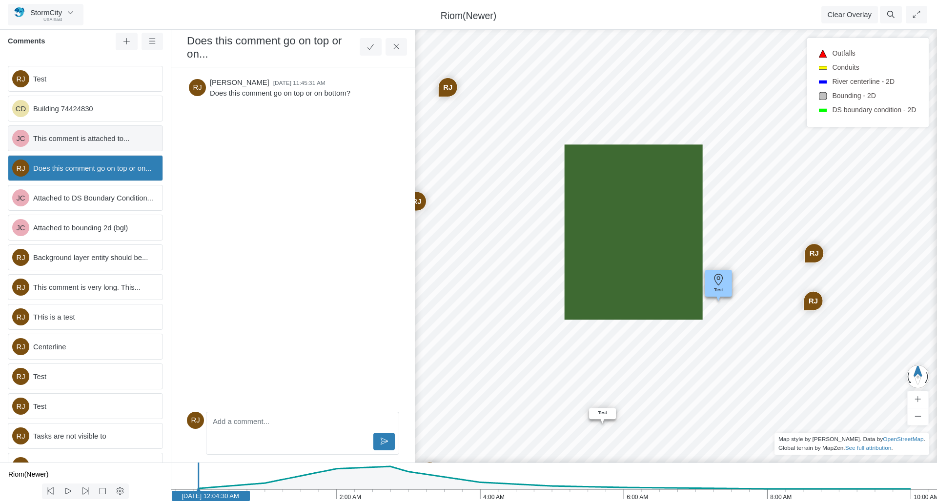
click at [63, 135] on span "This comment is attached to..." at bounding box center [94, 138] width 122 height 11
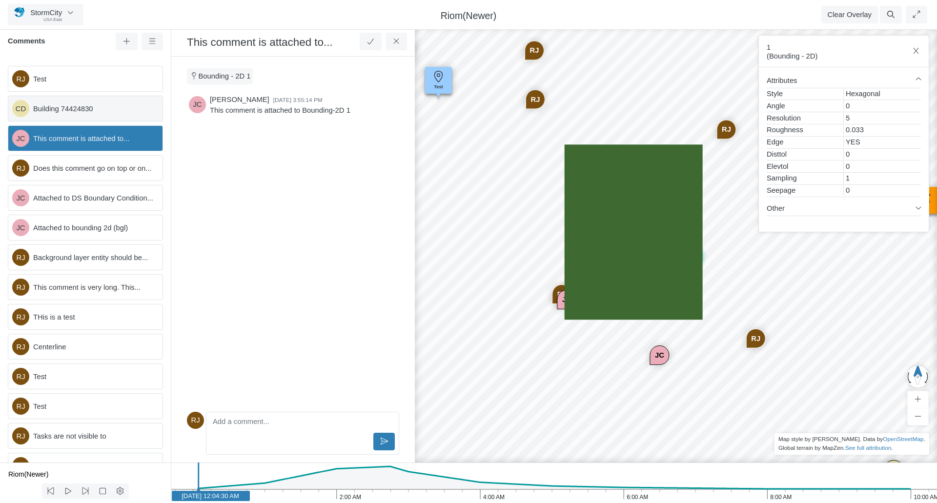
click at [62, 110] on span "Building 74424830" at bounding box center [94, 108] width 122 height 11
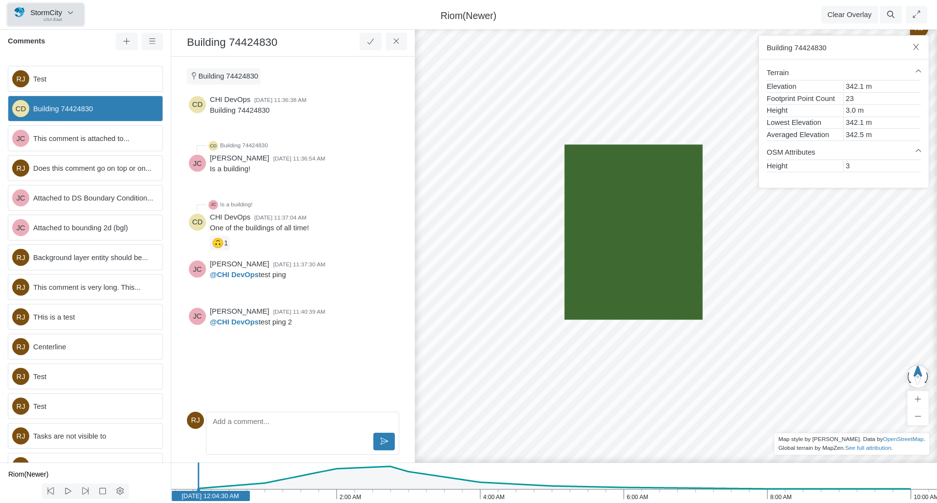
click at [51, 14] on span "StormCity" at bounding box center [46, 13] width 32 height 8
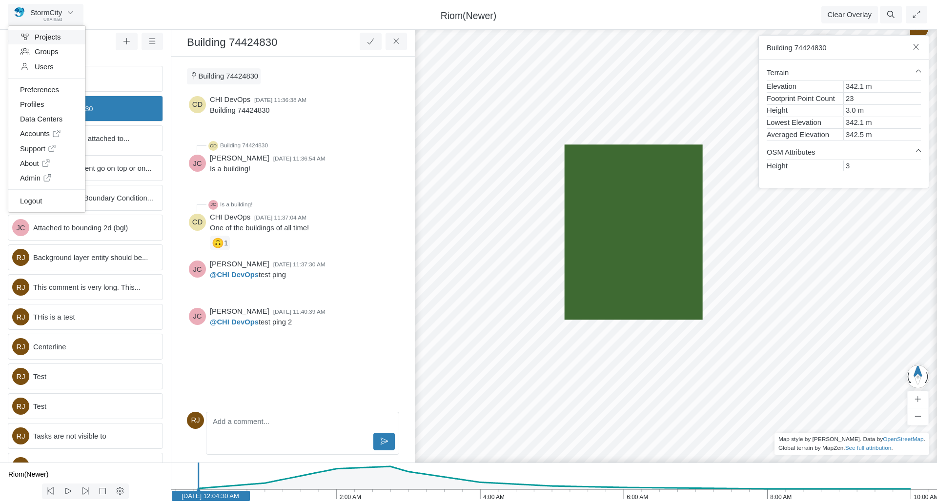
click at [45, 39] on link "Projects" at bounding box center [46, 37] width 77 height 15
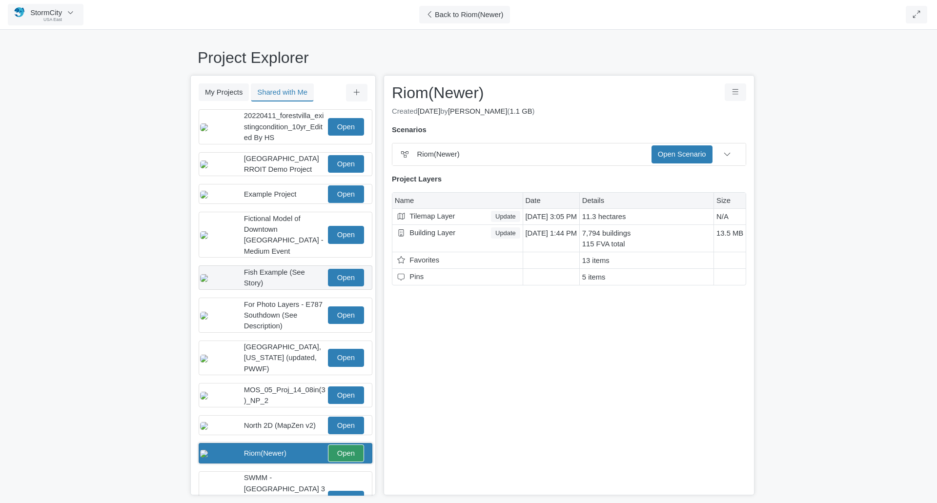
click at [275, 276] on span "Fish Example (See Story)" at bounding box center [274, 277] width 61 height 19
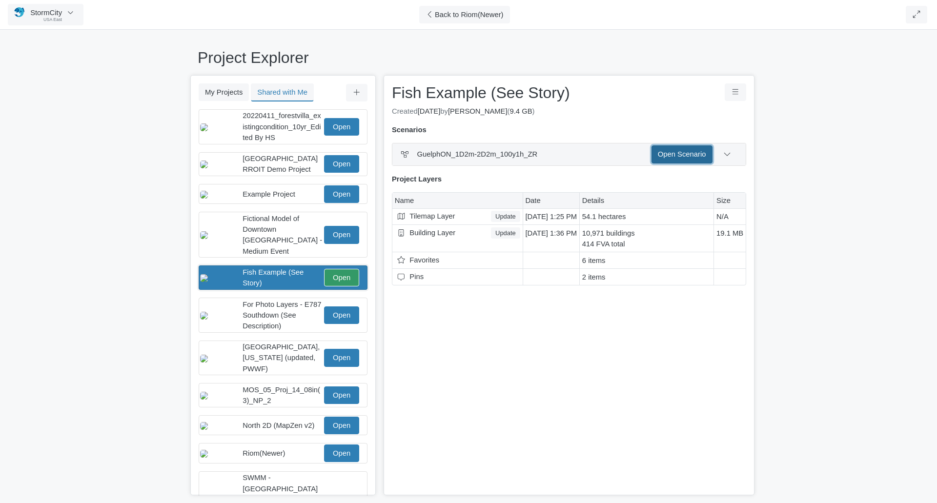
click at [687, 152] on link "Open Scenario" at bounding box center [682, 154] width 61 height 18
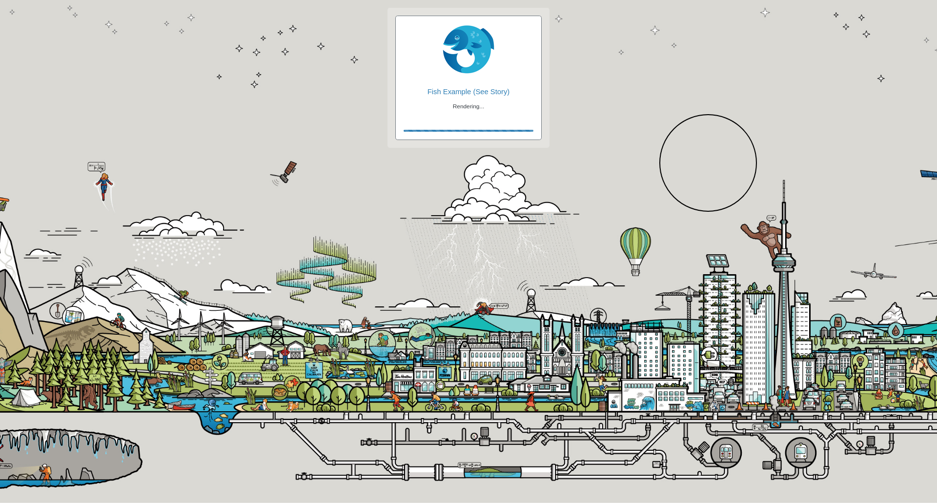
checkbox input "true"
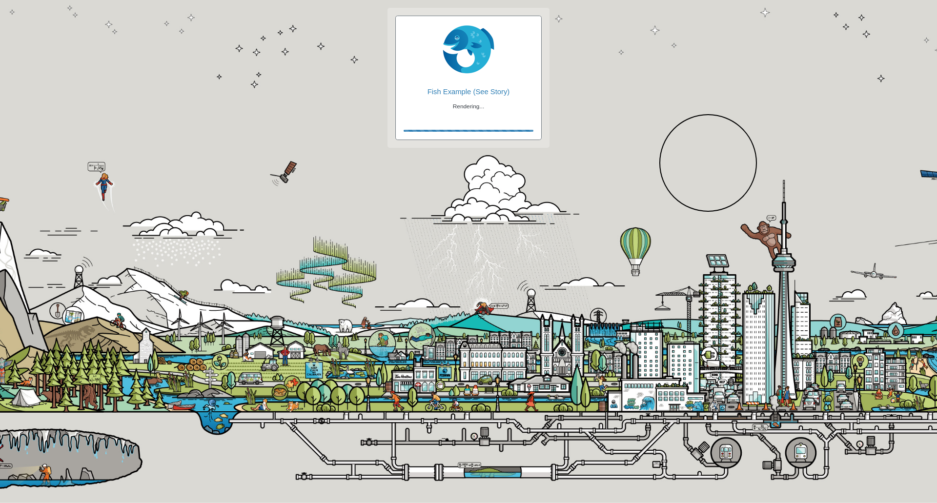
checkbox input "true"
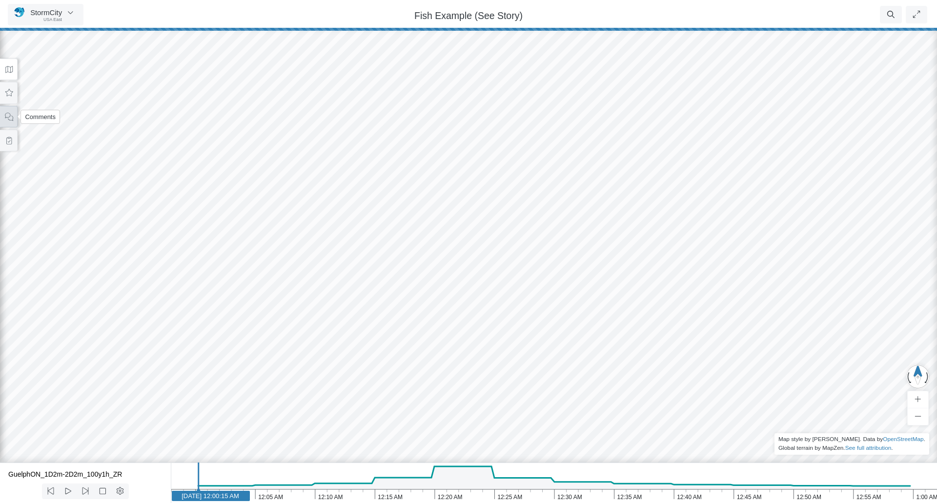
click at [6, 117] on icon at bounding box center [8, 116] width 9 height 7
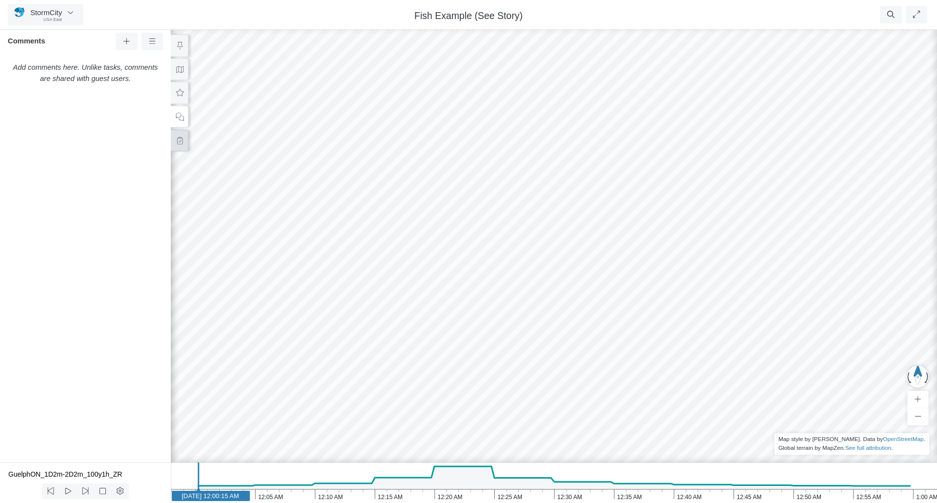
click at [179, 144] on button at bounding box center [180, 141] width 18 height 22
click at [182, 118] on icon at bounding box center [179, 116] width 9 height 7
click at [183, 145] on button at bounding box center [180, 141] width 18 height 22
click at [124, 40] on icon at bounding box center [126, 41] width 9 height 7
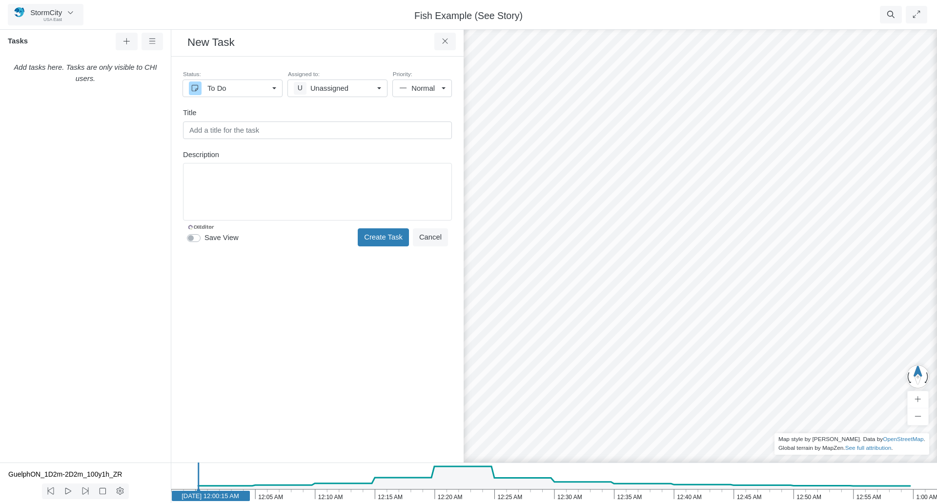
click at [274, 194] on div "Editor editing area: main" at bounding box center [317, 191] width 260 height 49
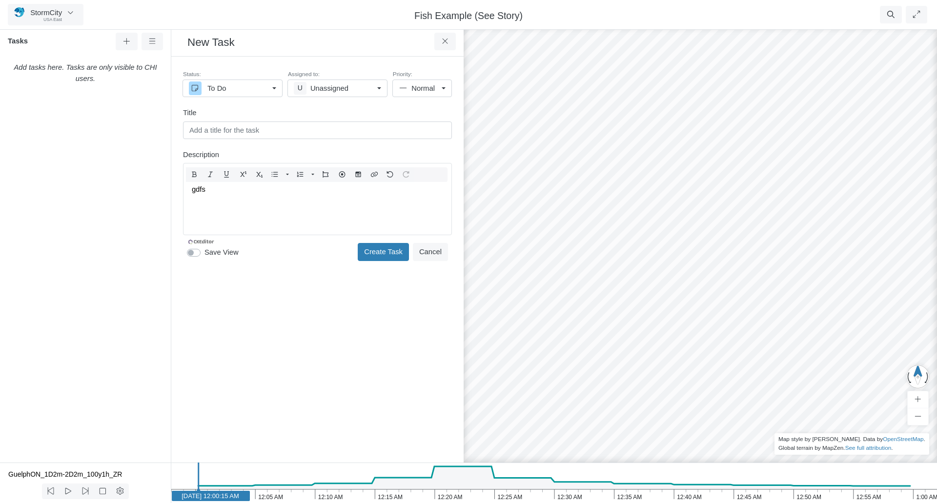
click at [195, 253] on div "Status: To Do To Do In Progress On Hold For Review Completed Deferred Canceled …" at bounding box center [317, 166] width 277 height 204
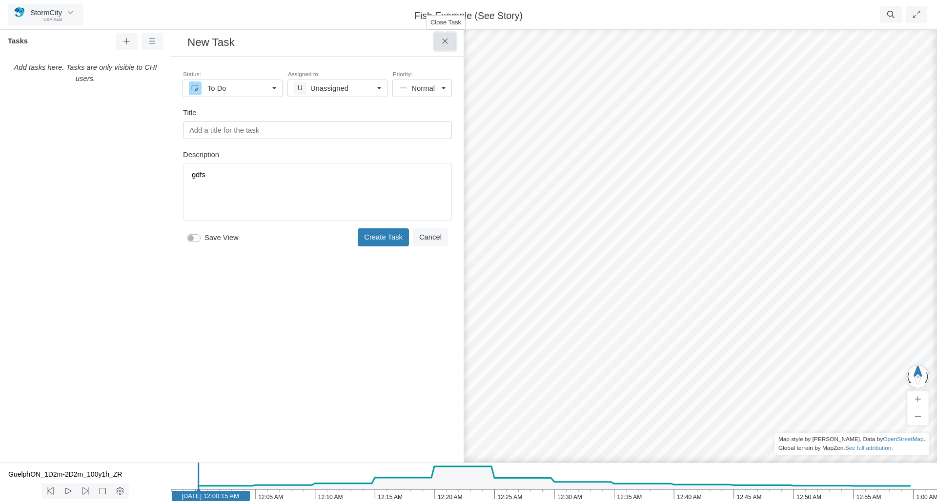
click at [446, 42] on icon at bounding box center [444, 41] width 5 height 5
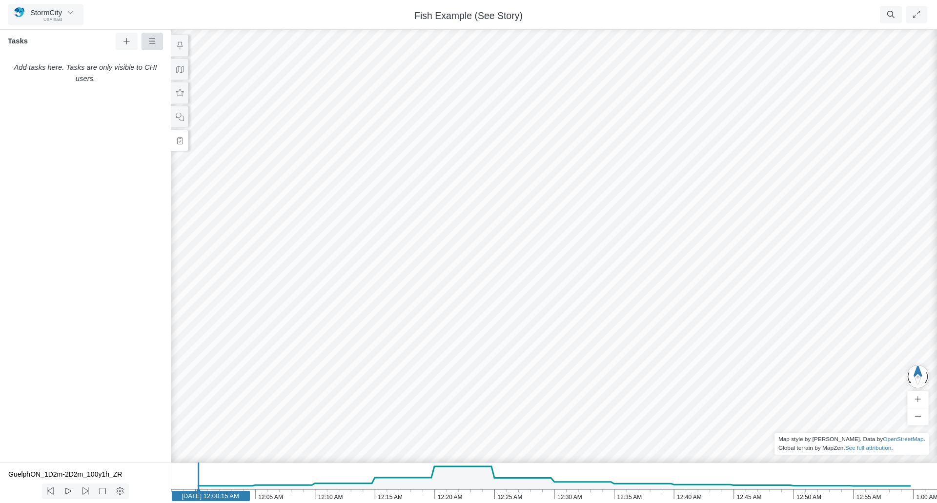
click at [158, 42] on link at bounding box center [153, 42] width 22 height 18
click at [94, 143] on div "Add tasks here. Tasks are only visible to CHI users." at bounding box center [85, 260] width 171 height 405
click at [186, 119] on button at bounding box center [180, 117] width 18 height 22
click at [65, 15] on button "StormCity [GEOGRAPHIC_DATA] East" at bounding box center [46, 14] width 76 height 21
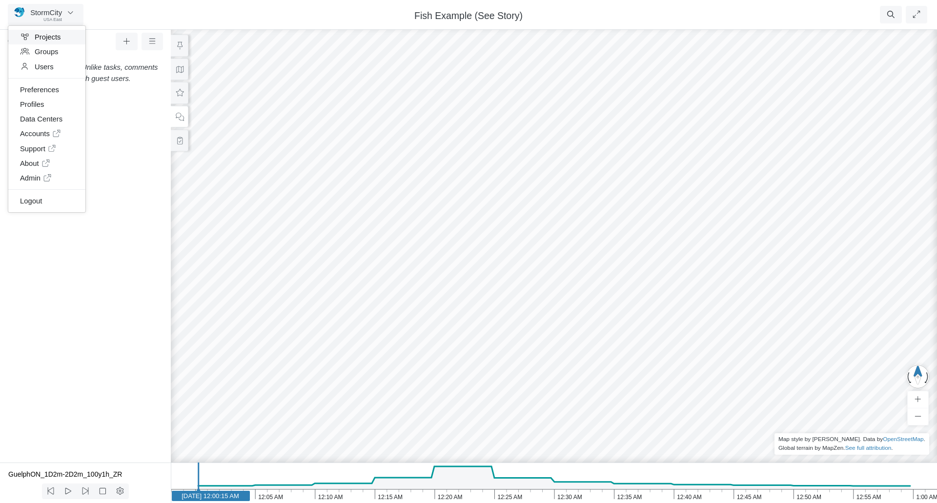
click at [48, 34] on link "Projects" at bounding box center [46, 37] width 77 height 15
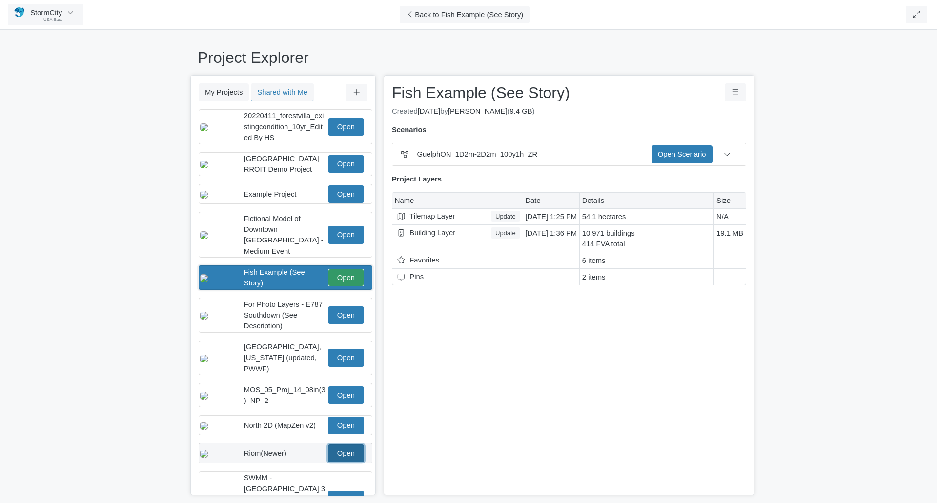
click at [339, 448] on link "Open" at bounding box center [346, 454] width 36 height 18
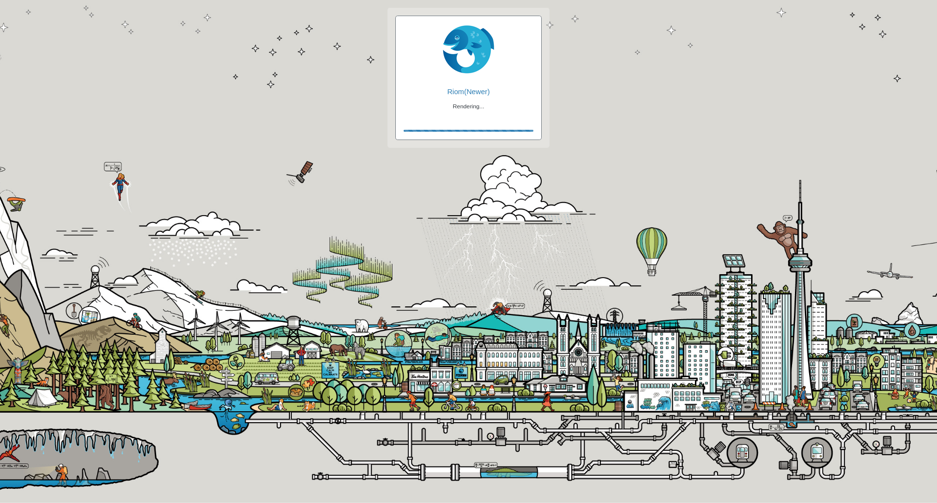
checkbox input "true"
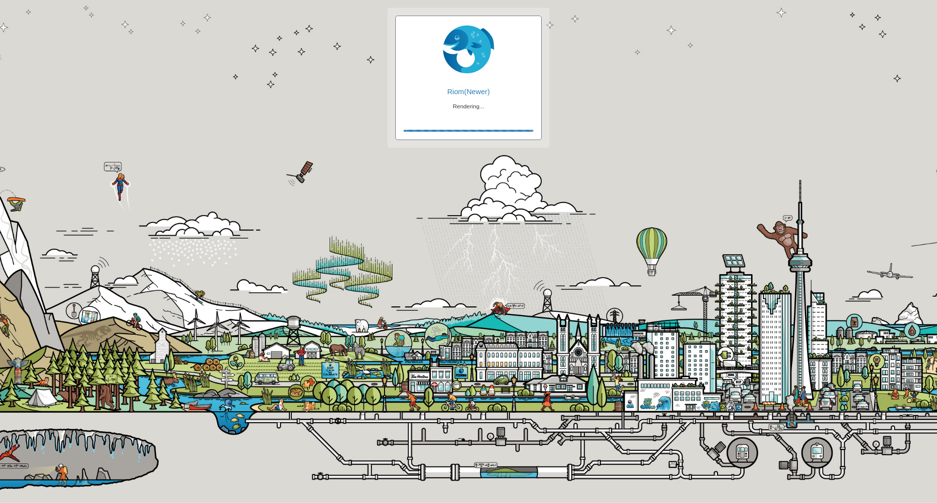
checkbox input "true"
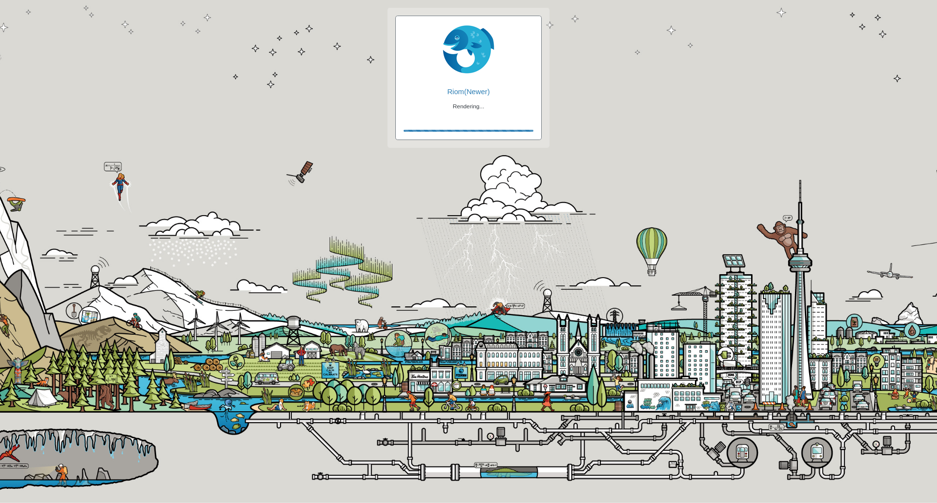
checkbox input "false"
checkbox input "true"
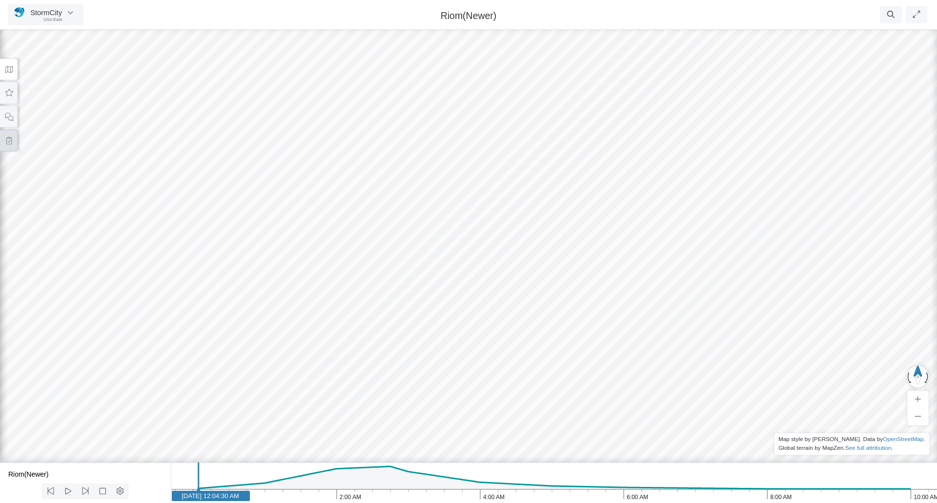
click at [1, 140] on button at bounding box center [9, 141] width 18 height 22
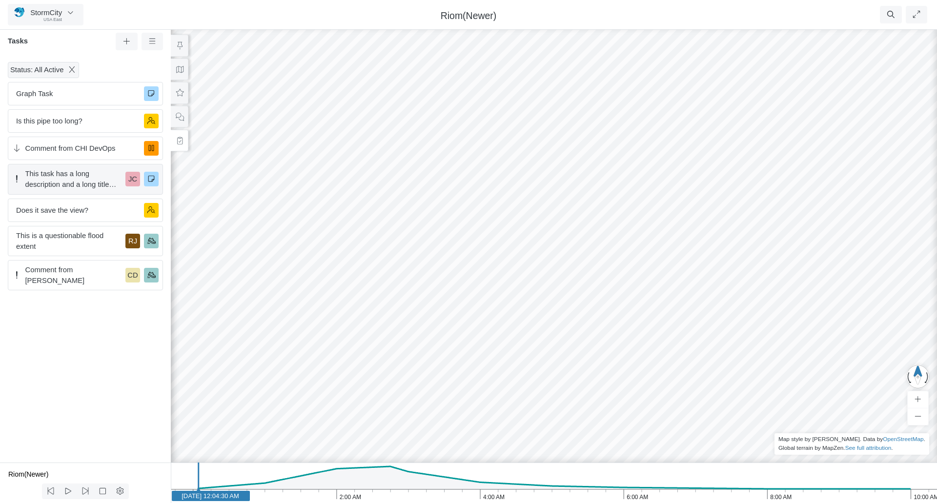
click at [66, 177] on span "This task has a long description and a long title with a lot of unnecessarily l…" at bounding box center [73, 178] width 97 height 21
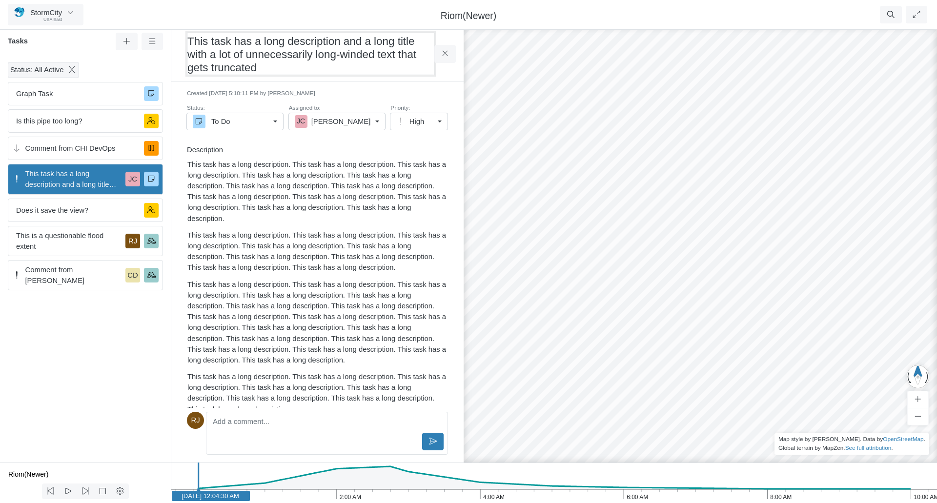
click at [239, 52] on h3 "This task has a long description and a long title with a lot of unnecessarily l…" at bounding box center [310, 54] width 247 height 42
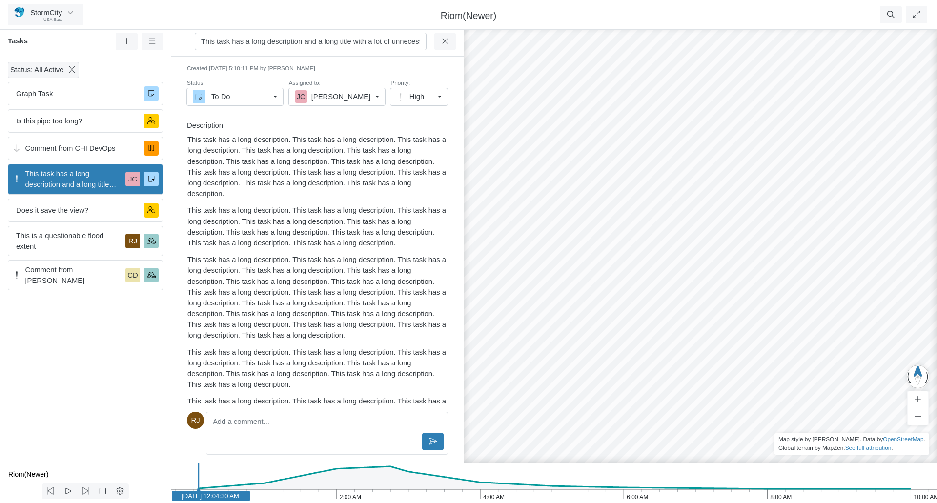
scroll to position [0, 134]
click at [259, 153] on div "Created 9/25/2025 at 5:10:11 PM by Rob James Status: To Do To Do In Progress On…" at bounding box center [317, 251] width 277 height 374
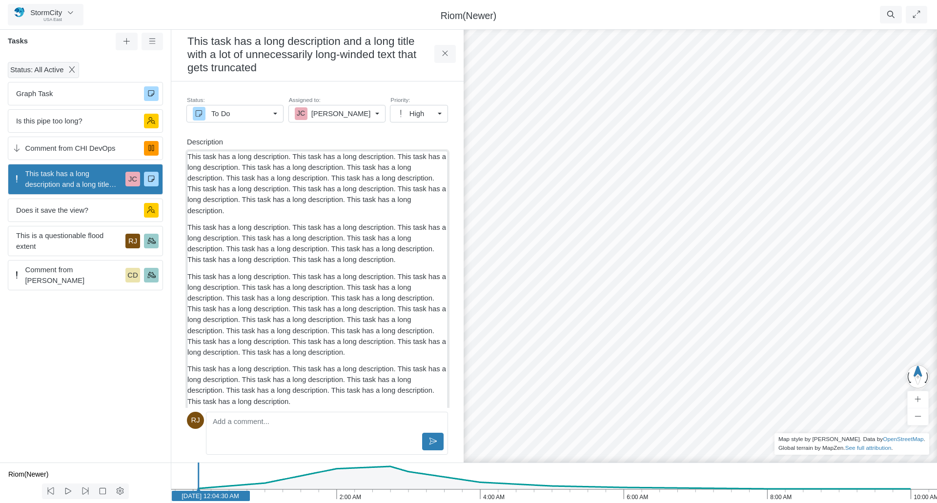
scroll to position [0, 0]
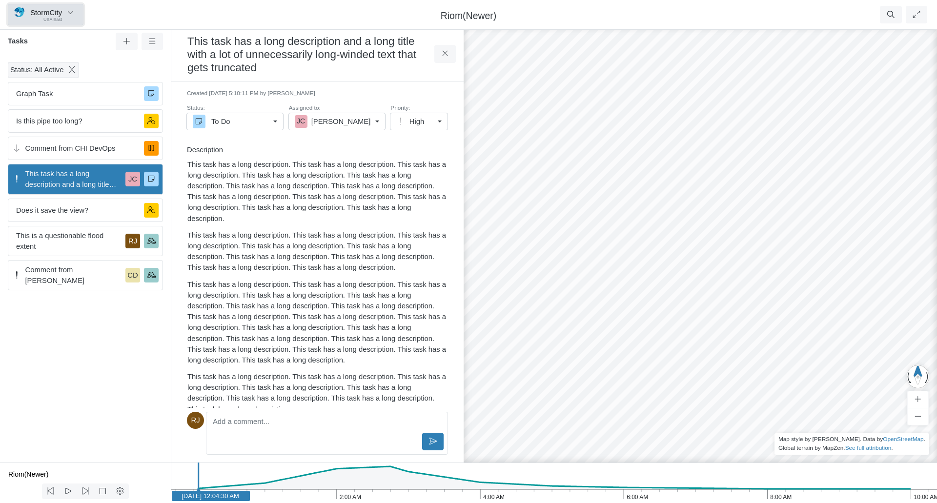
click at [45, 16] on span "StormCity" at bounding box center [46, 13] width 32 height 8
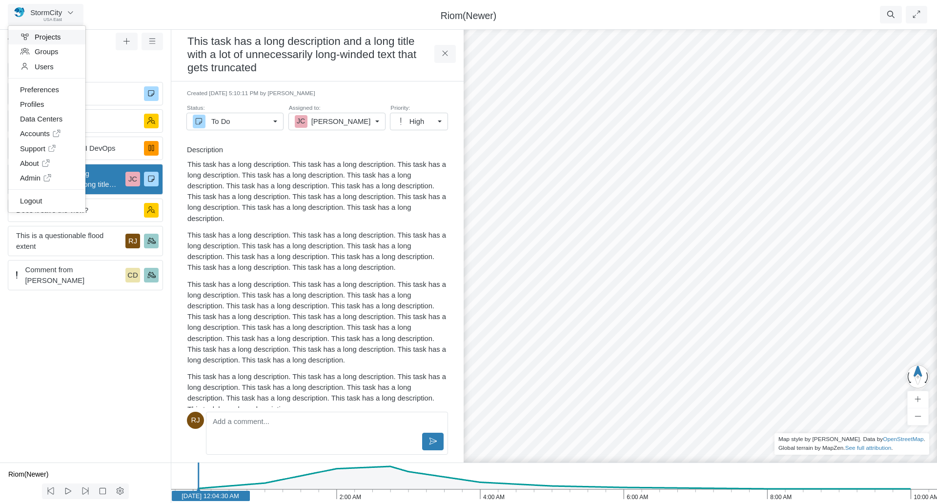
click at [45, 36] on link "Projects" at bounding box center [46, 37] width 77 height 15
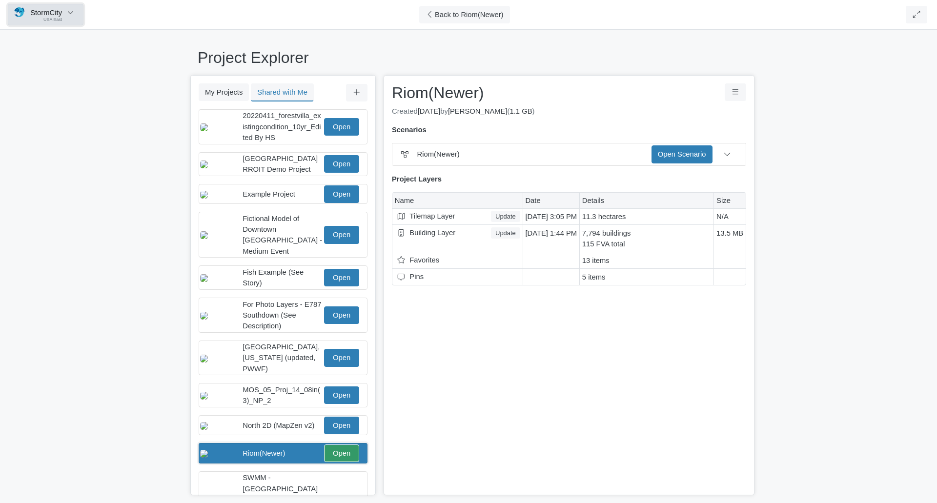
click at [55, 17] on span "USA East" at bounding box center [52, 20] width 19 height 6
click at [550, 35] on div "Project Explorer My Projects Shared with Me Filter You don't currently have any…" at bounding box center [468, 264] width 937 height 478
